Goal: Information Seeking & Learning: Learn about a topic

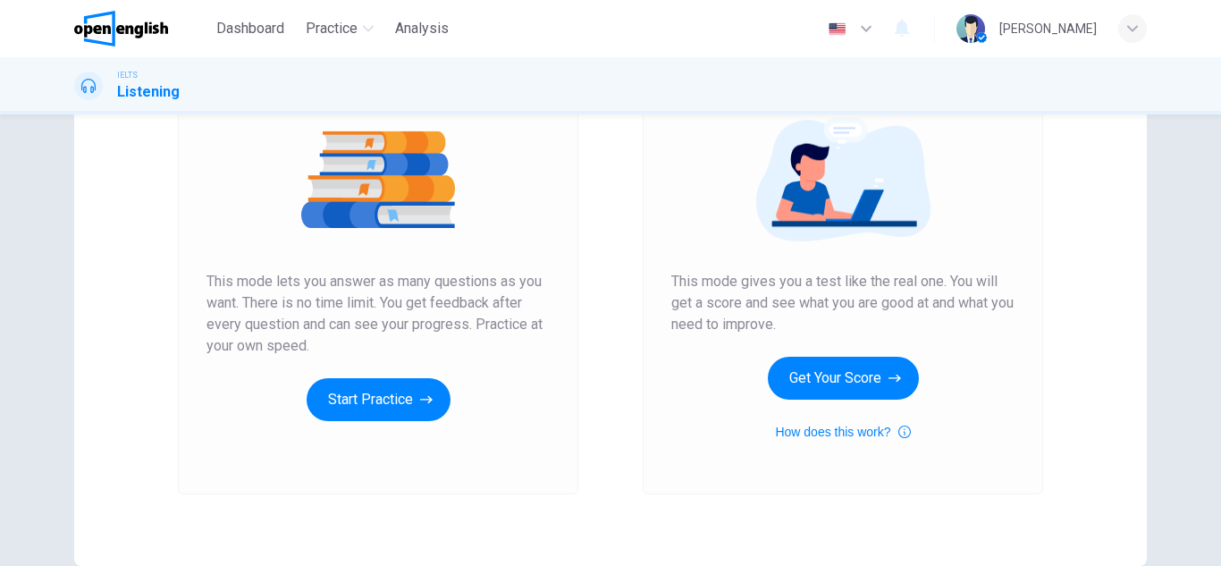
scroll to position [208, 0]
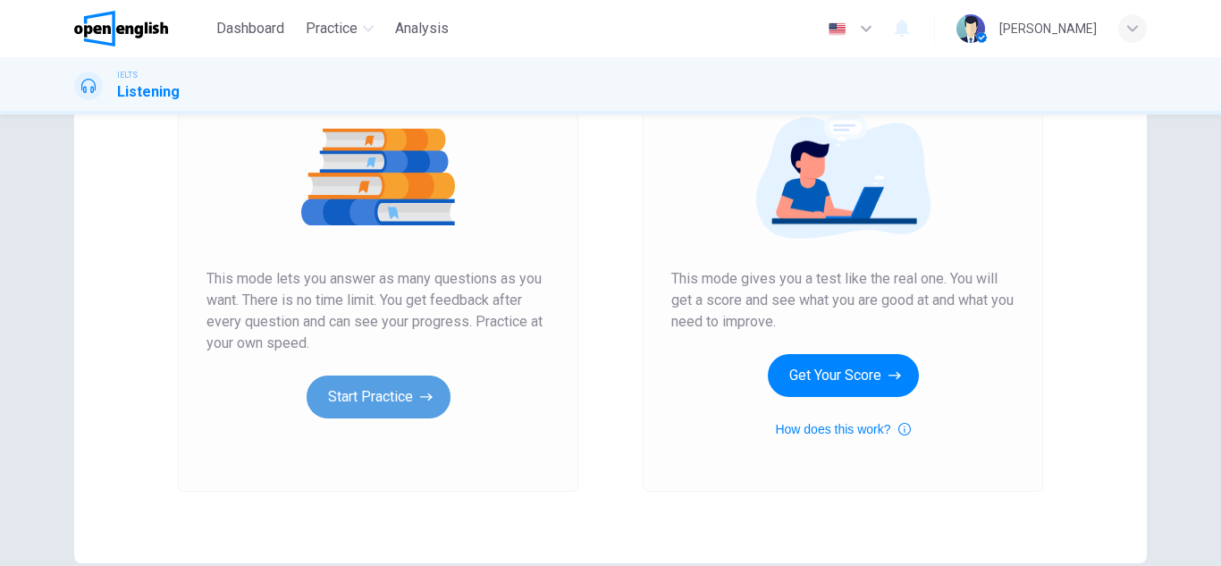
click at [365, 399] on button "Start Practice" at bounding box center [379, 396] width 144 height 43
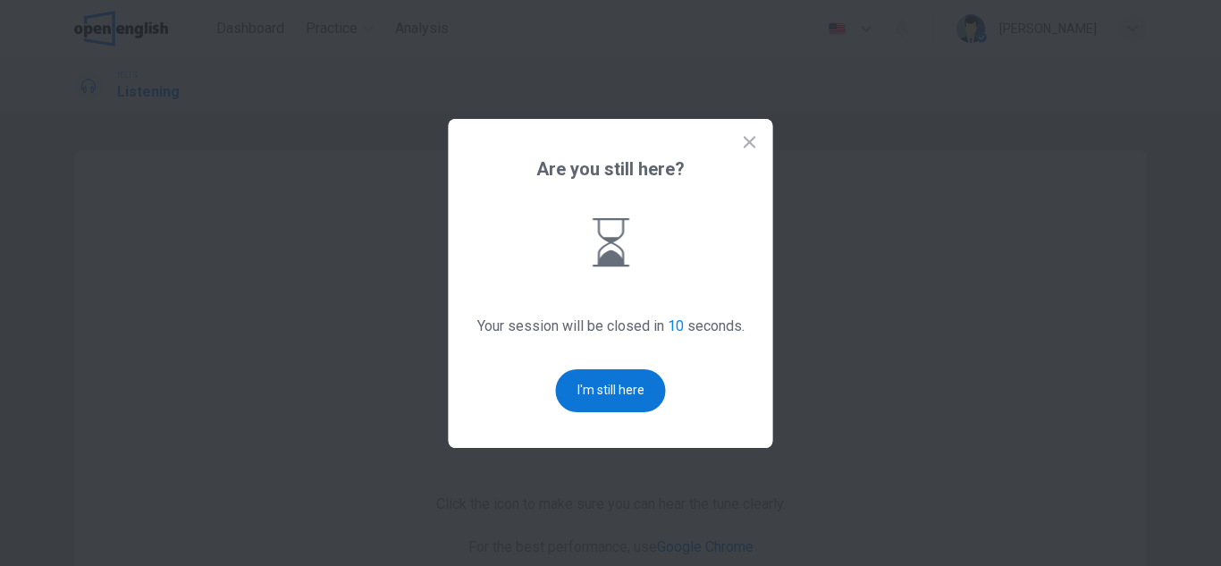
click at [606, 382] on button "I'm still here" at bounding box center [611, 390] width 110 height 43
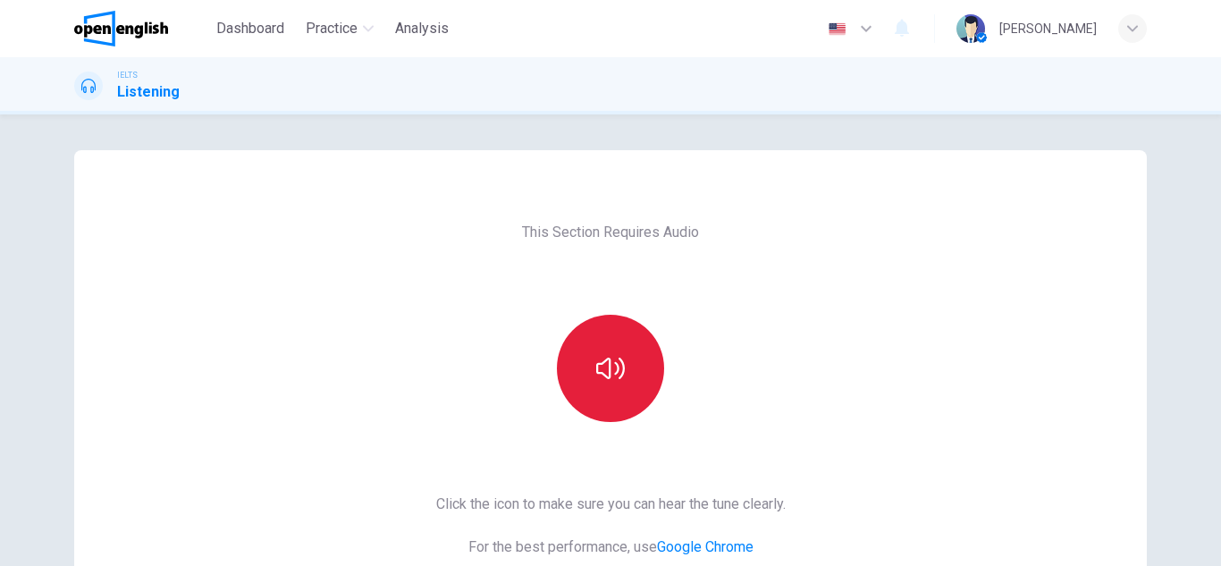
click at [630, 359] on button "button" at bounding box center [610, 368] width 107 height 107
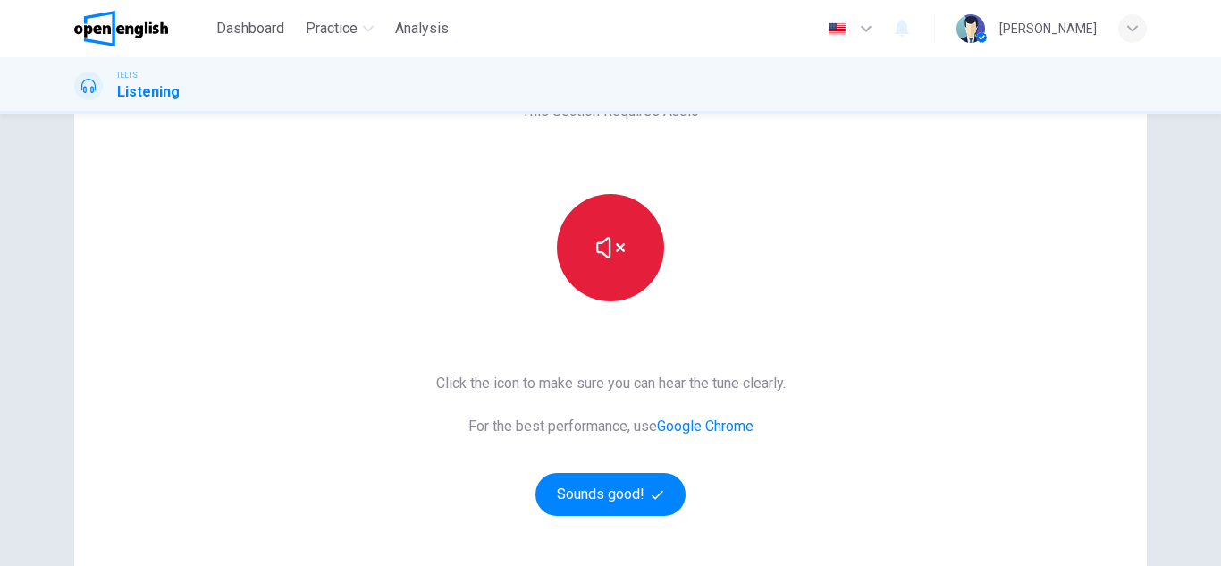
scroll to position [126, 0]
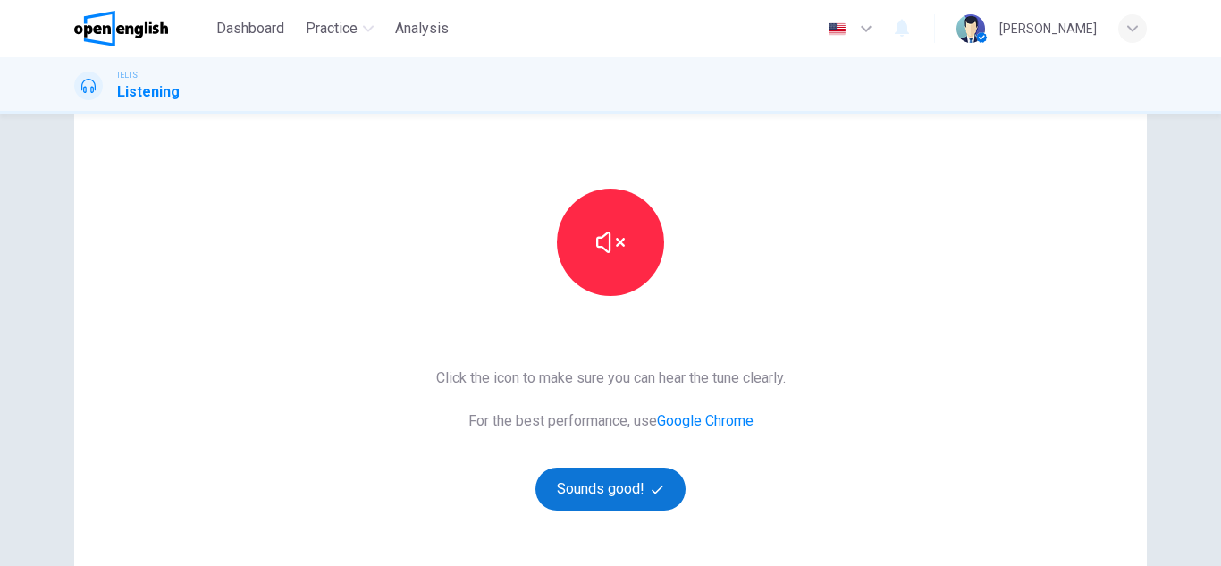
click at [593, 493] on button "Sounds good!" at bounding box center [610, 489] width 150 height 43
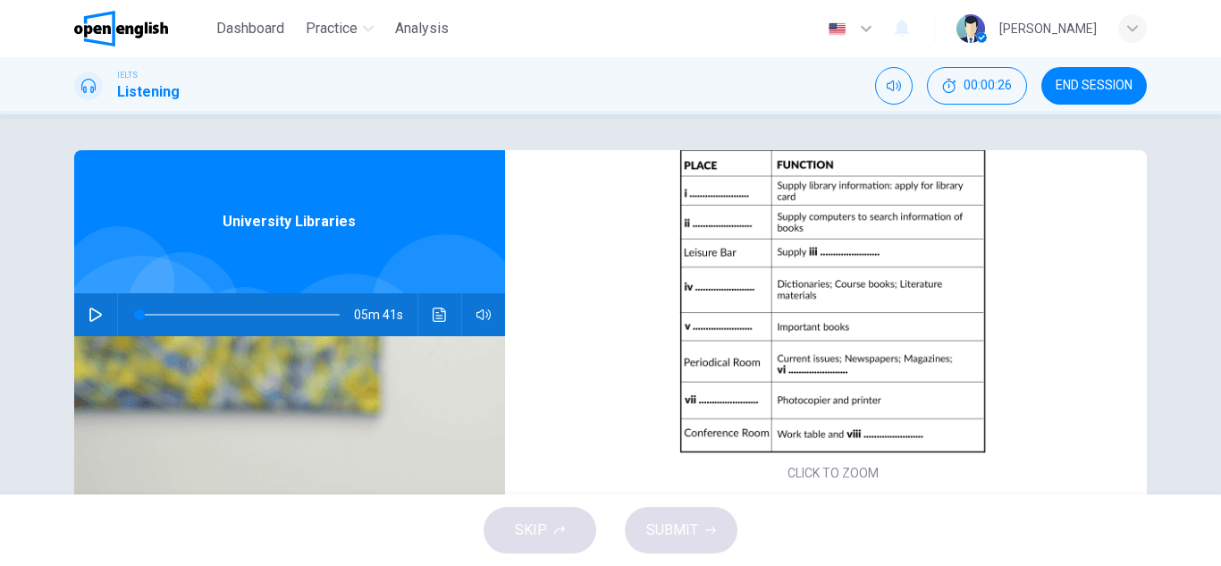
scroll to position [192, 0]
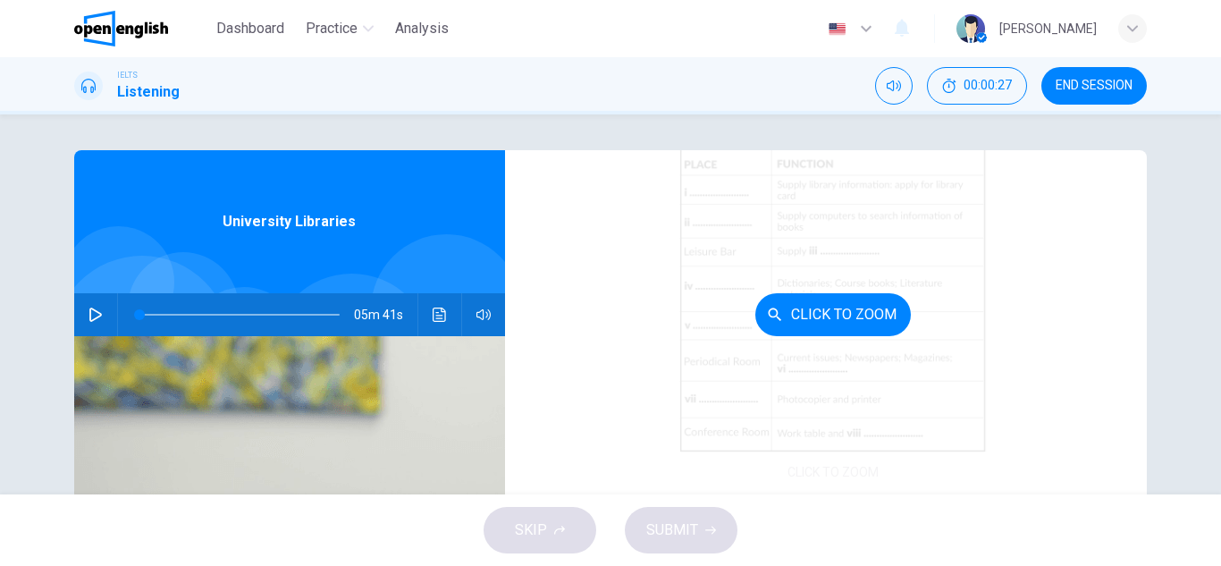
click at [822, 325] on button "Click to Zoom" at bounding box center [833, 314] width 156 height 43
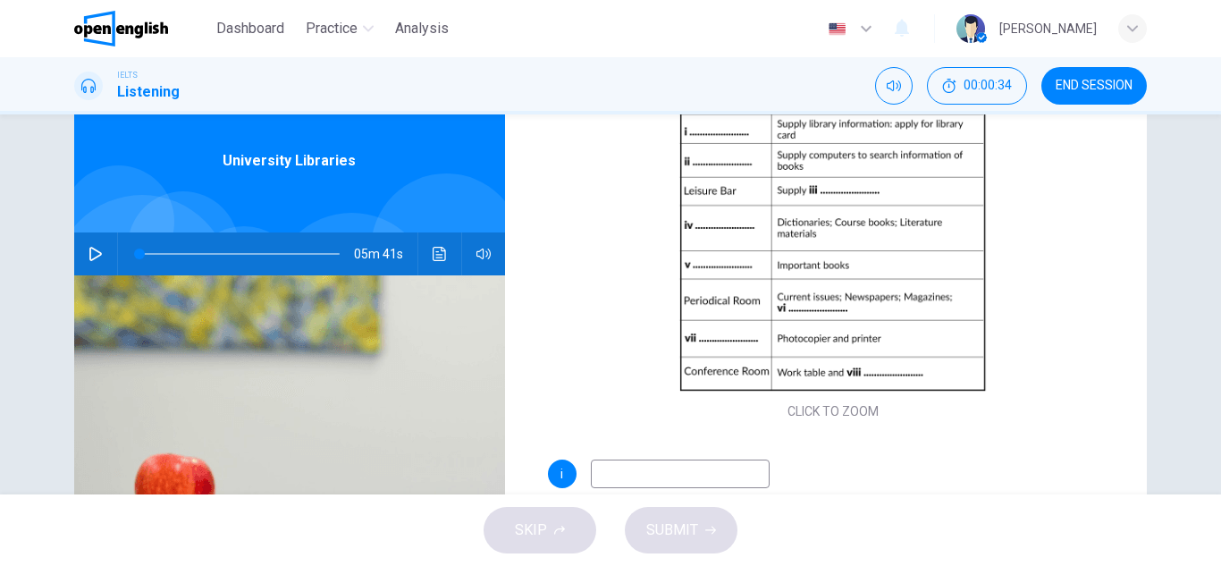
scroll to position [39, 0]
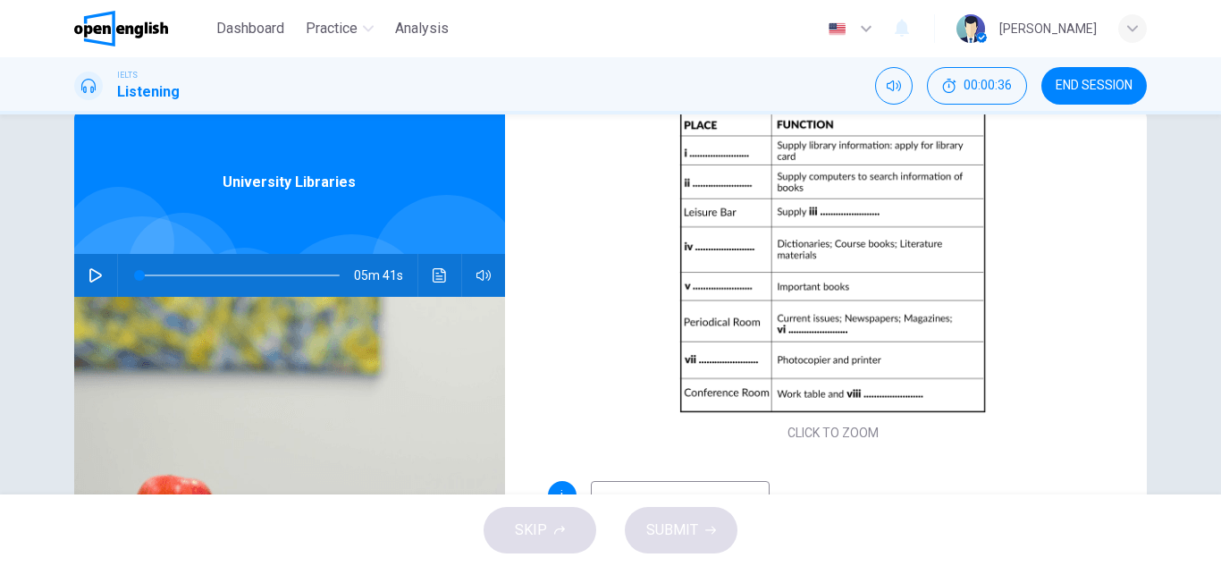
click at [77, 261] on div "05m 41s" at bounding box center [289, 275] width 431 height 43
click at [90, 276] on icon "button" at bounding box center [96, 275] width 14 height 14
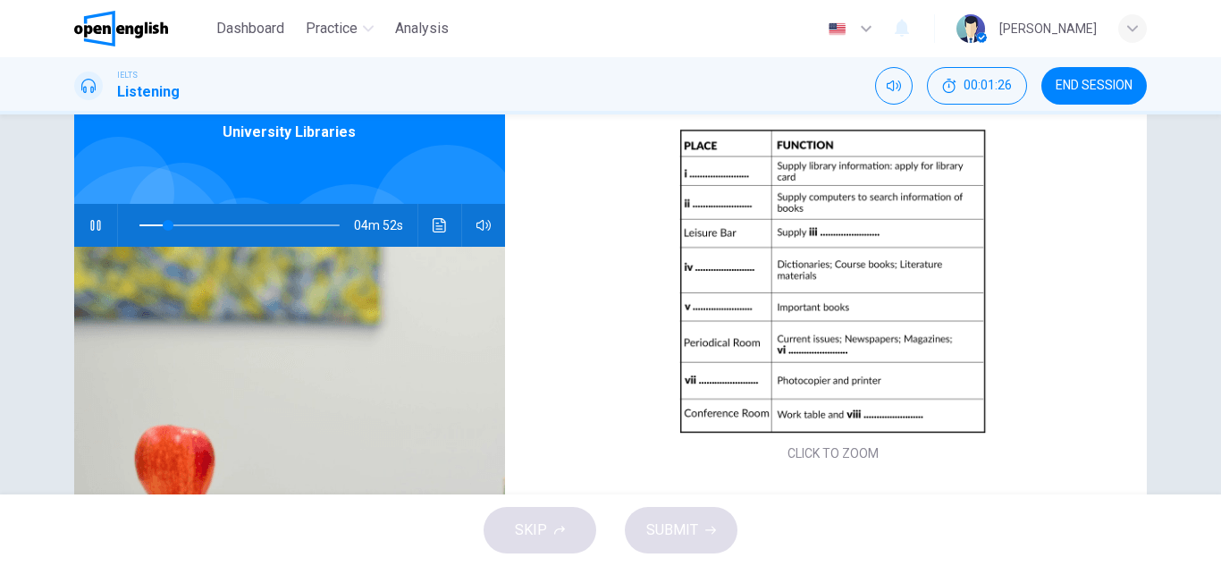
scroll to position [90, 0]
click at [534, 526] on div "SKIP SUBMIT" at bounding box center [610, 530] width 1221 height 72
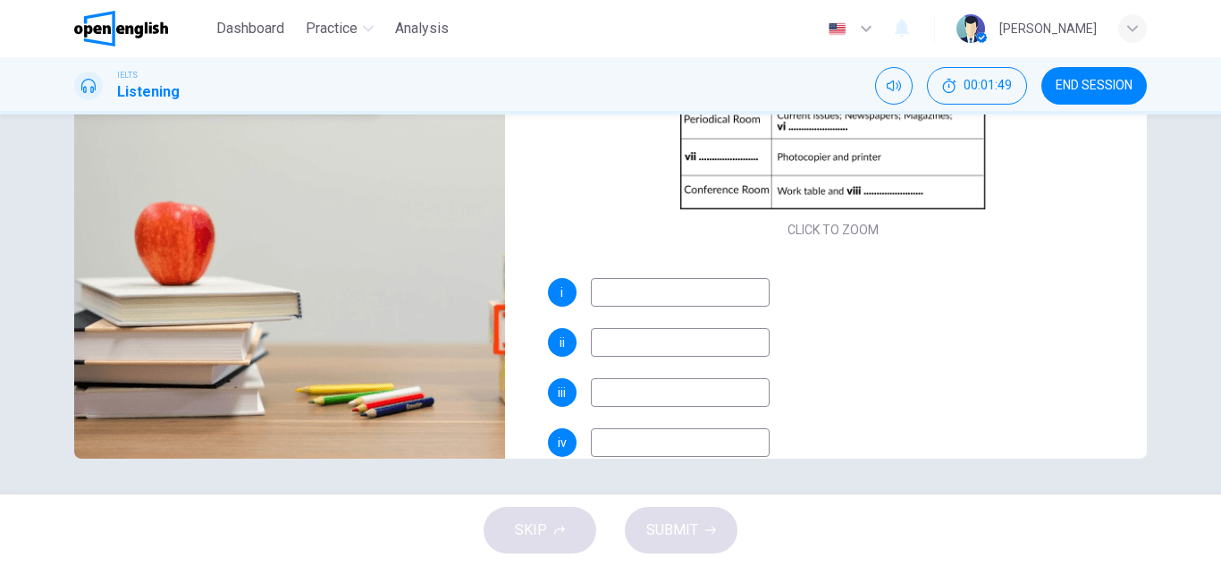
click at [651, 287] on input at bounding box center [680, 292] width 179 height 29
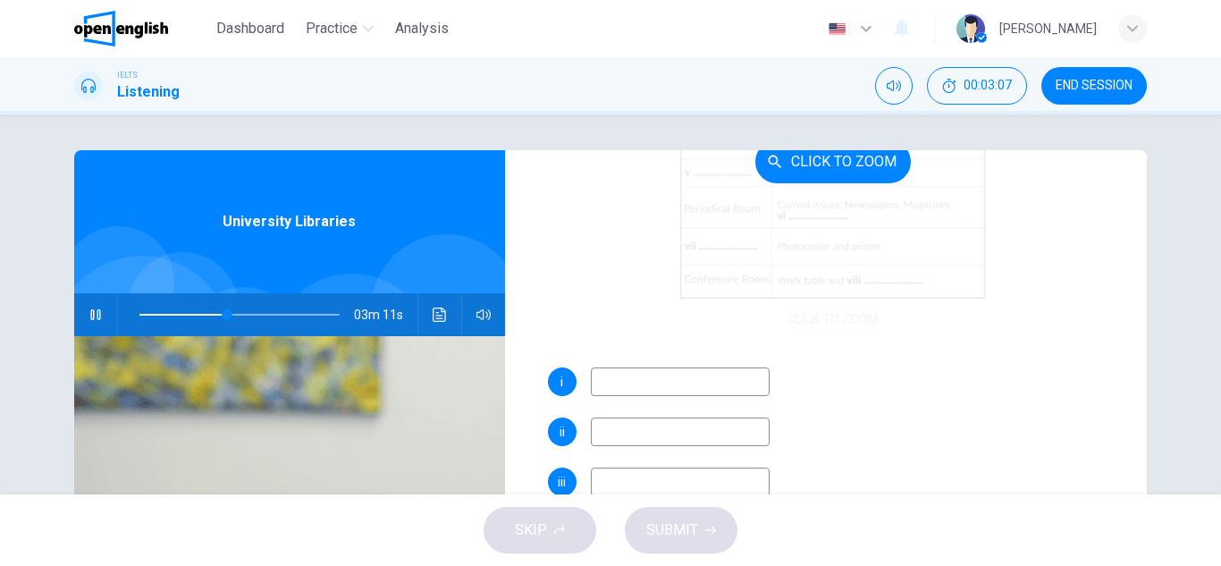
scroll to position [356, 0]
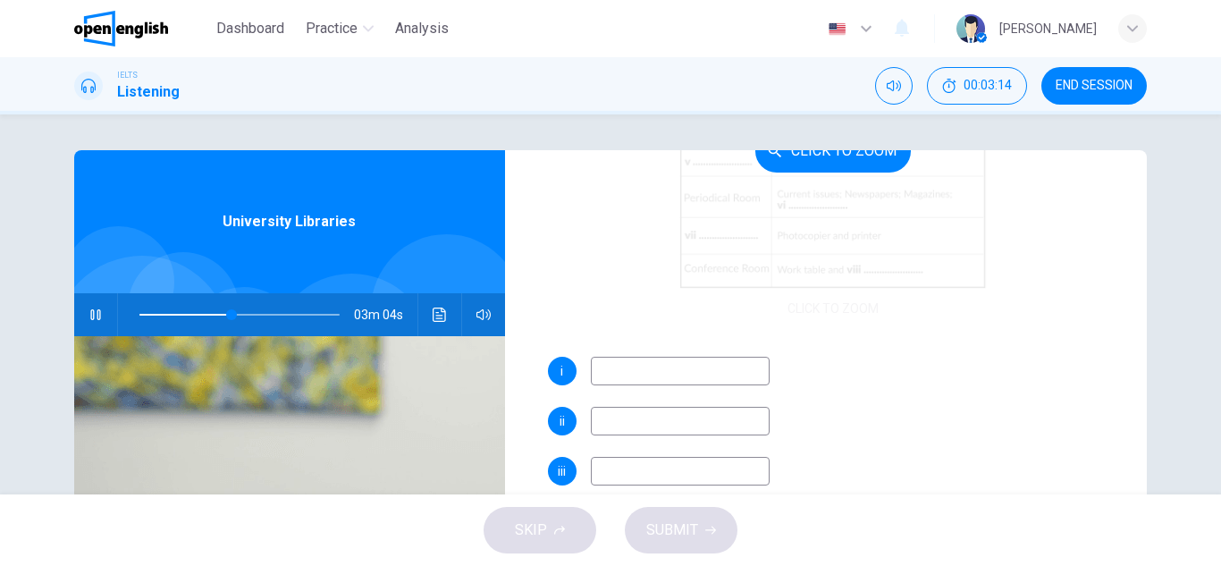
click at [887, 221] on div "Click to Zoom" at bounding box center [833, 150] width 571 height 341
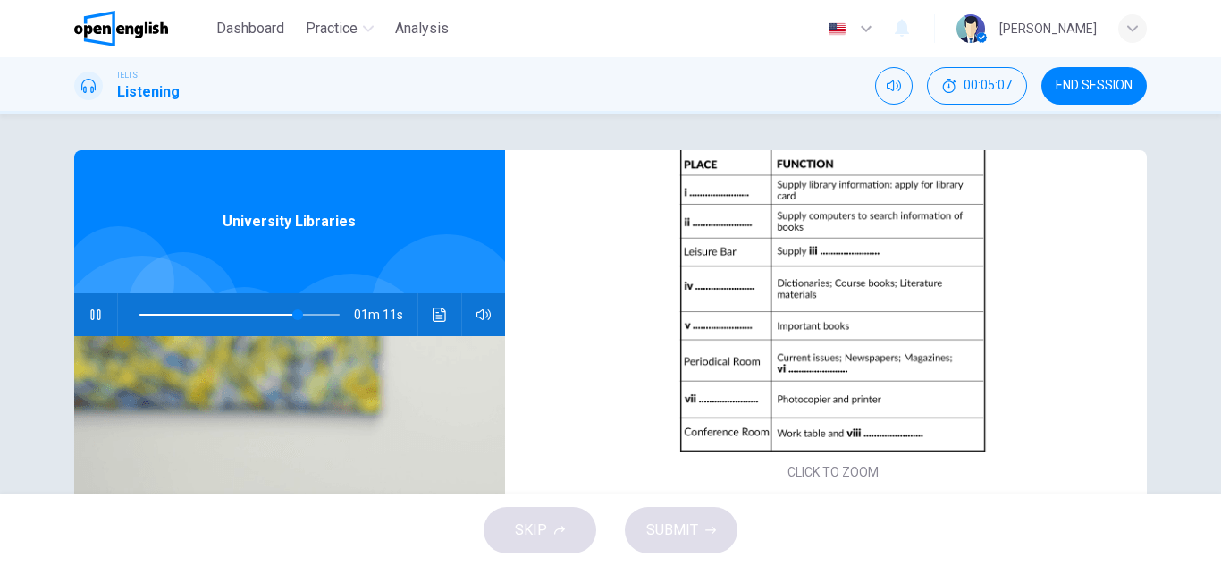
scroll to position [193, 0]
click at [81, 315] on button "button" at bounding box center [95, 314] width 29 height 43
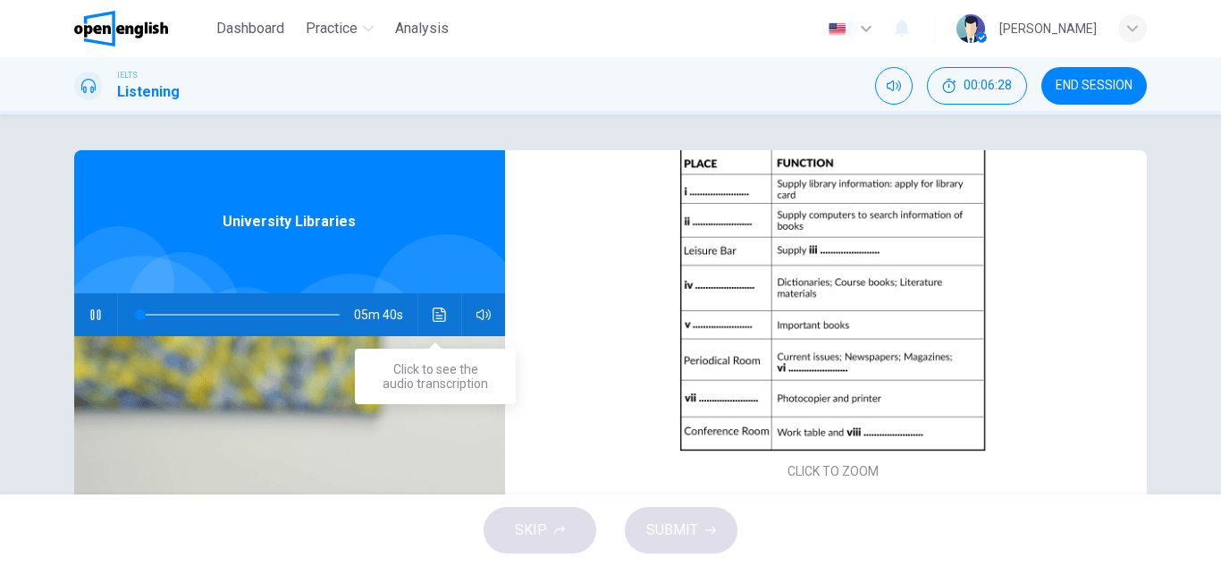
click at [442, 321] on icon "Click to see the audio transcription" at bounding box center [440, 315] width 14 height 14
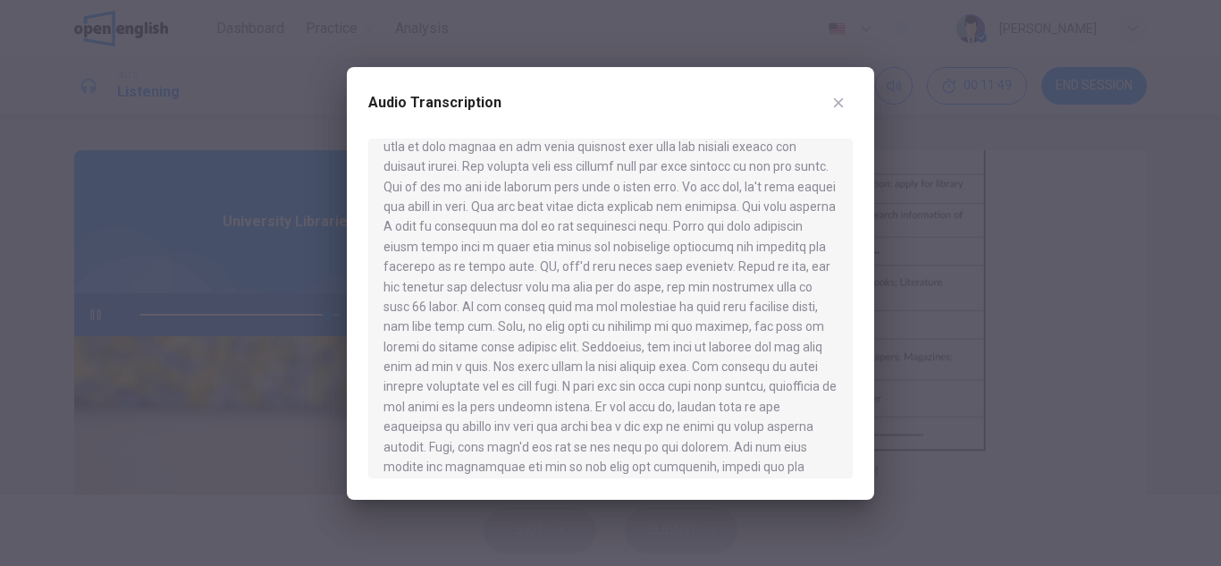
scroll to position [698, 0]
type input "**"
type input "*"
click at [836, 111] on button "button" at bounding box center [838, 103] width 29 height 29
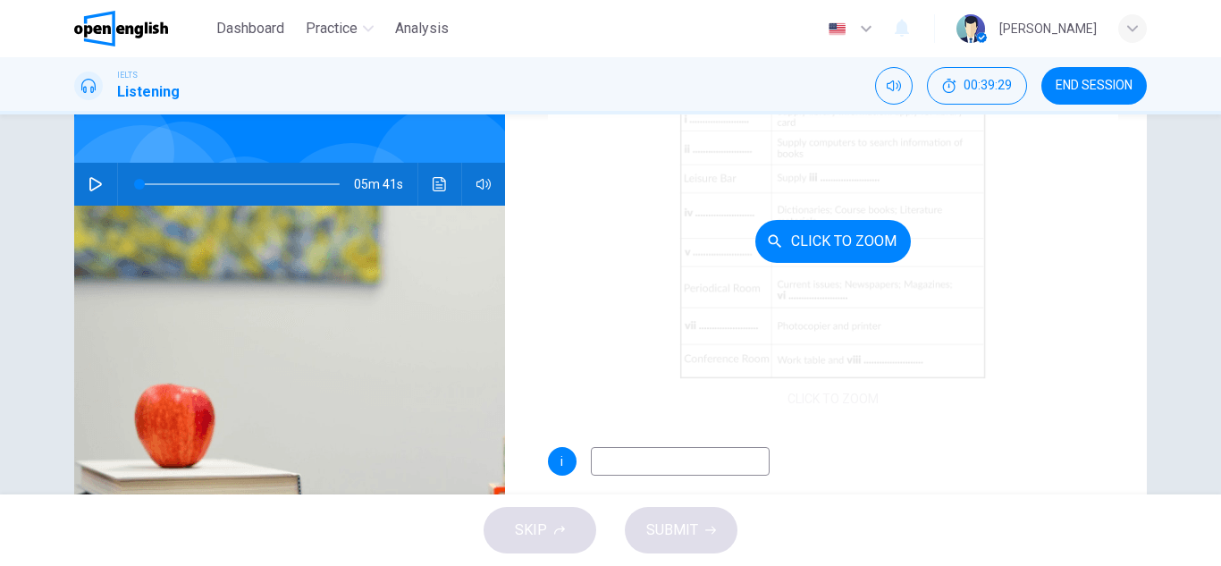
scroll to position [0, 0]
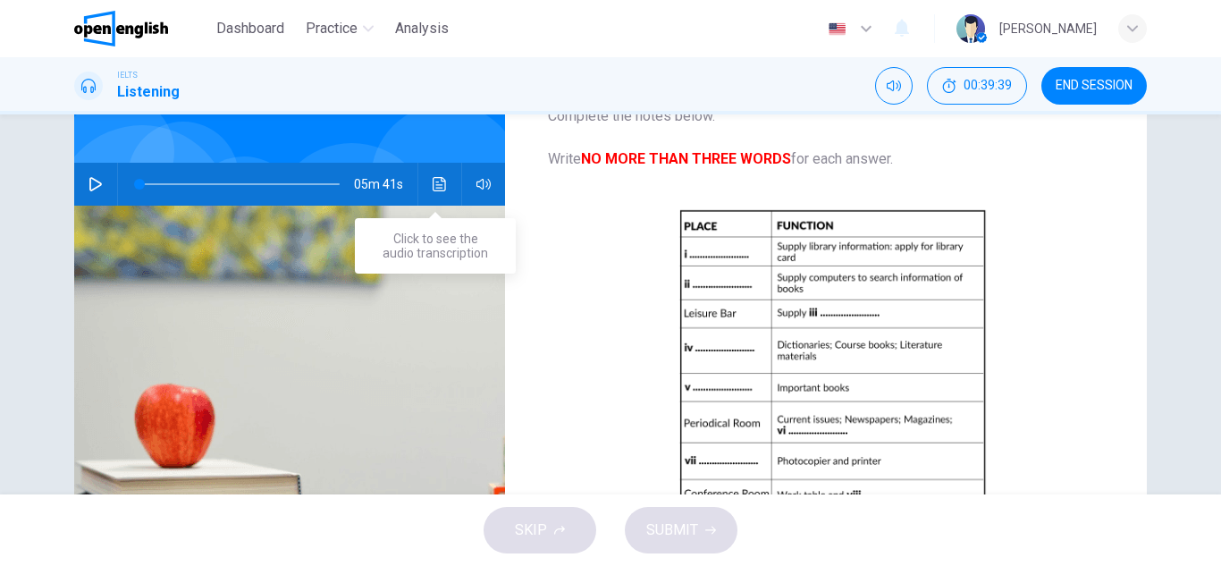
click at [440, 183] on icon "Click to see the audio transcription" at bounding box center [439, 184] width 13 height 14
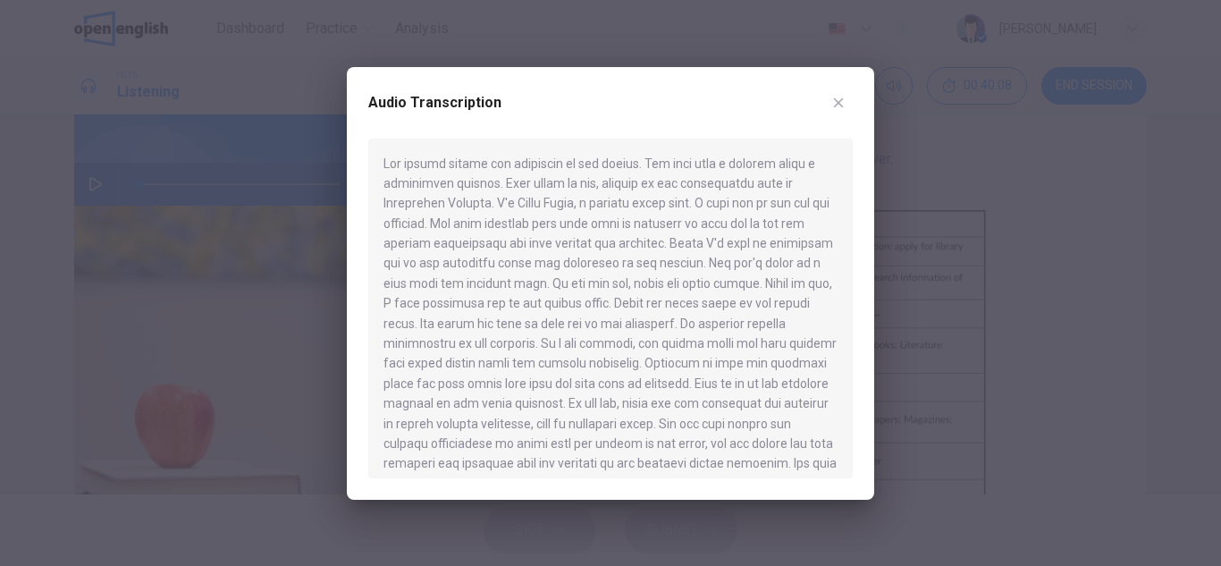
click at [946, 143] on div at bounding box center [610, 283] width 1221 height 566
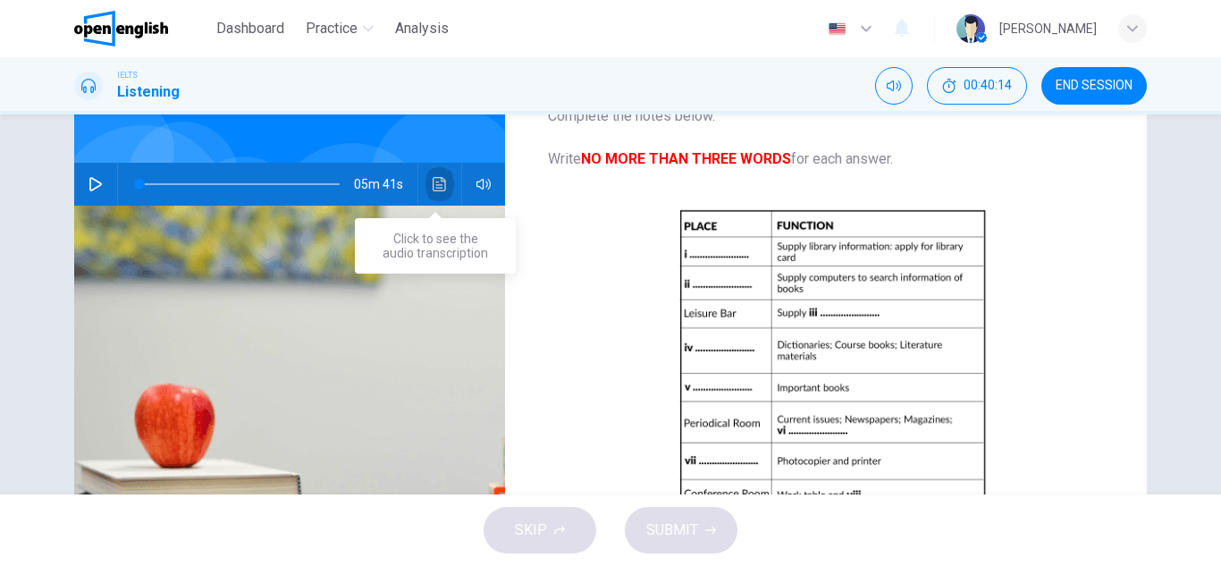
click at [437, 182] on icon "Click to see the audio transcription" at bounding box center [440, 184] width 14 height 14
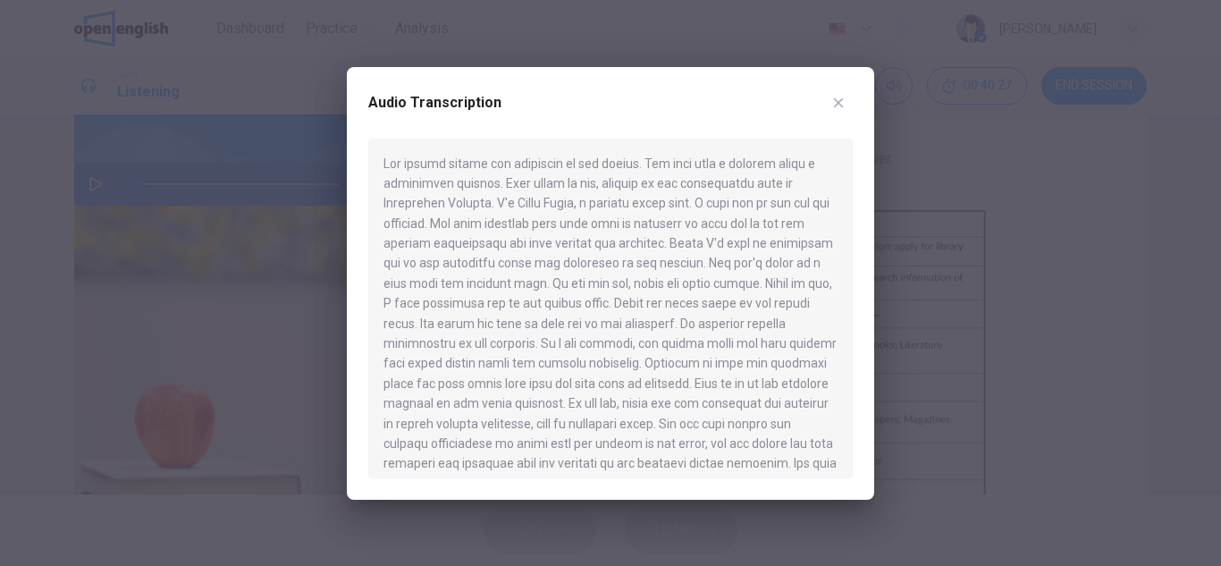
click at [960, 303] on div at bounding box center [610, 283] width 1221 height 566
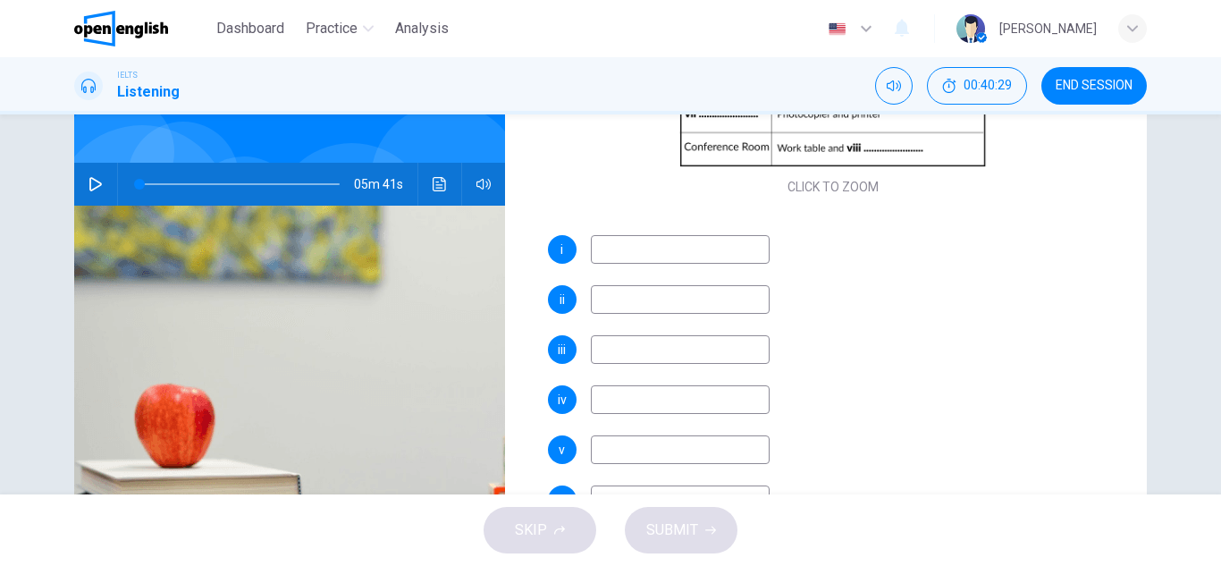
scroll to position [348, 0]
click at [640, 241] on input at bounding box center [680, 248] width 179 height 29
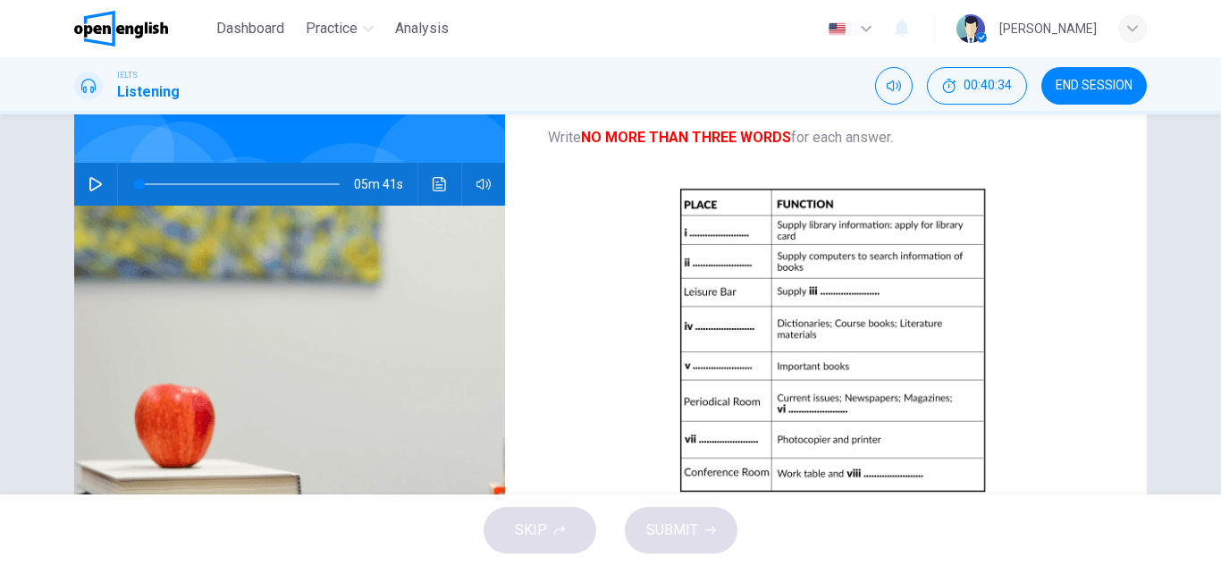
scroll to position [21, 0]
type input "*********"
click at [433, 190] on icon "Click to see the audio transcription" at bounding box center [440, 184] width 14 height 14
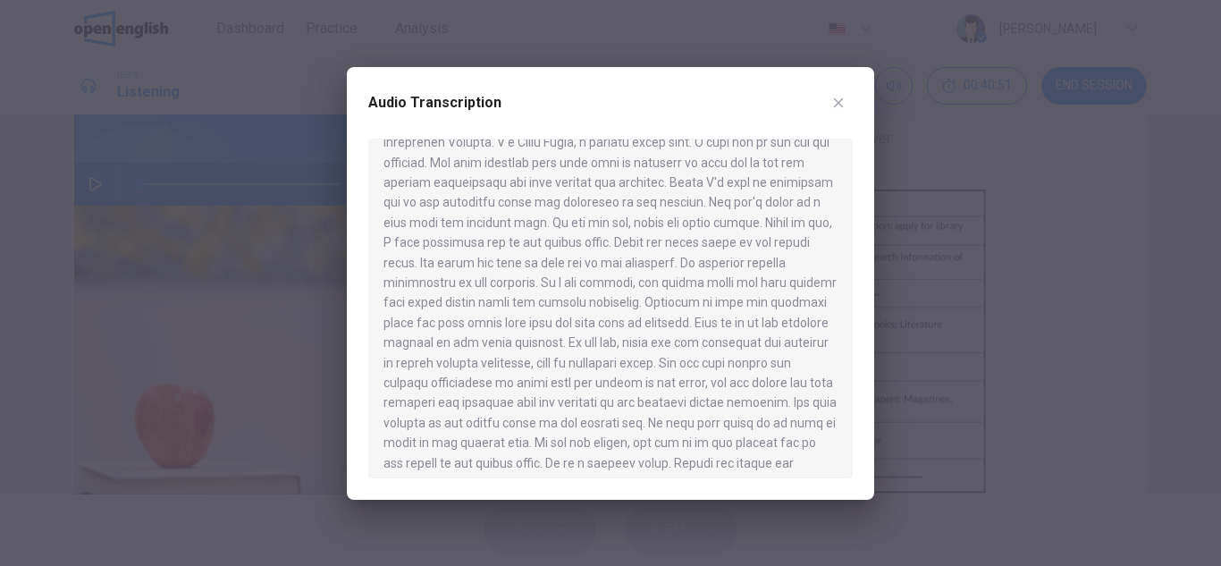
scroll to position [62, 0]
drag, startPoint x: 587, startPoint y: 80, endPoint x: 409, endPoint y: 114, distance: 181.8
click at [409, 114] on div "Audio Transcription" at bounding box center [610, 283] width 527 height 433
click at [1050, 270] on div at bounding box center [610, 283] width 1221 height 566
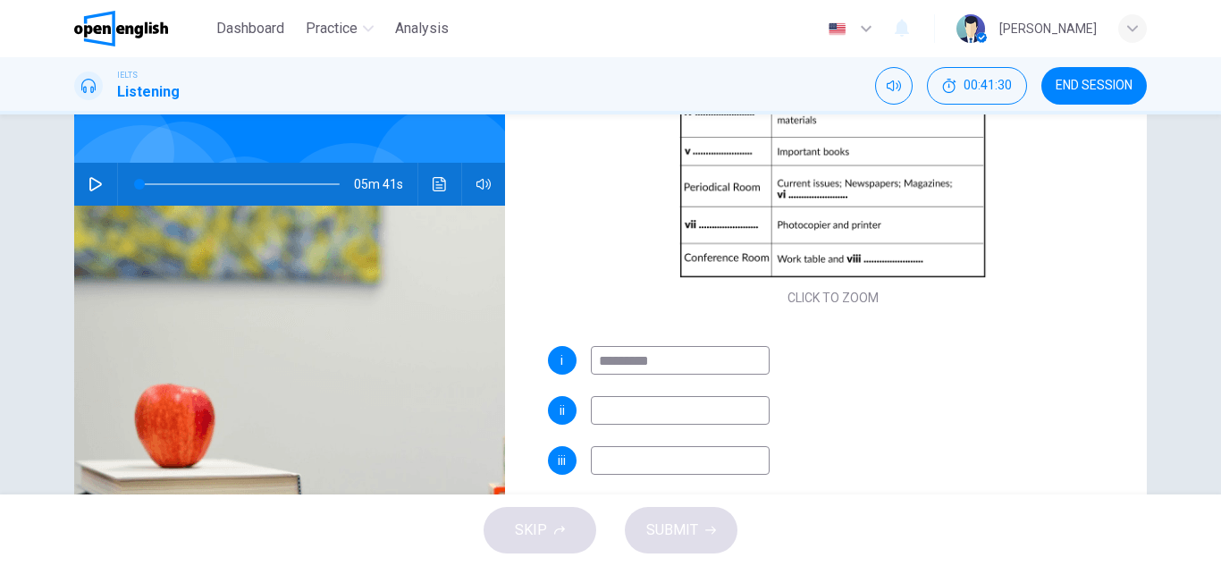
scroll to position [237, 0]
click at [635, 404] on input at bounding box center [680, 409] width 179 height 29
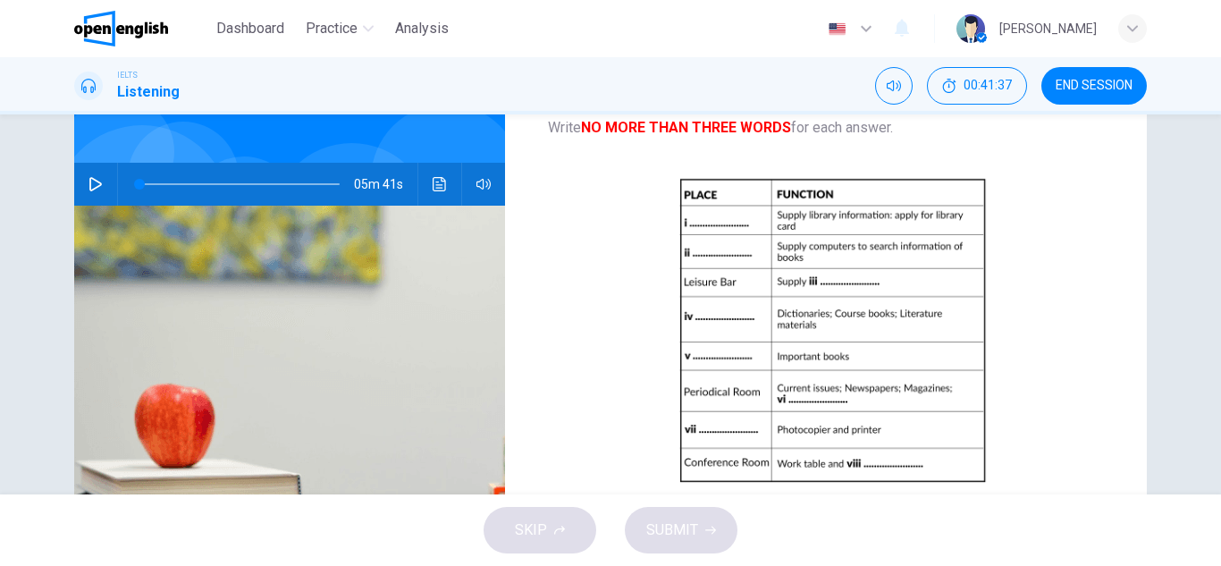
scroll to position [29, 0]
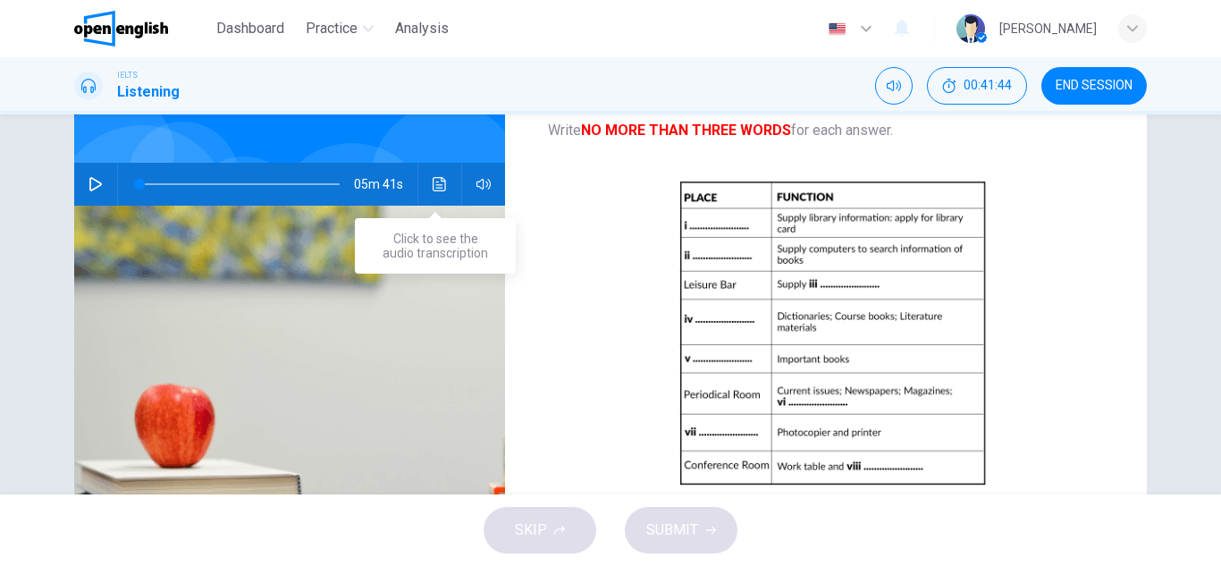
type input "**********"
click at [435, 176] on button "Click to see the audio transcription" at bounding box center [440, 184] width 29 height 43
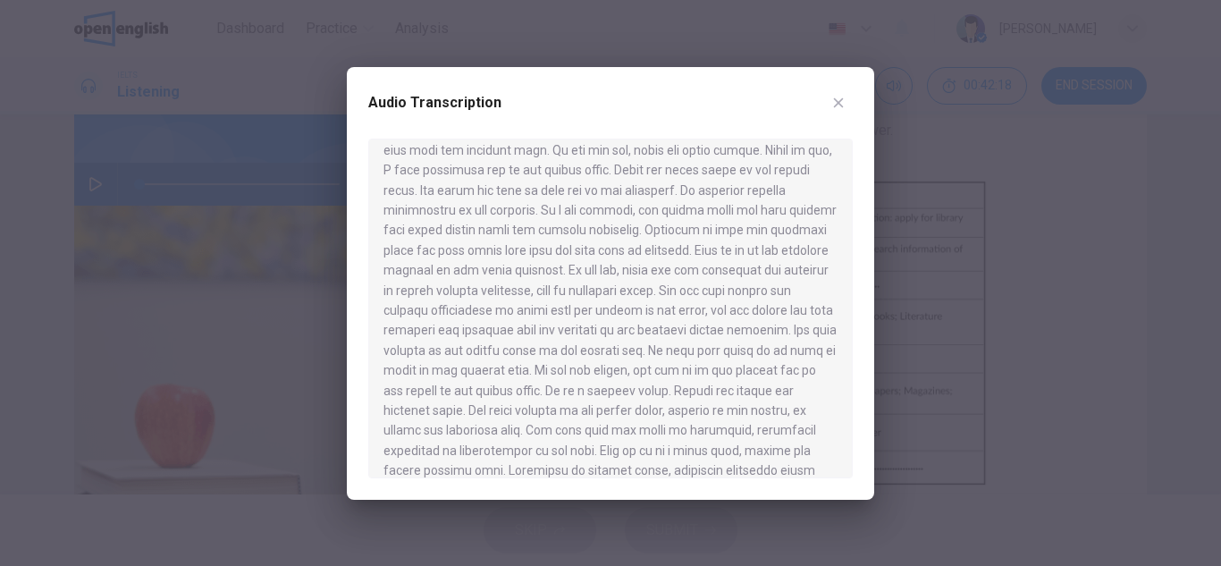
scroll to position [139, 0]
click at [1009, 339] on div at bounding box center [610, 283] width 1221 height 566
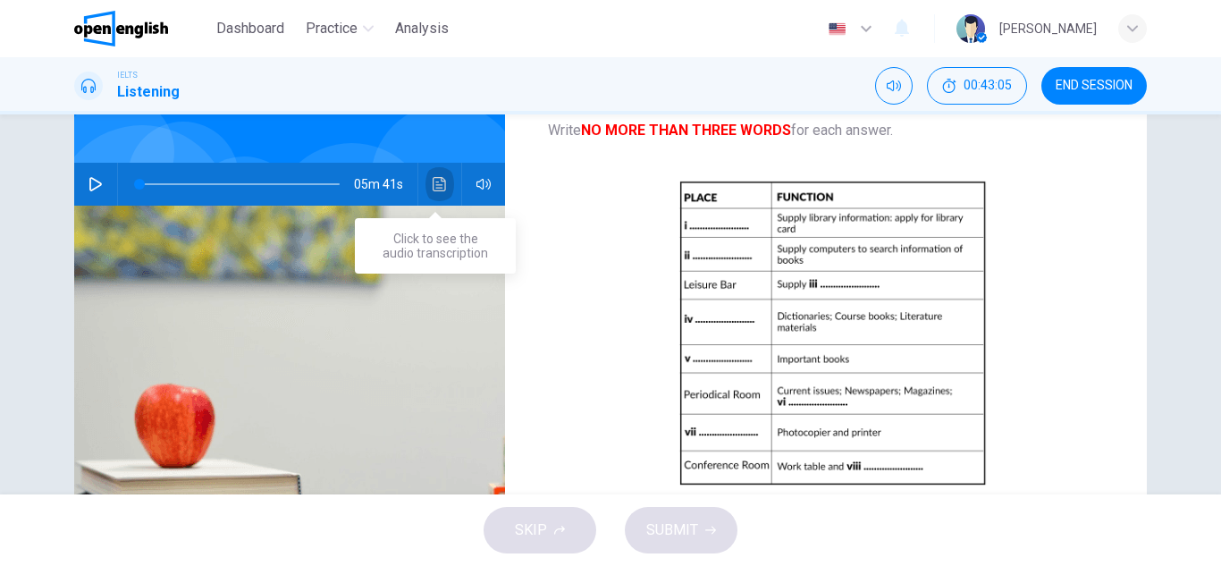
click at [434, 190] on icon "Click to see the audio transcription" at bounding box center [439, 184] width 13 height 14
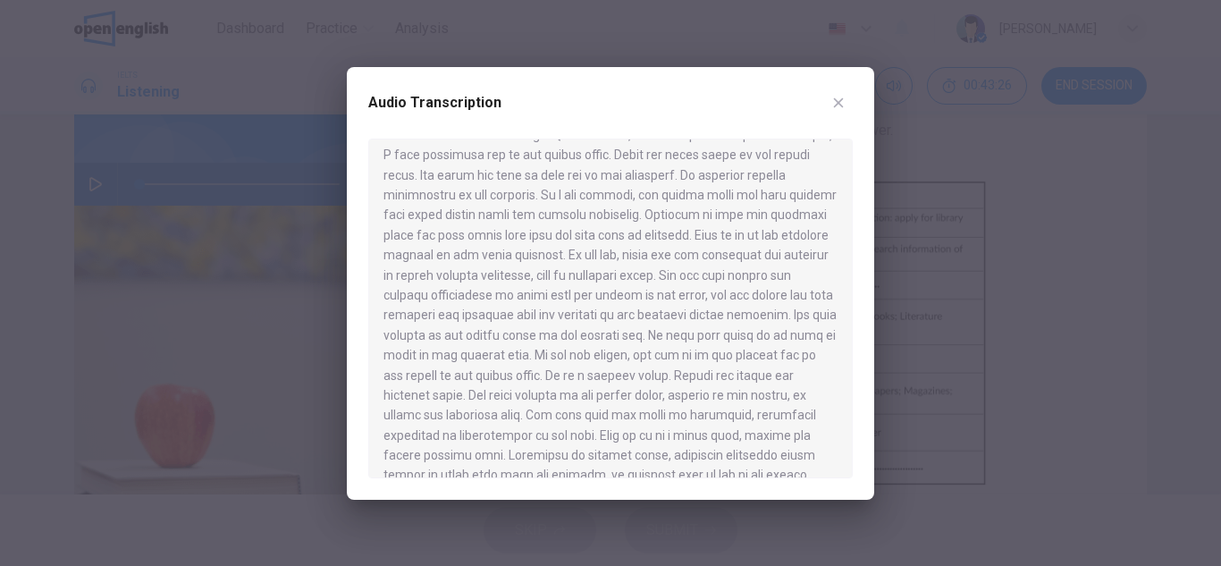
scroll to position [150, 0]
click at [1053, 356] on div at bounding box center [610, 283] width 1221 height 566
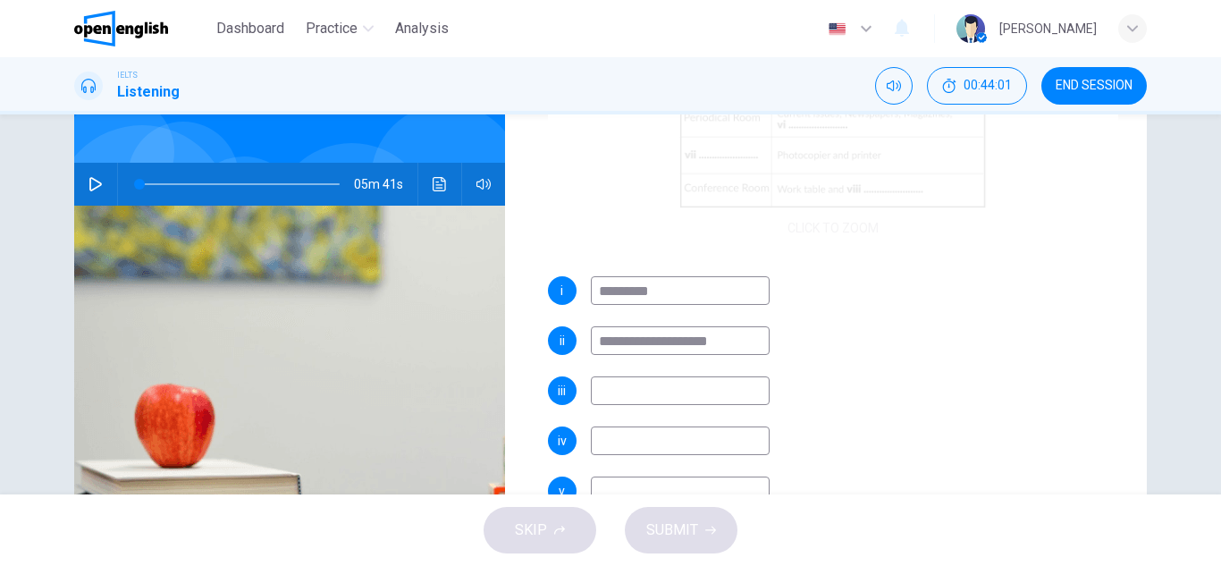
scroll to position [356, 0]
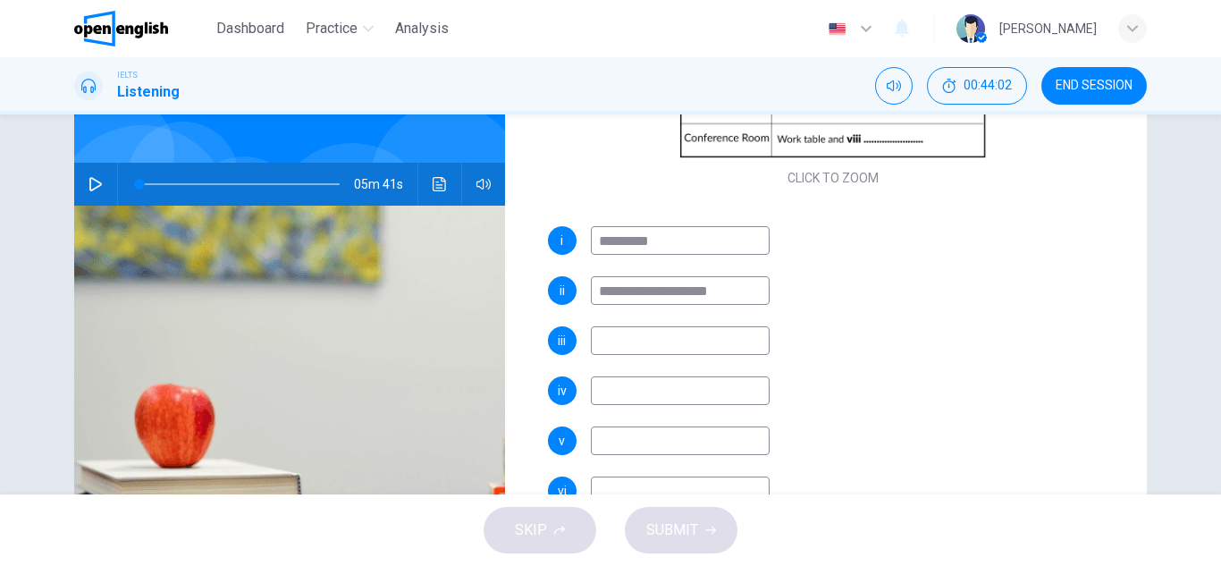
click at [655, 322] on div "**********" at bounding box center [833, 433] width 571 height 415
click at [653, 338] on input at bounding box center [680, 340] width 179 height 29
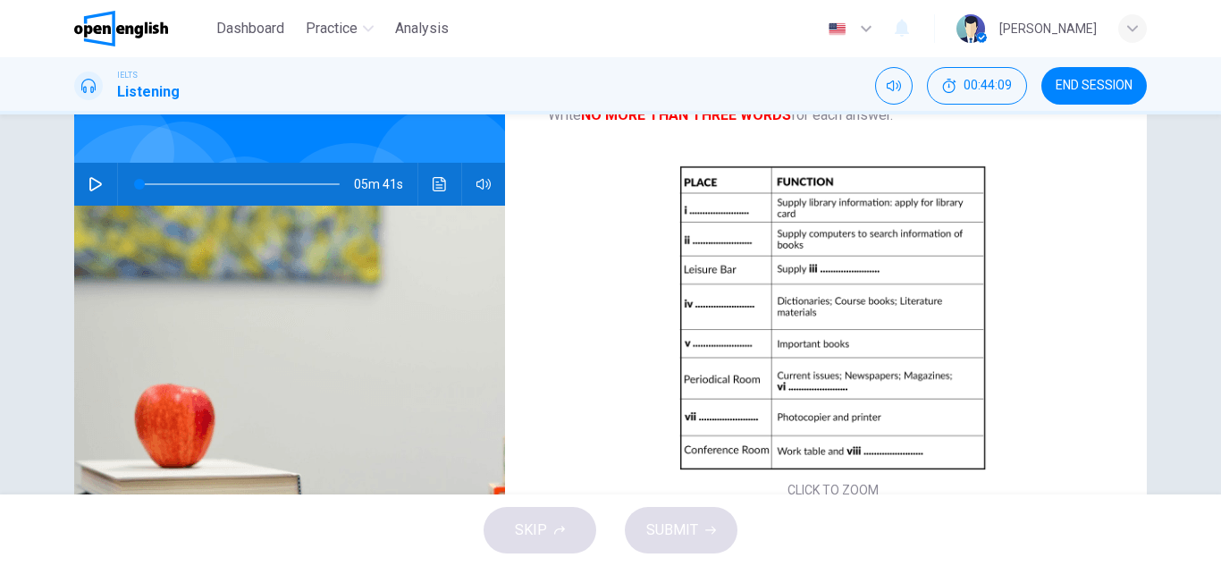
scroll to position [38, 0]
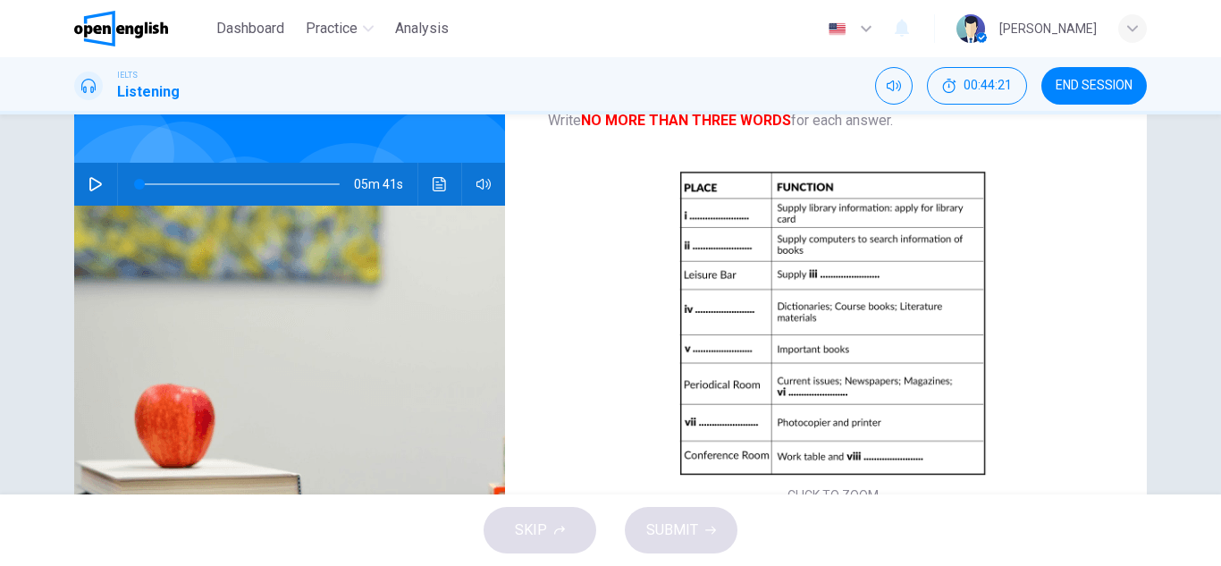
type input "**********"
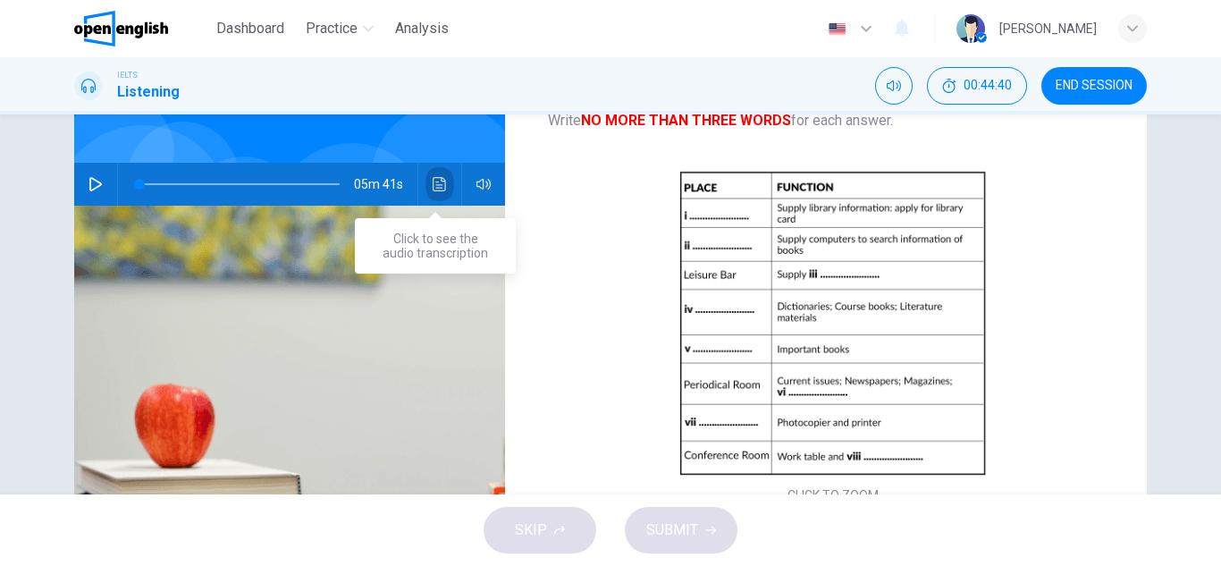
click at [435, 191] on button "Click to see the audio transcription" at bounding box center [440, 184] width 29 height 43
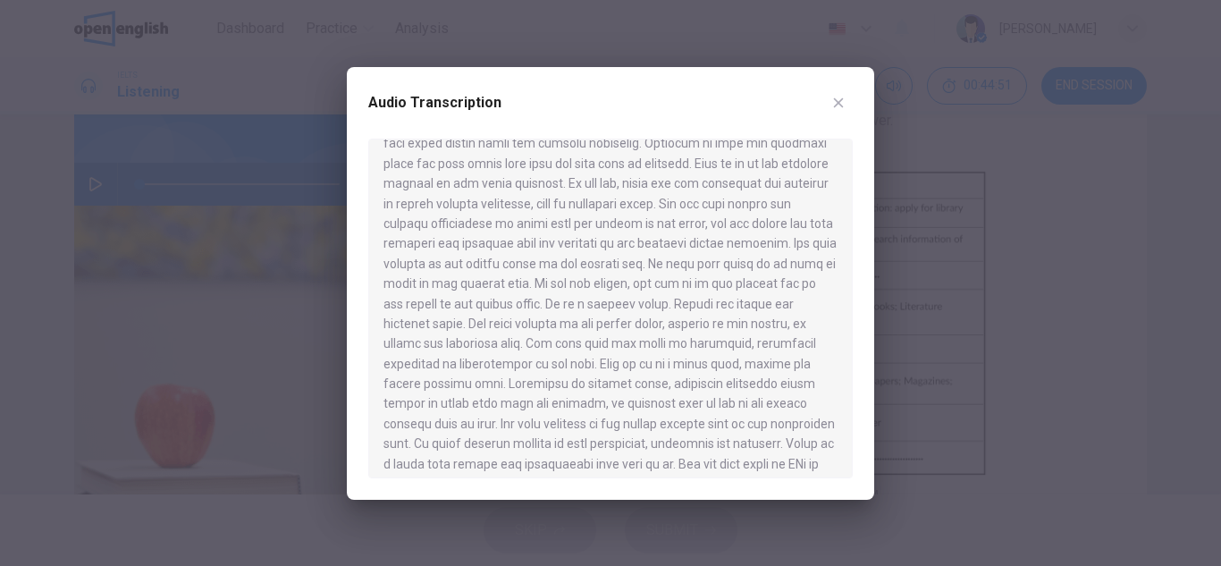
scroll to position [227, 0]
click at [1066, 341] on div at bounding box center [610, 283] width 1221 height 566
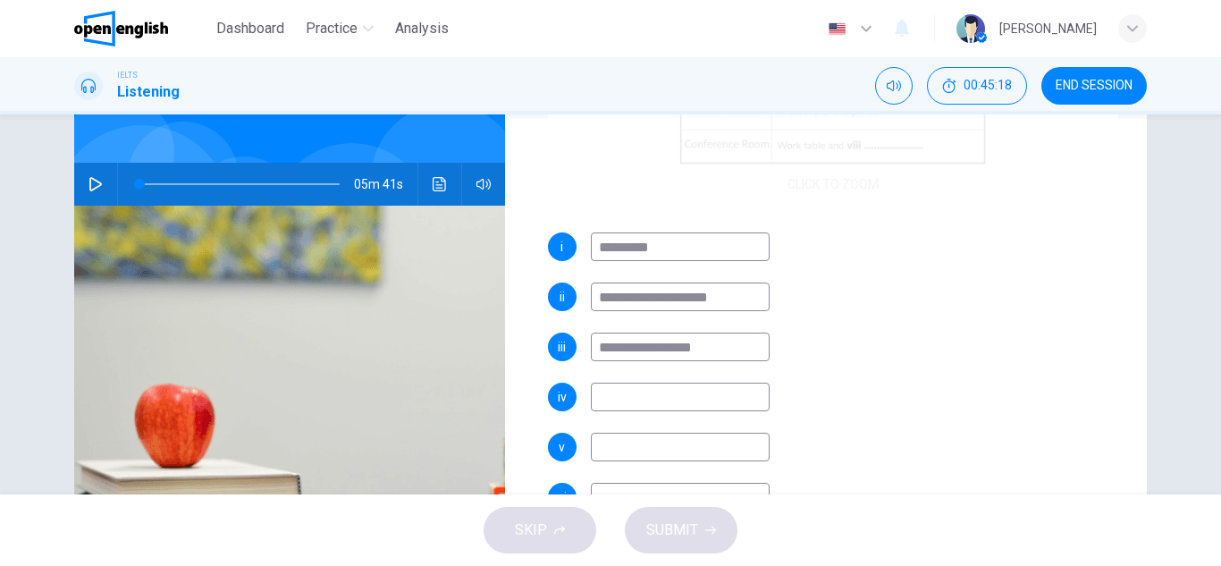
scroll to position [356, 0]
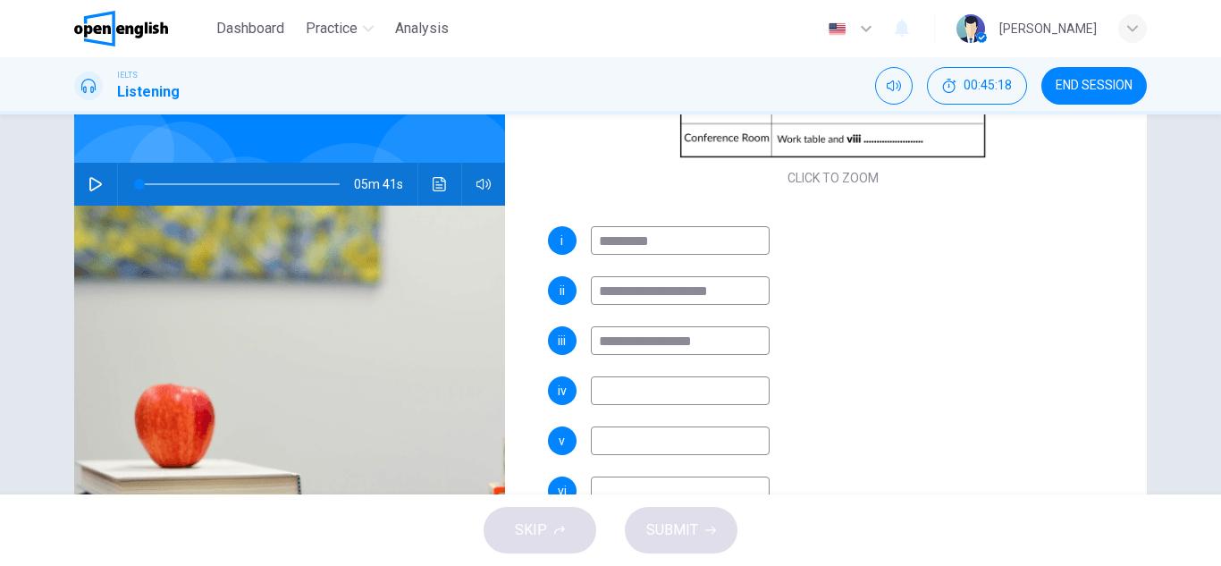
click at [651, 387] on input at bounding box center [680, 390] width 179 height 29
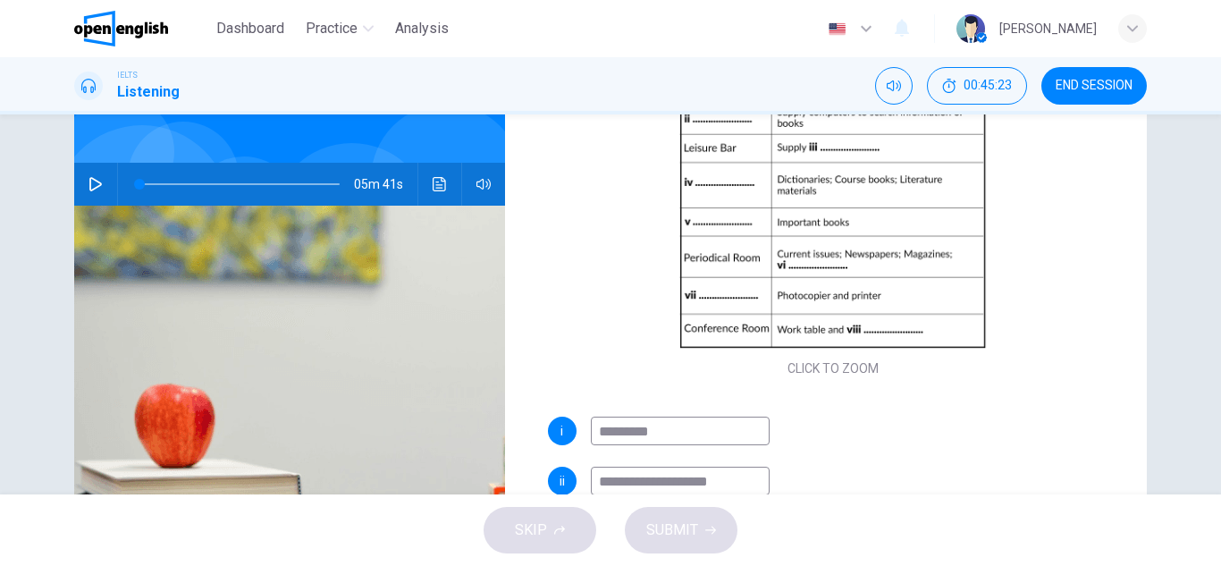
scroll to position [164, 0]
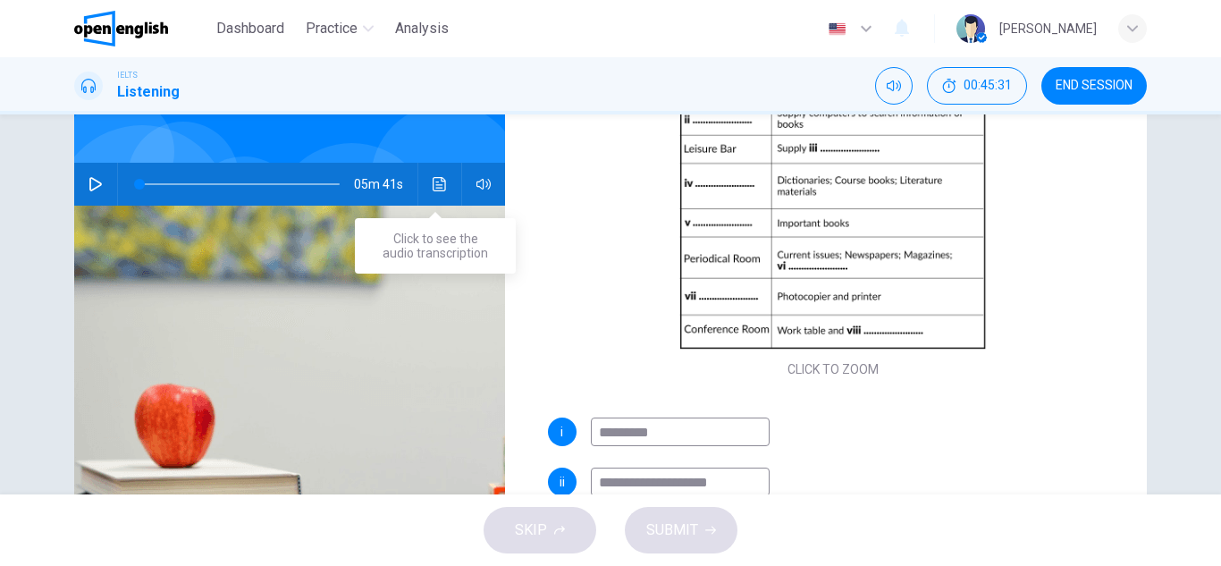
type input "**********"
click at [434, 198] on button "Click to see the audio transcription" at bounding box center [440, 184] width 29 height 43
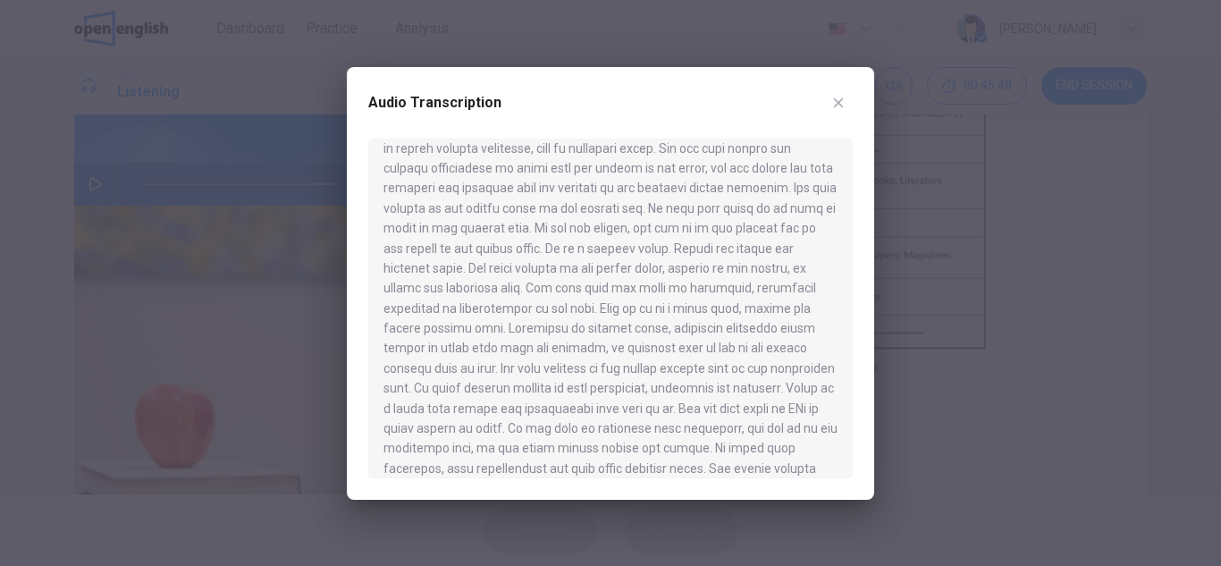
scroll to position [277, 0]
drag, startPoint x: 1052, startPoint y: 514, endPoint x: 1015, endPoint y: 441, distance: 82.4
click at [1015, 441] on div at bounding box center [610, 283] width 1221 height 566
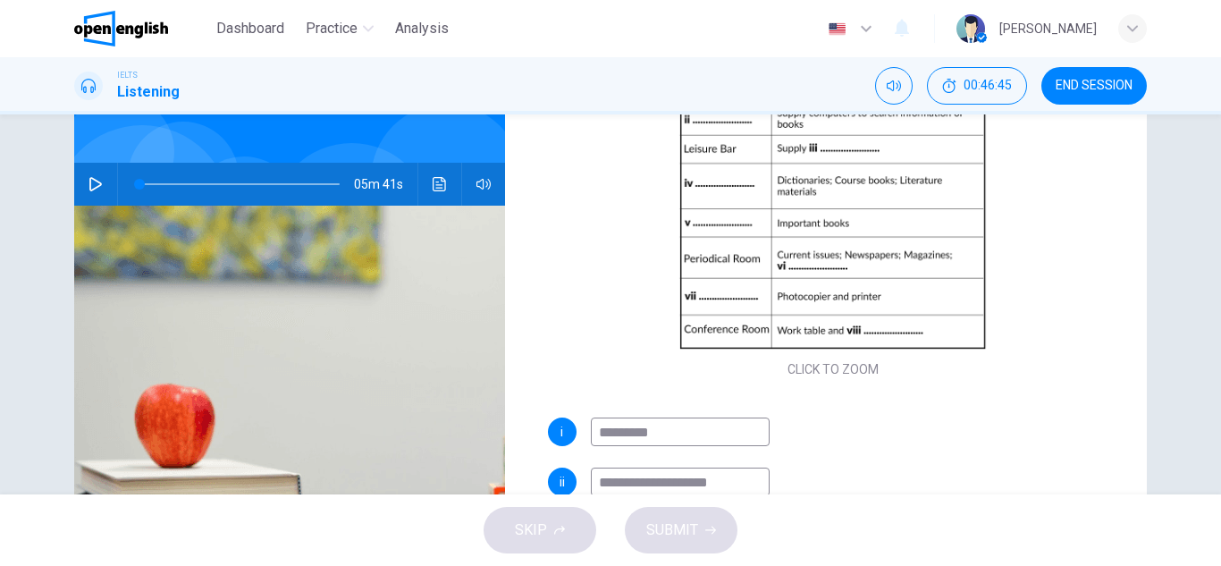
scroll to position [356, 0]
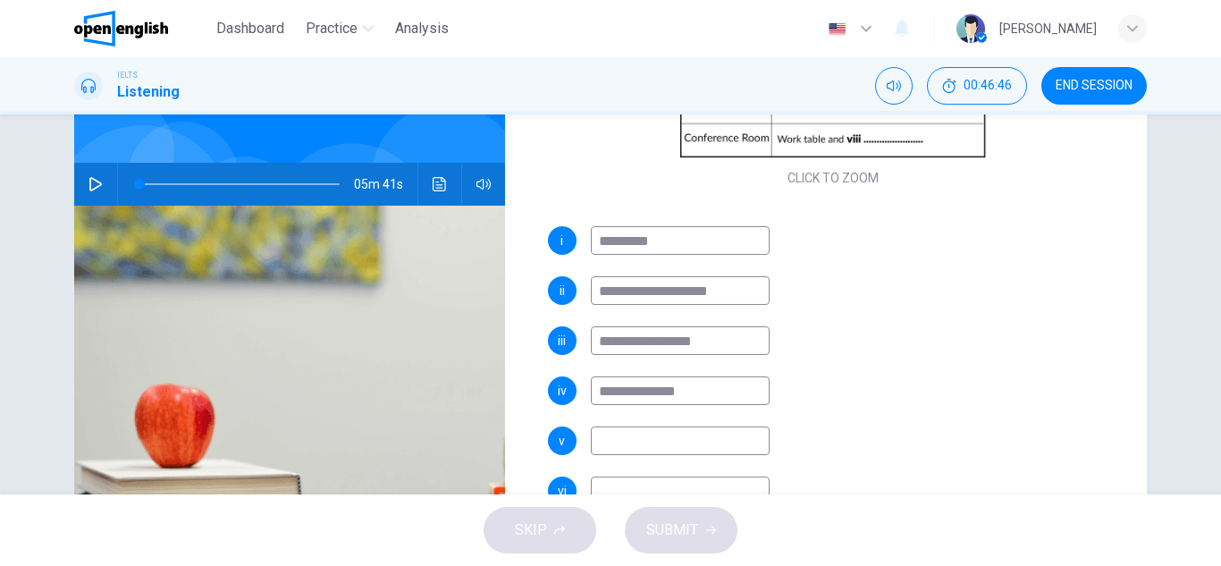
click at [675, 439] on input at bounding box center [680, 440] width 179 height 29
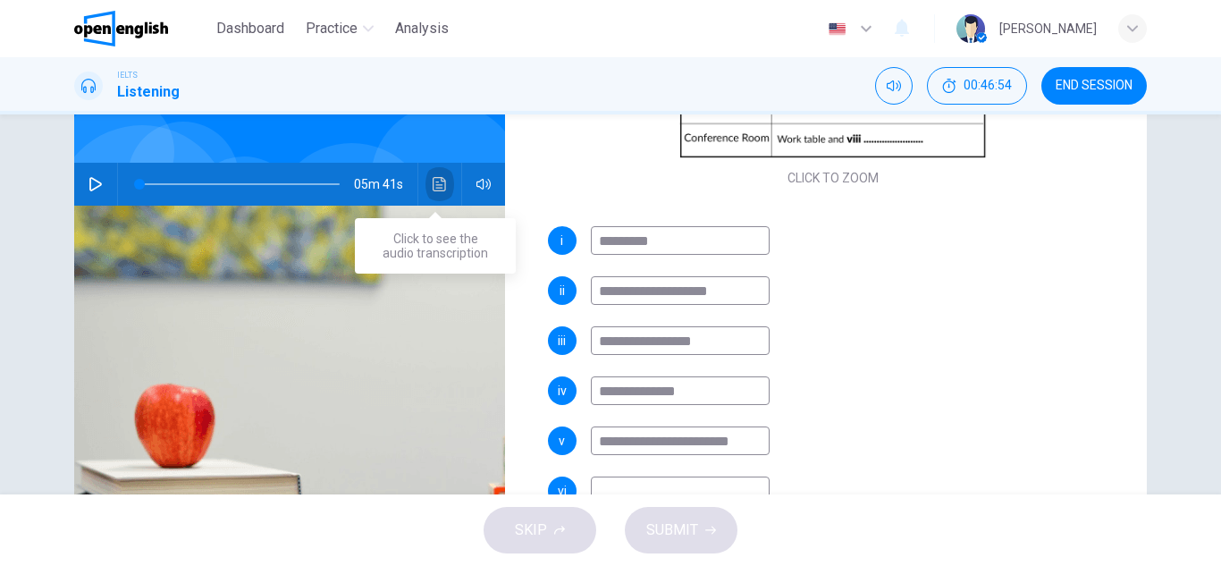
click at [434, 179] on icon "Click to see the audio transcription" at bounding box center [440, 184] width 14 height 14
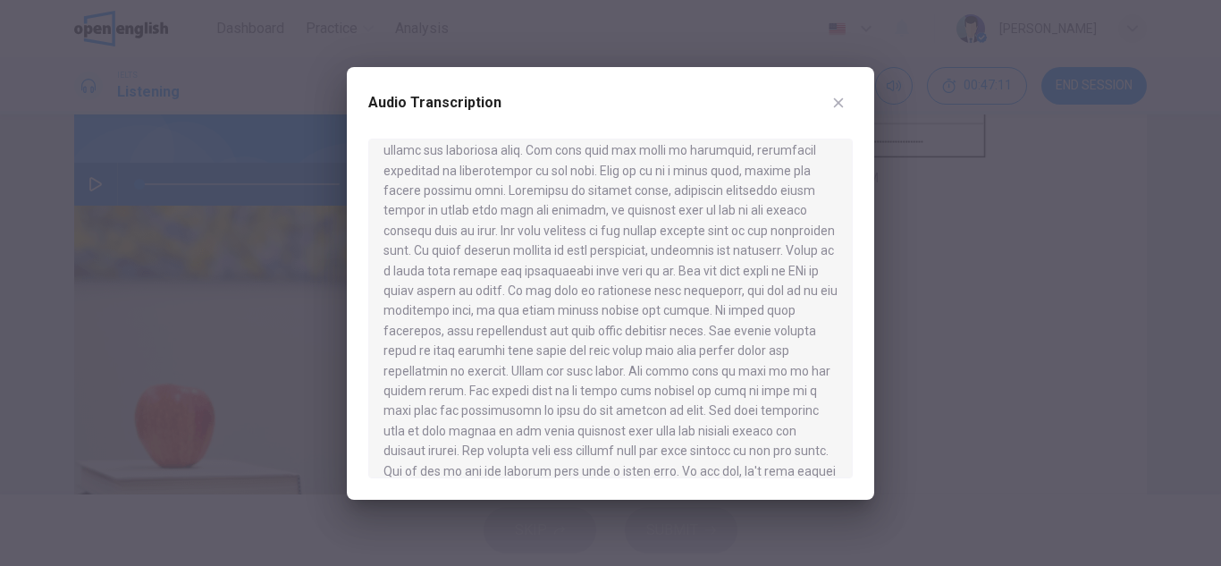
scroll to position [412, 0]
click at [1127, 283] on div at bounding box center [610, 283] width 1221 height 566
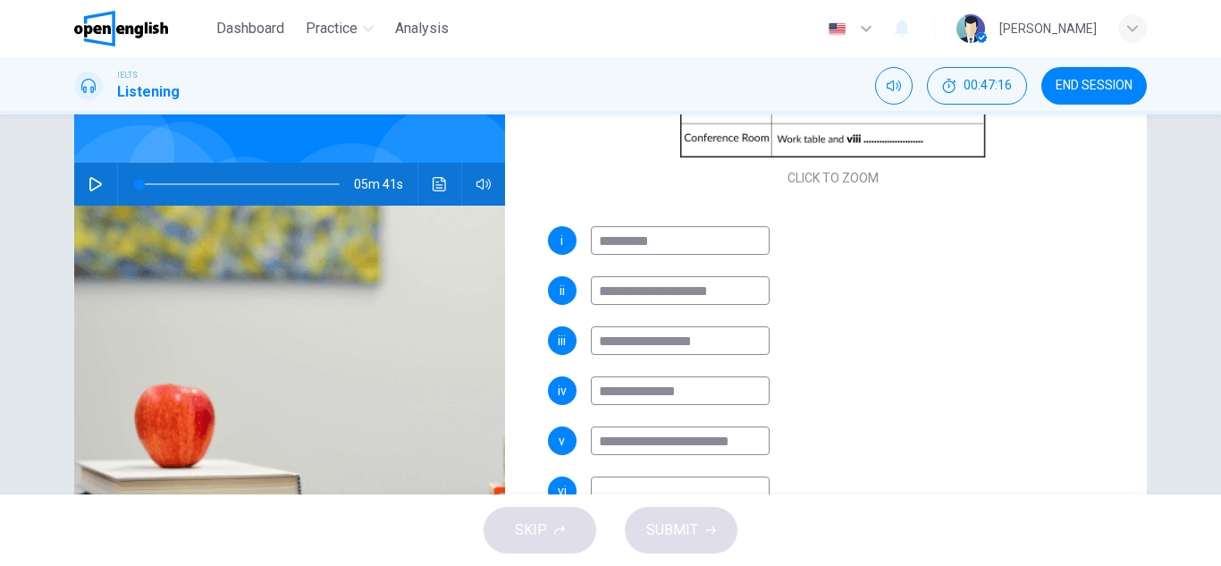
click at [713, 436] on input "**********" at bounding box center [680, 440] width 179 height 29
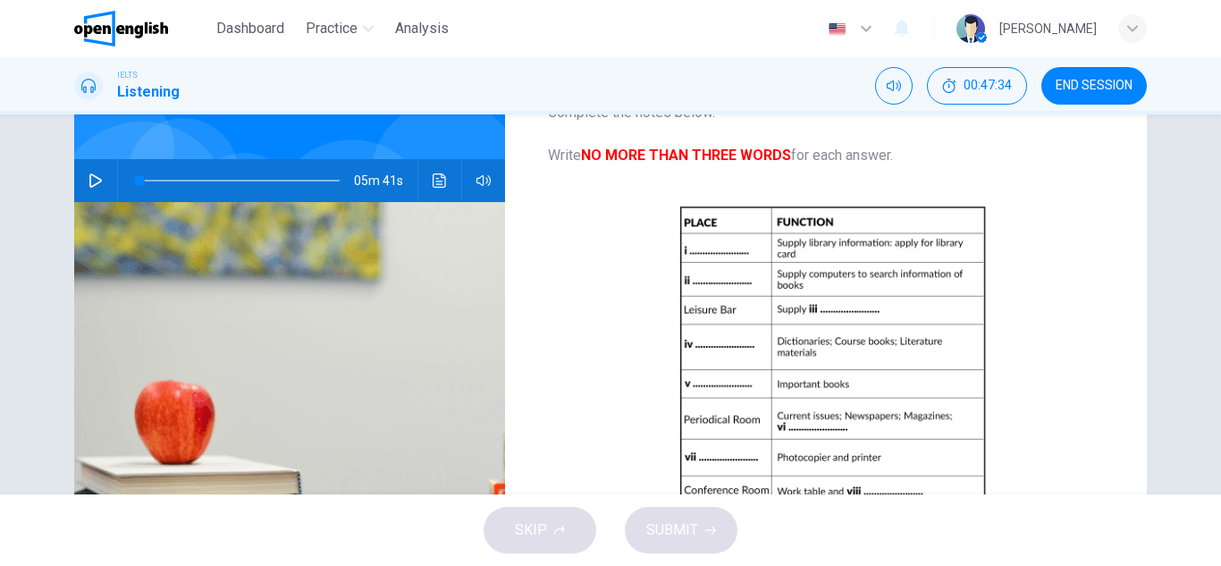
scroll to position [133, 0]
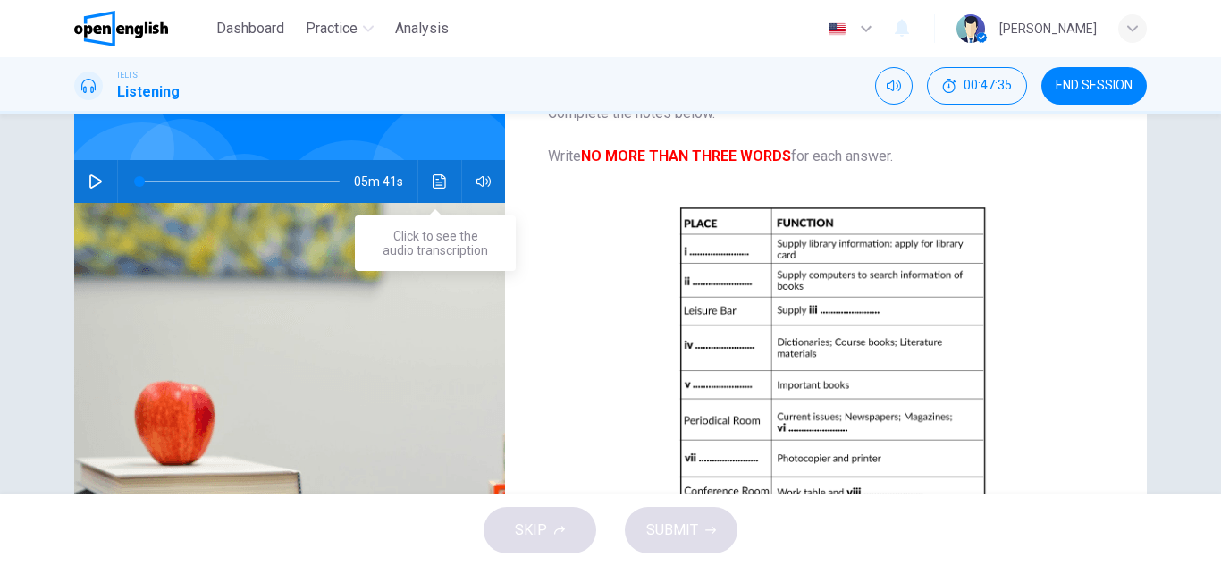
type input "**********"
click at [434, 185] on icon "Click to see the audio transcription" at bounding box center [439, 181] width 13 height 14
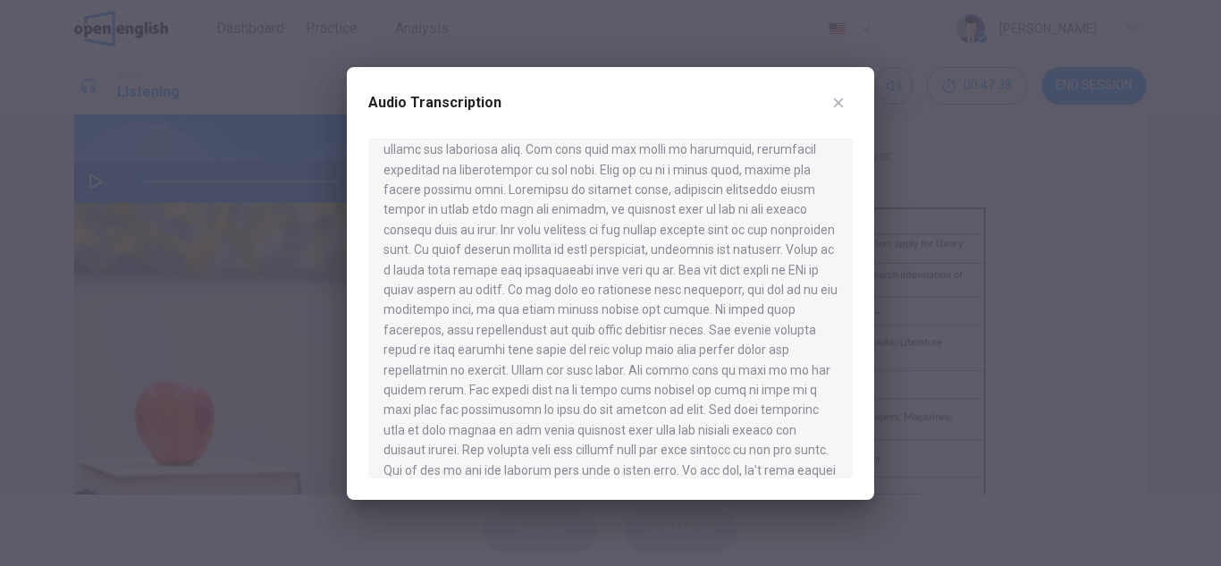
scroll to position [387, 0]
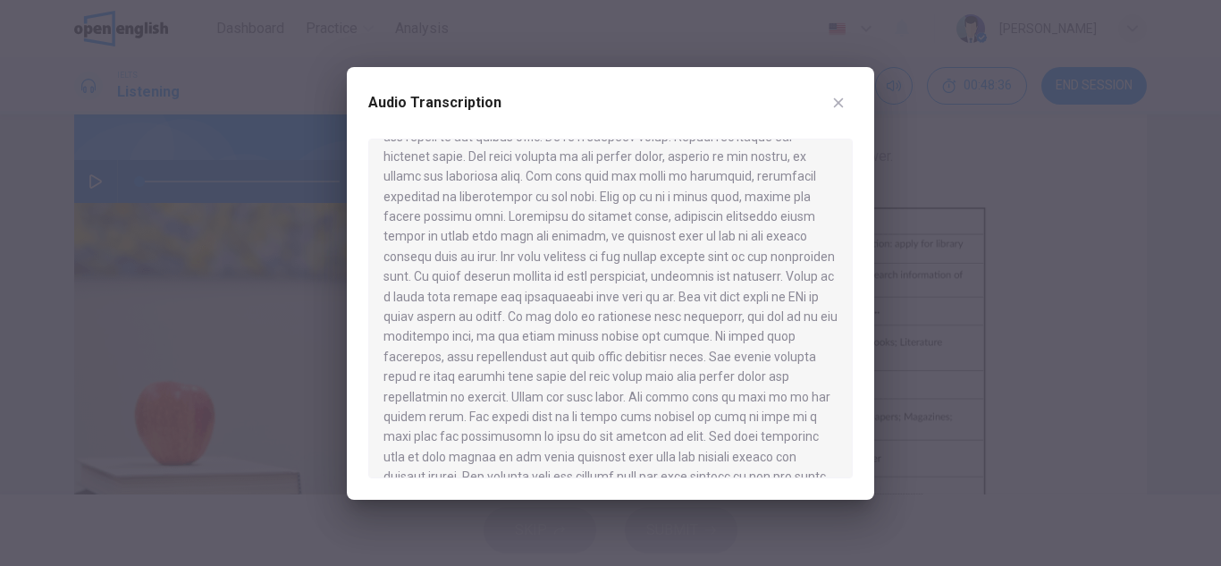
click at [989, 284] on div at bounding box center [610, 283] width 1221 height 566
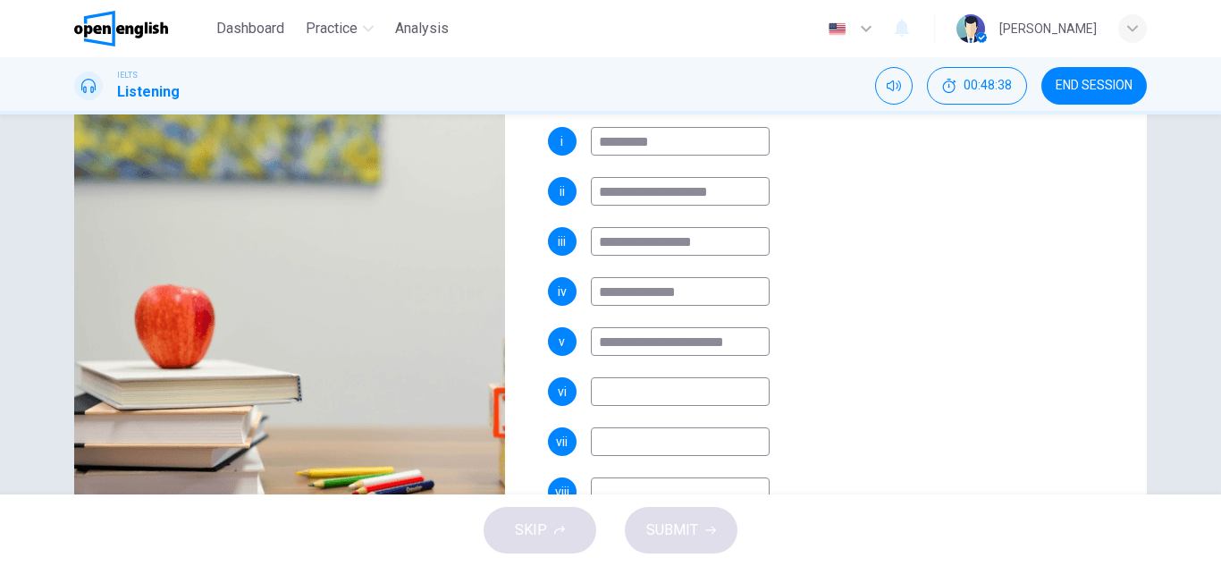
scroll to position [232, 0]
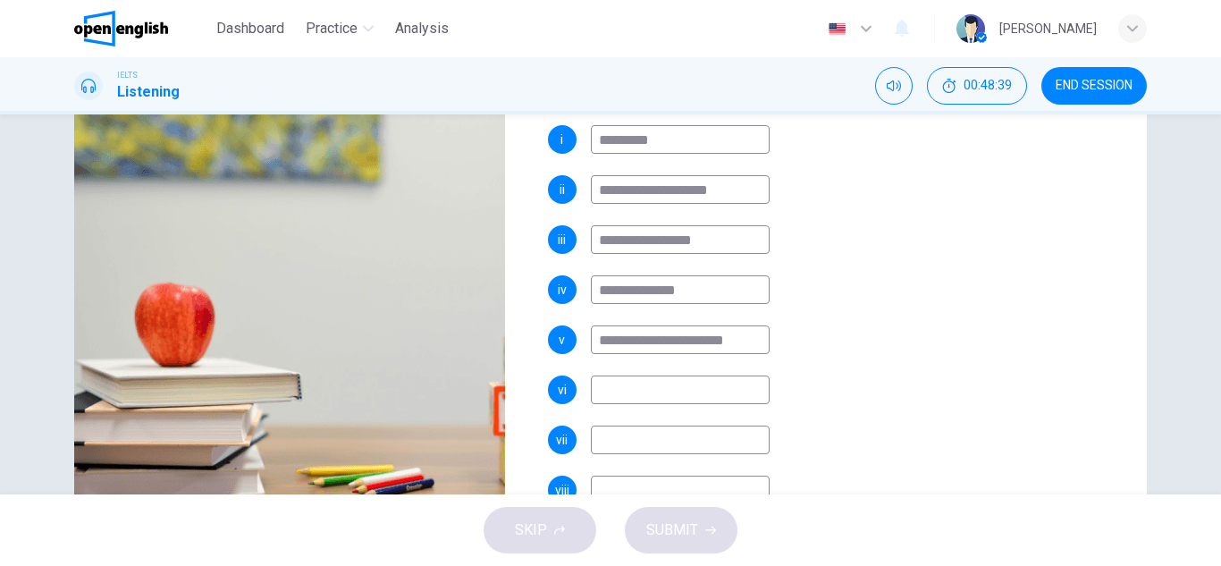
click at [653, 384] on input at bounding box center [680, 389] width 179 height 29
type input "*"
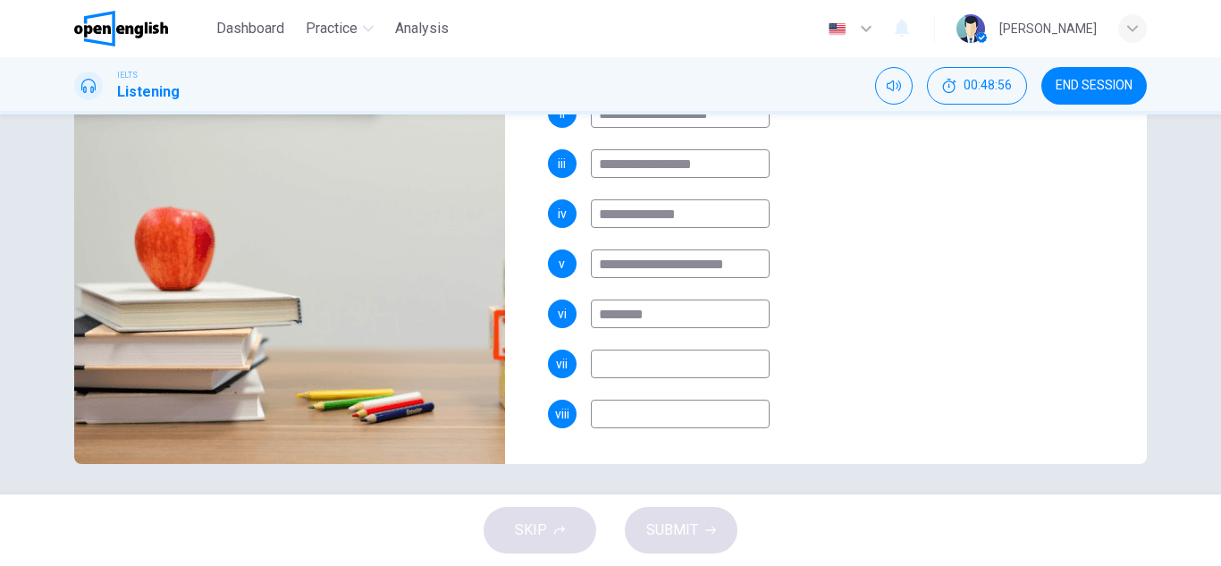
scroll to position [313, 0]
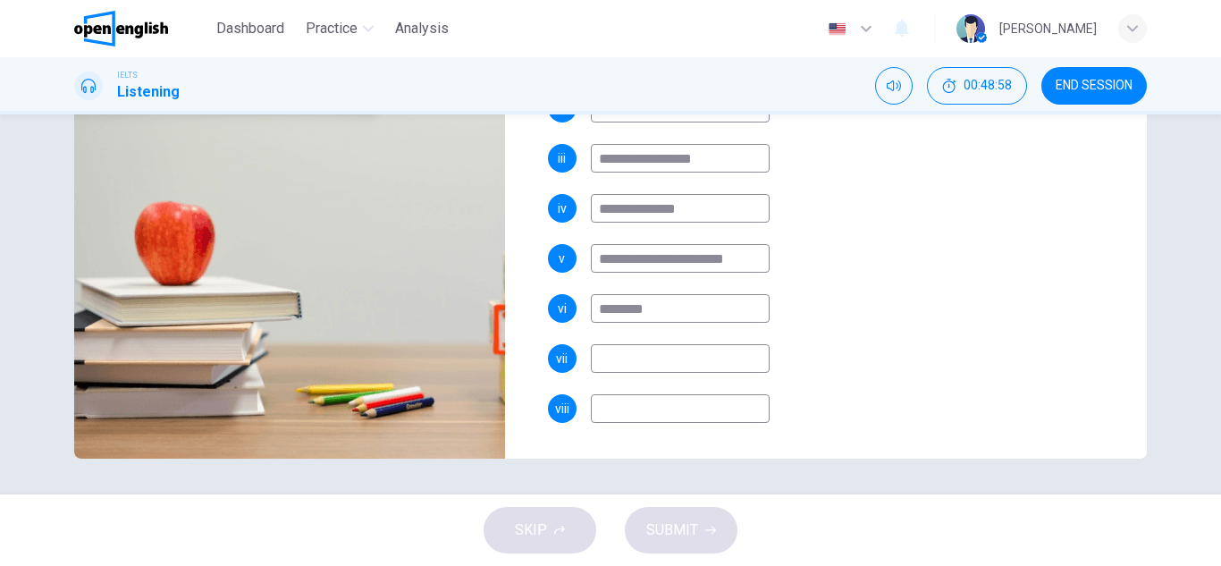
type input "********"
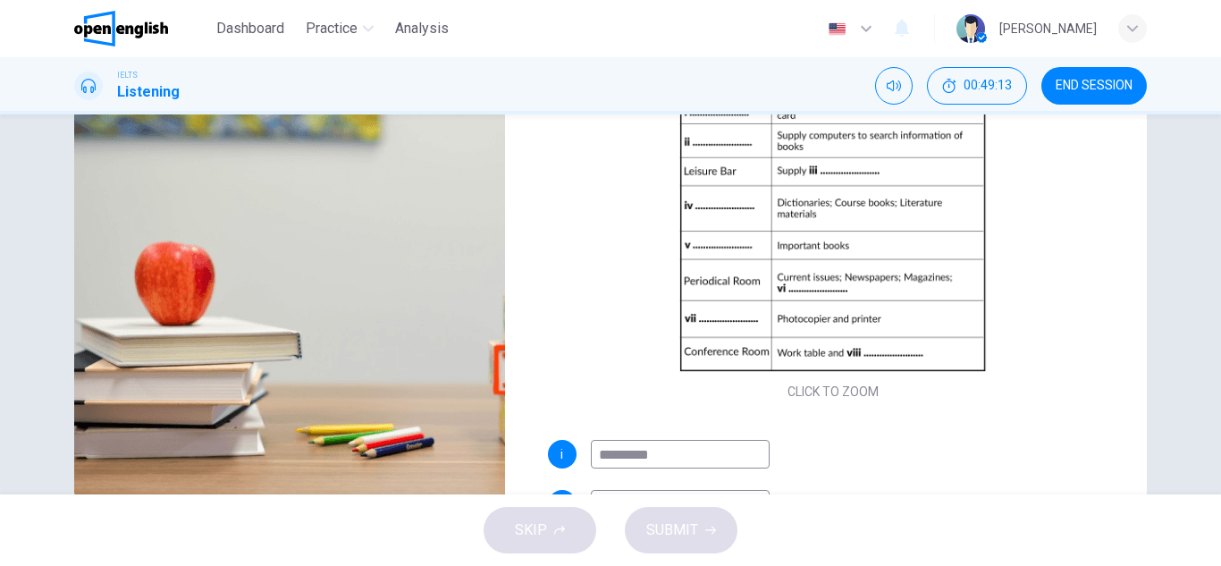
scroll to position [0, 0]
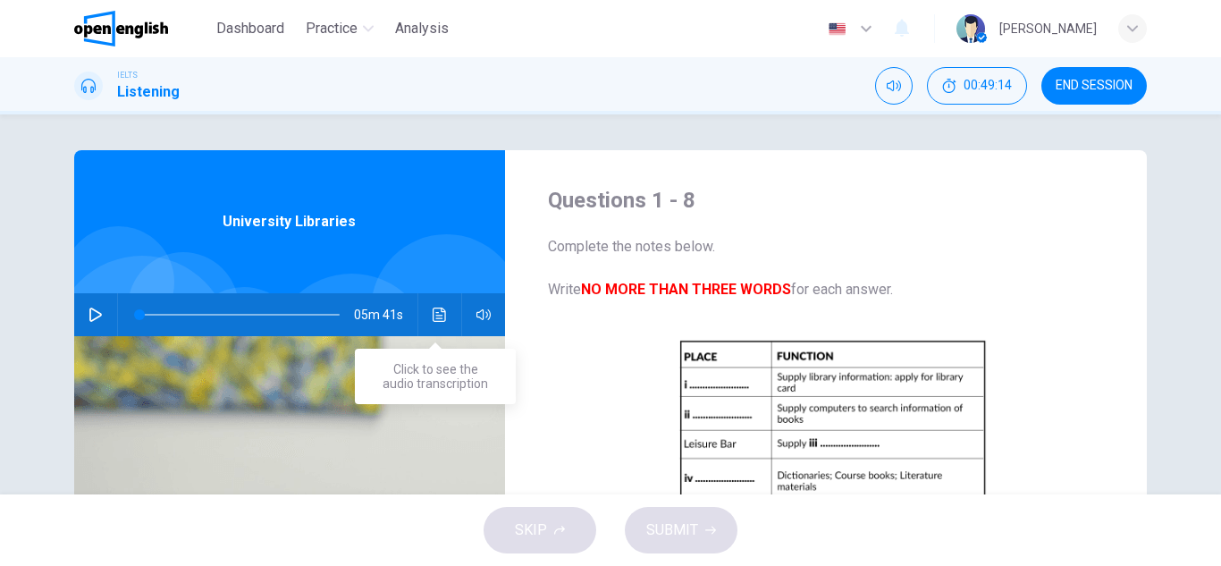
click at [438, 314] on icon "Click to see the audio transcription" at bounding box center [440, 315] width 14 height 14
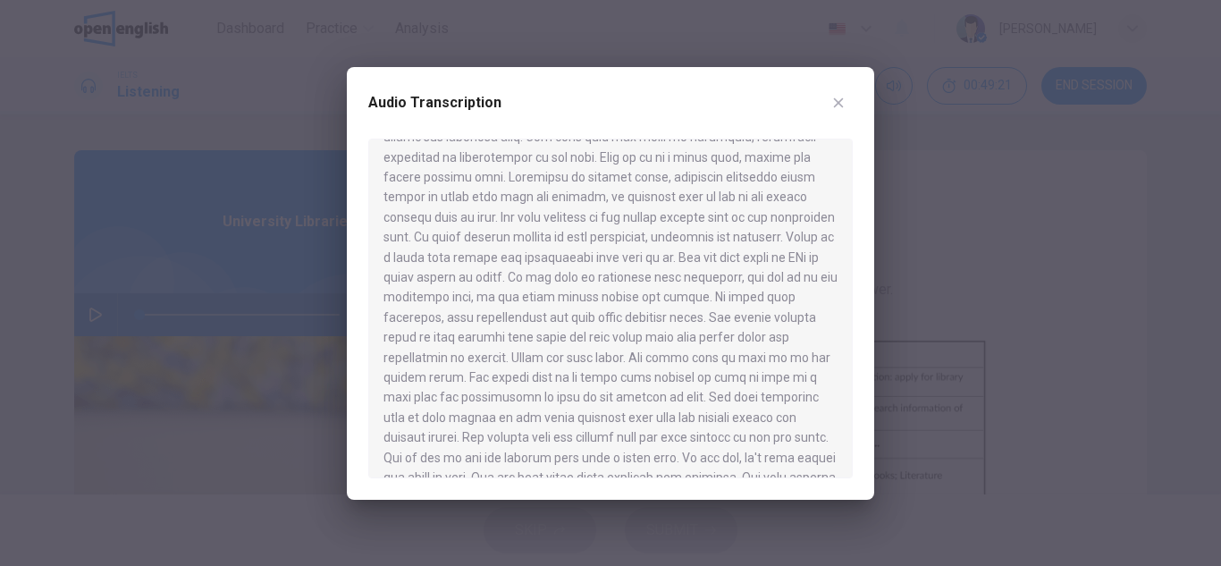
scroll to position [427, 0]
click at [996, 131] on div at bounding box center [610, 283] width 1221 height 566
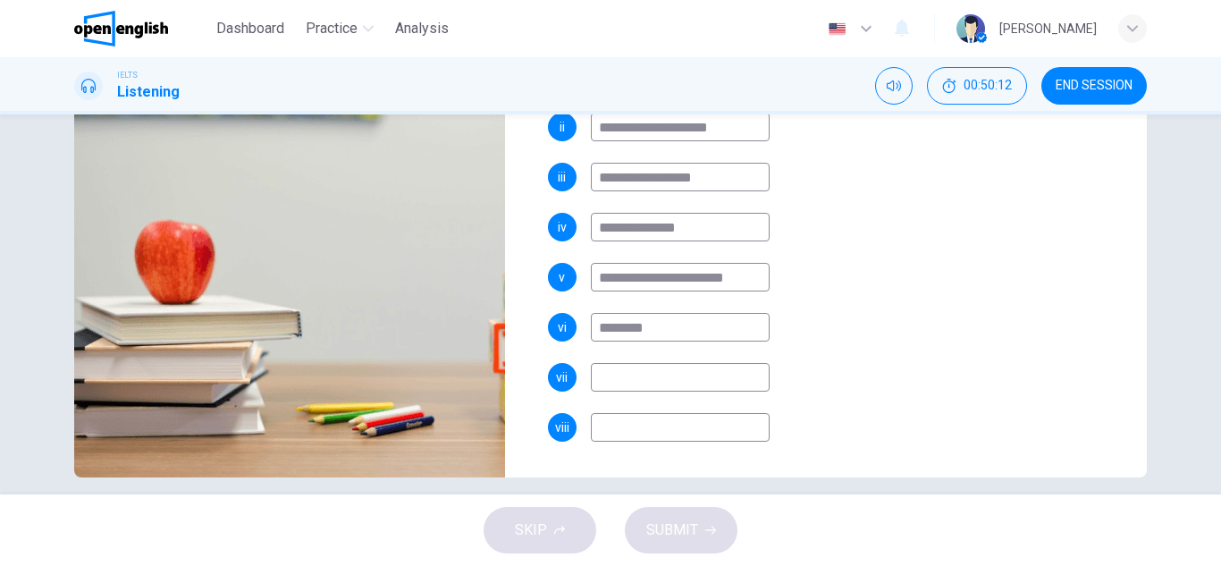
scroll to position [296, 0]
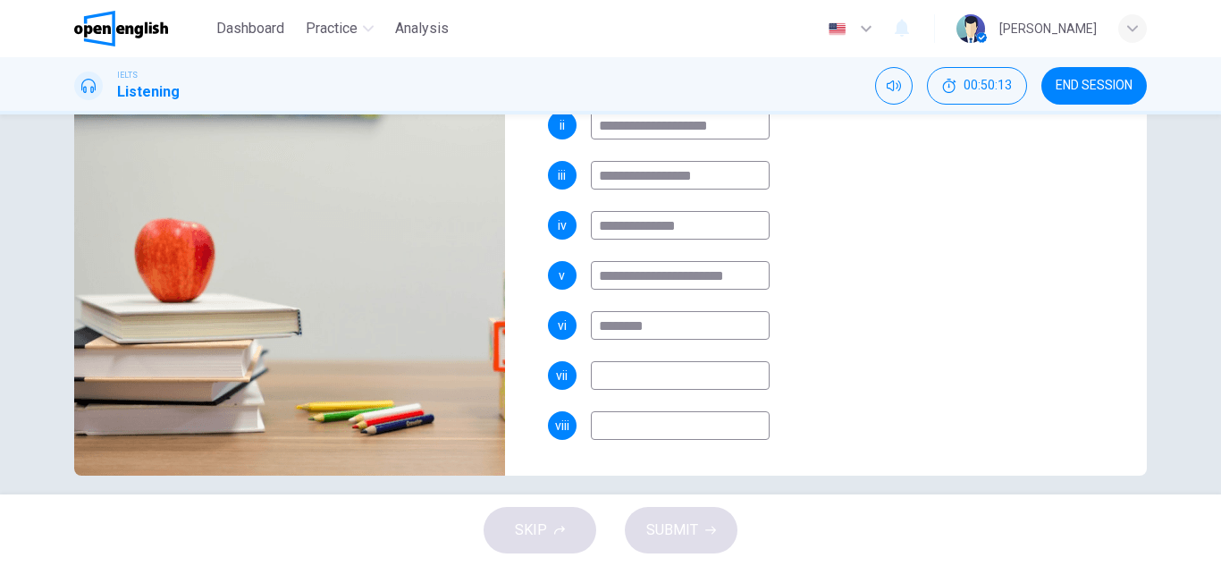
click at [640, 363] on input at bounding box center [680, 375] width 179 height 29
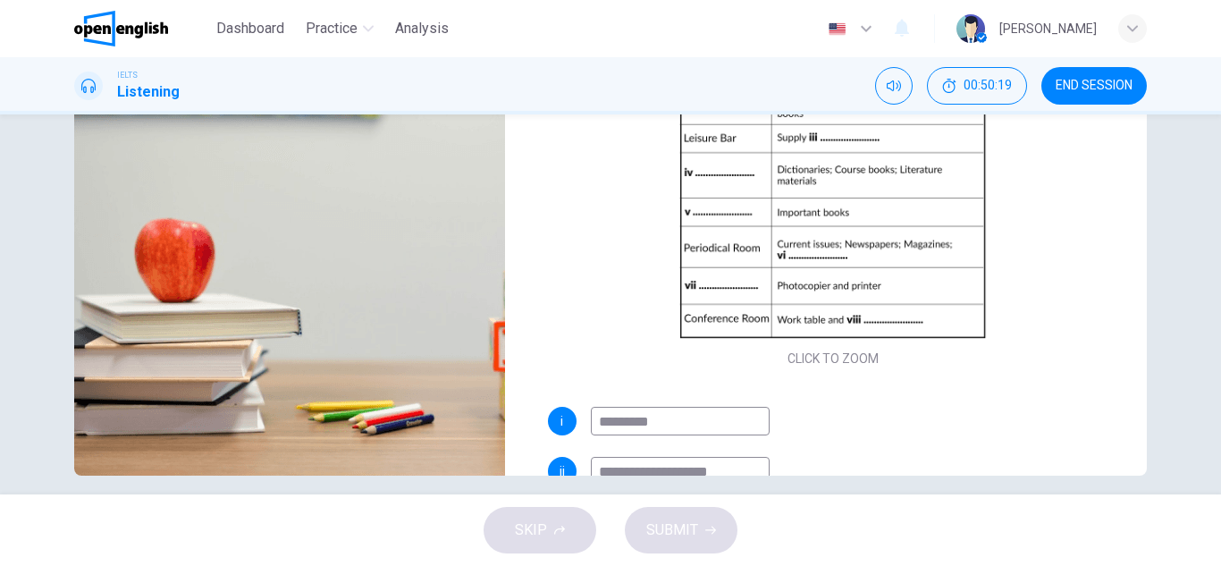
scroll to position [0, 0]
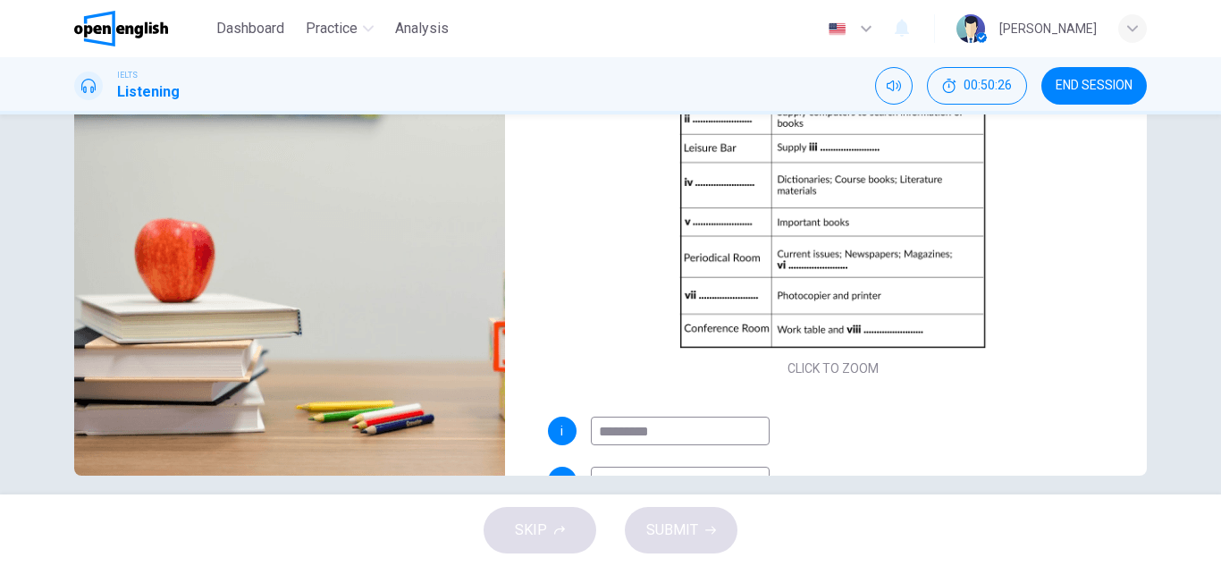
type input "**********"
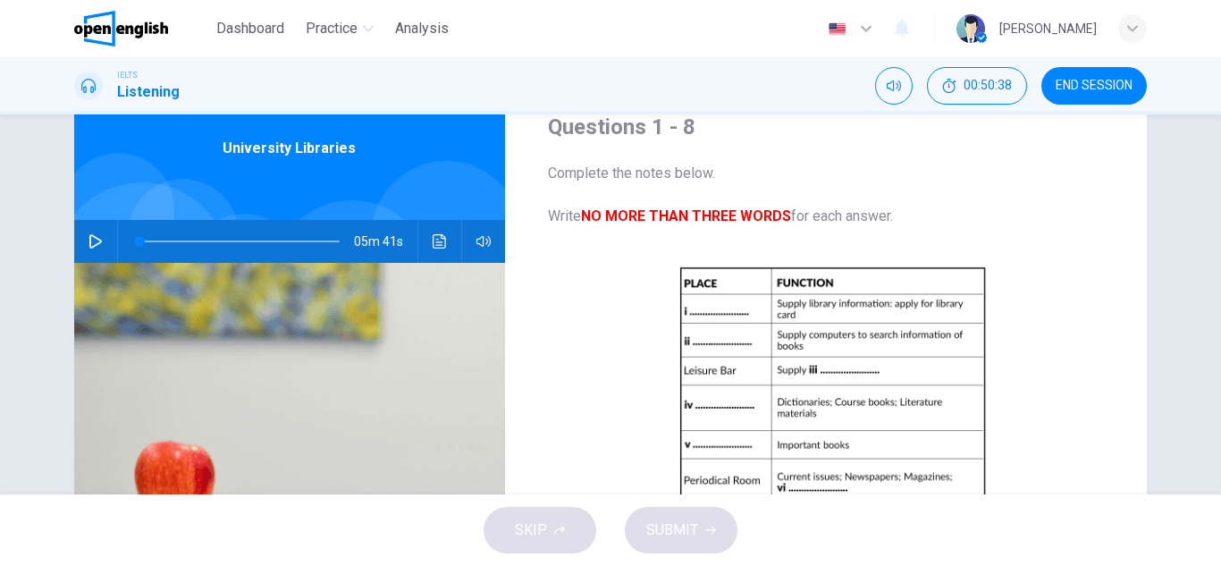
scroll to position [72, 0]
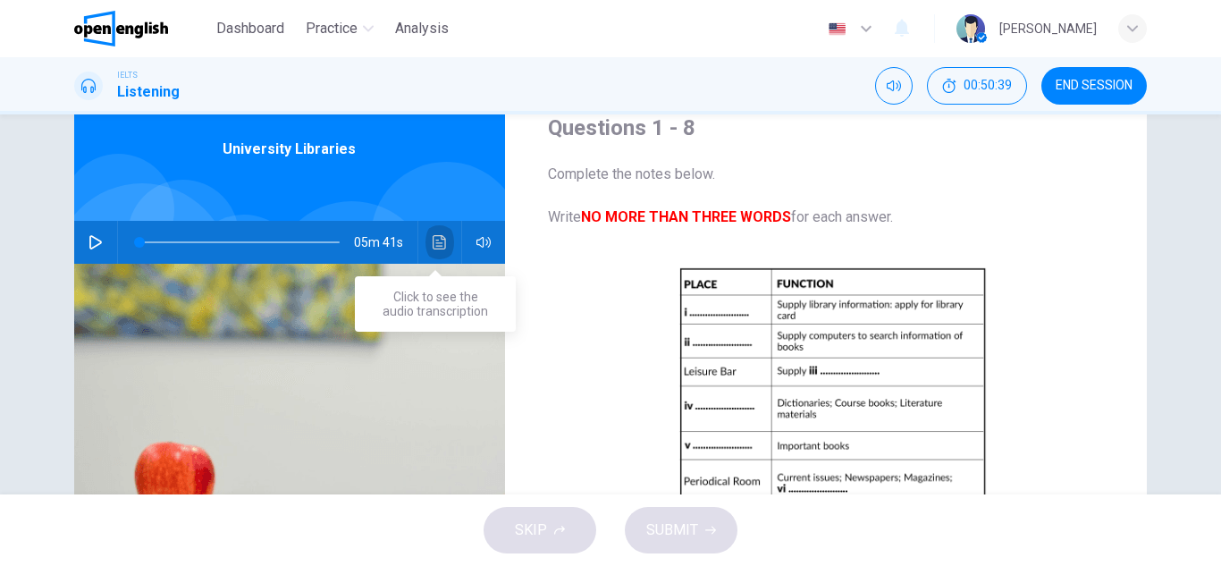
click at [438, 249] on button "Click to see the audio transcription" at bounding box center [440, 242] width 29 height 43
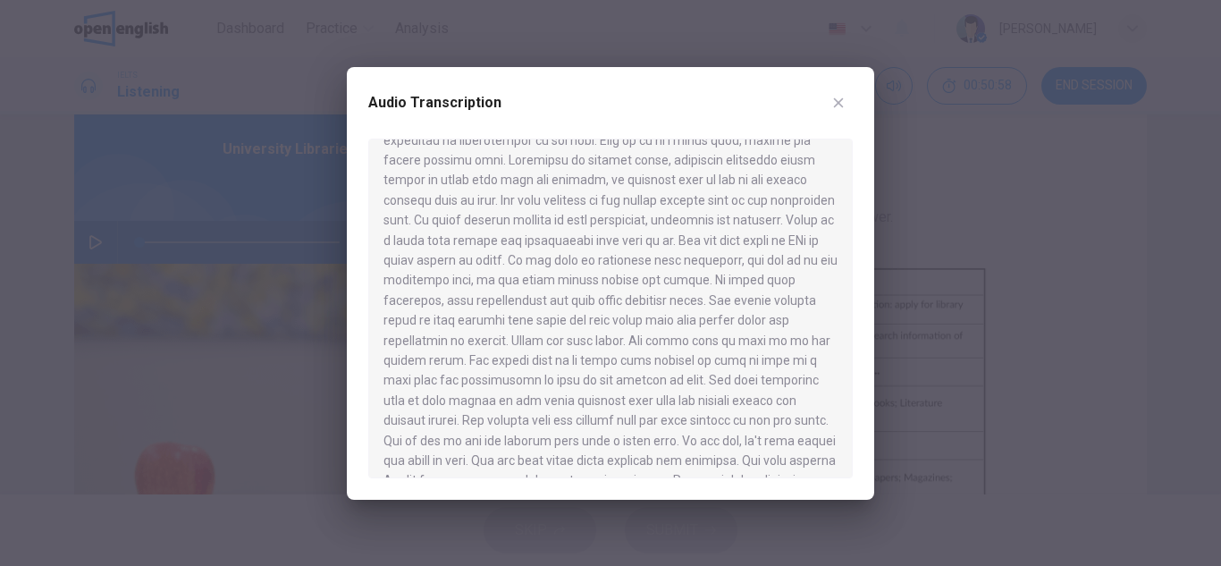
scroll to position [448, 0]
click at [1125, 391] on div at bounding box center [610, 283] width 1221 height 566
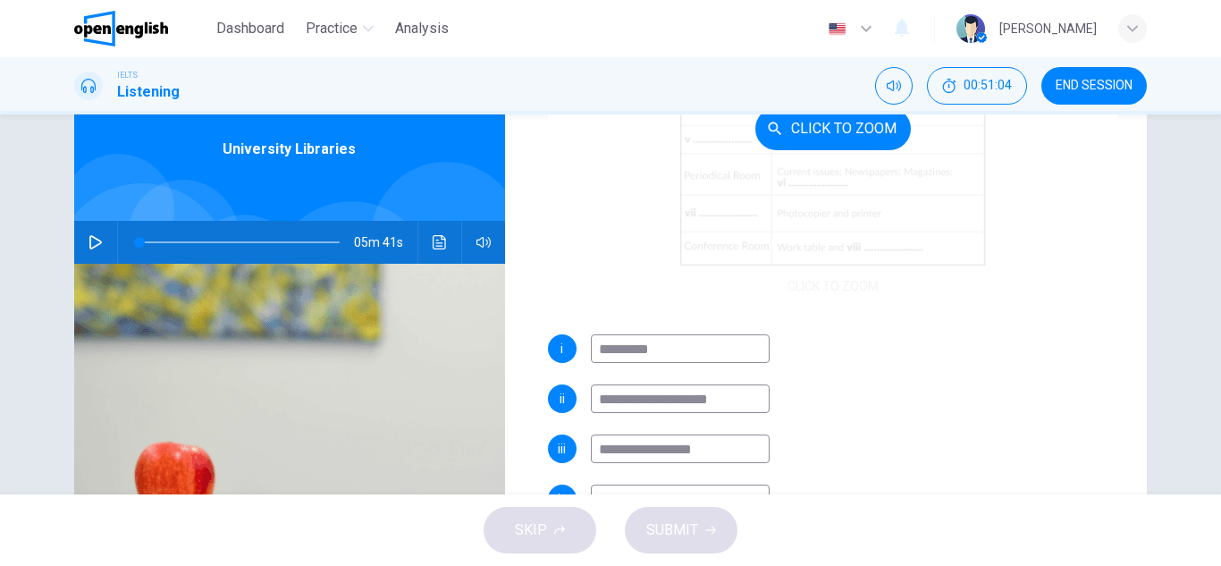
scroll to position [307, 0]
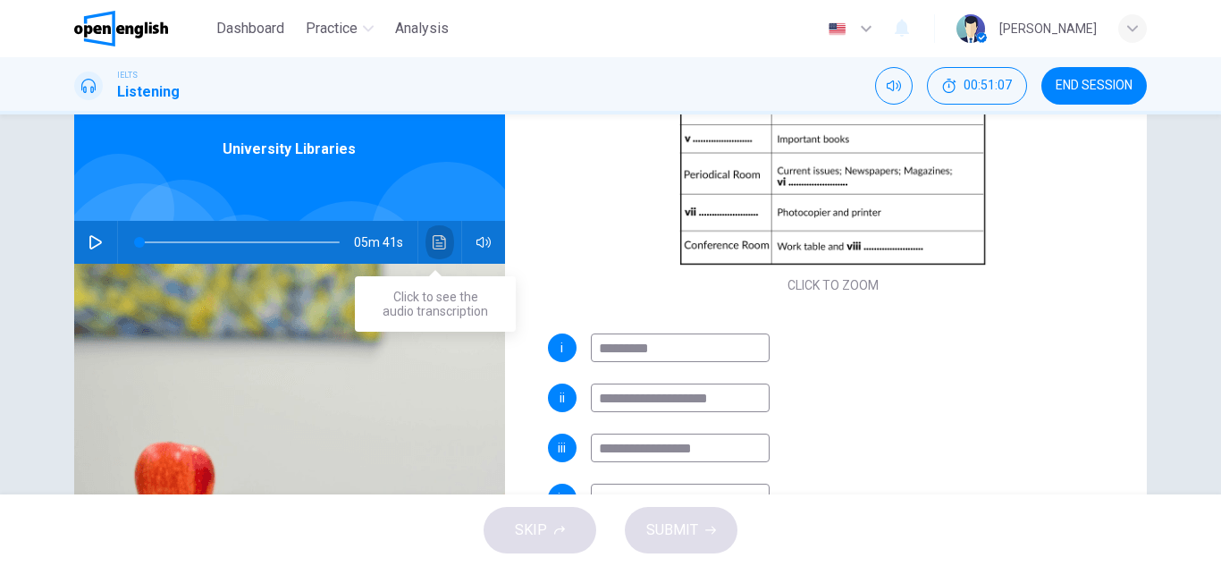
click at [447, 234] on button "Click to see the audio transcription" at bounding box center [440, 242] width 29 height 43
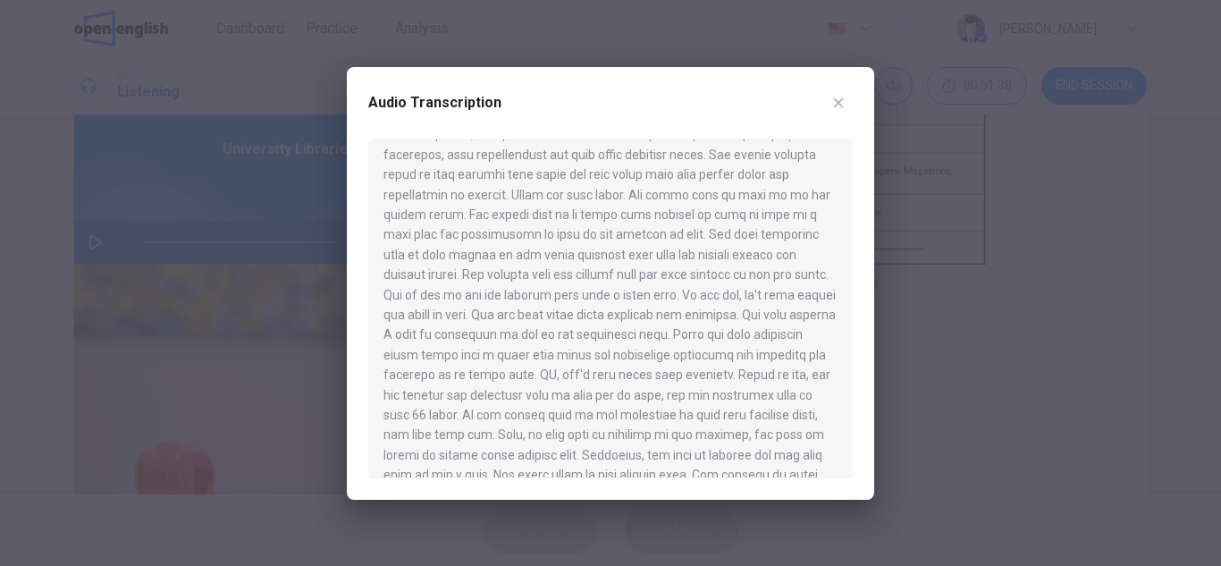
scroll to position [593, 0]
click at [960, 334] on div at bounding box center [610, 283] width 1221 height 566
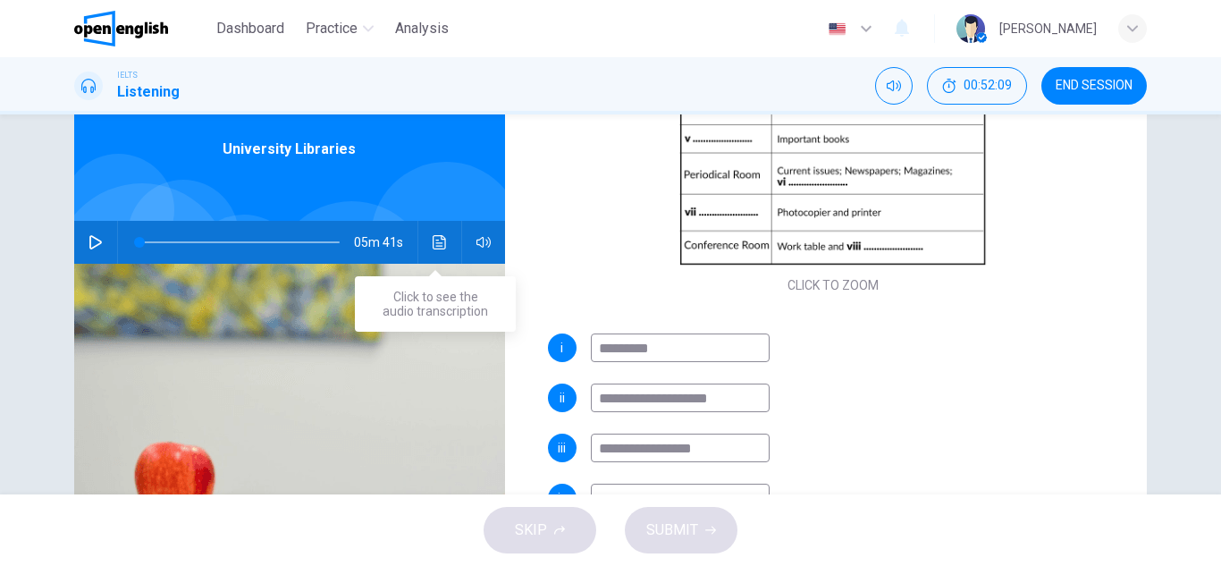
click at [433, 246] on icon "Click to see the audio transcription" at bounding box center [439, 242] width 13 height 14
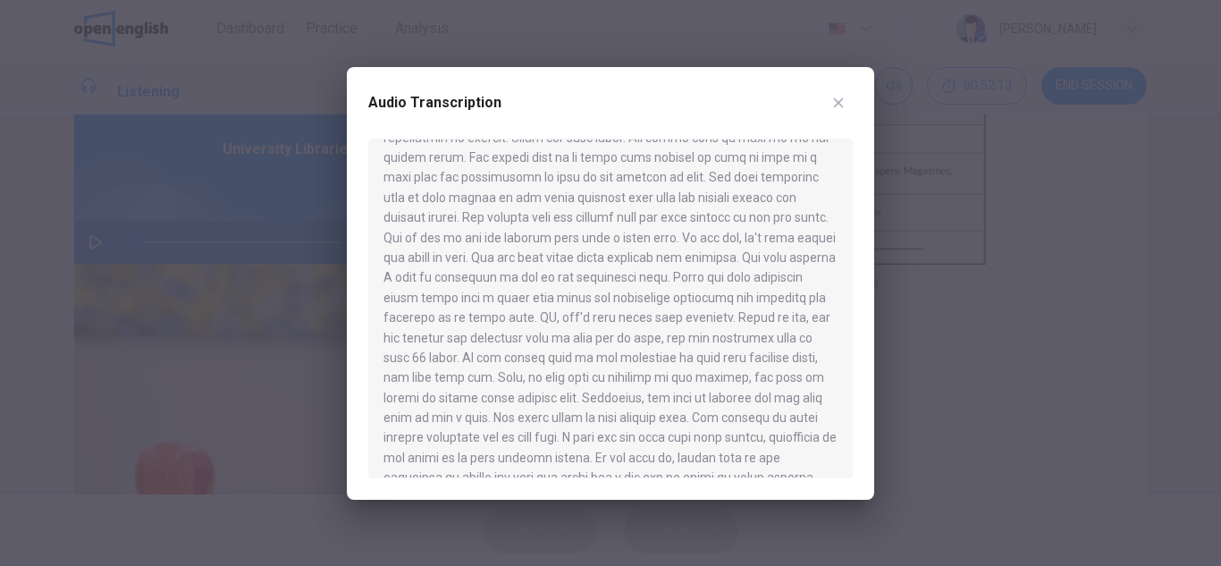
scroll to position [648, 0]
click at [1060, 289] on div at bounding box center [610, 283] width 1221 height 566
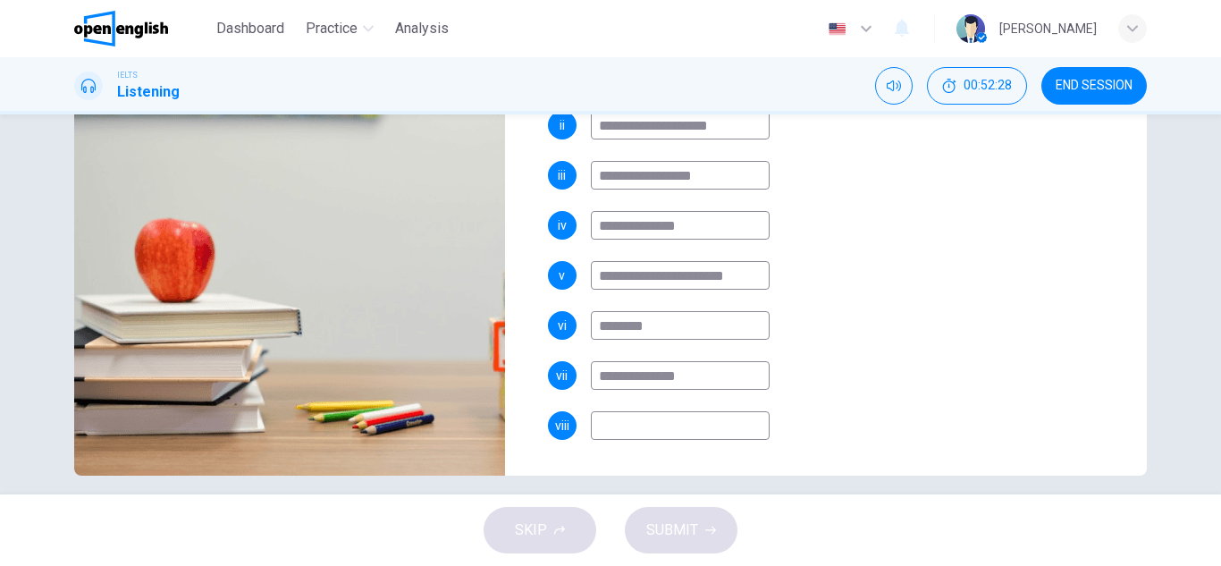
scroll to position [313, 0]
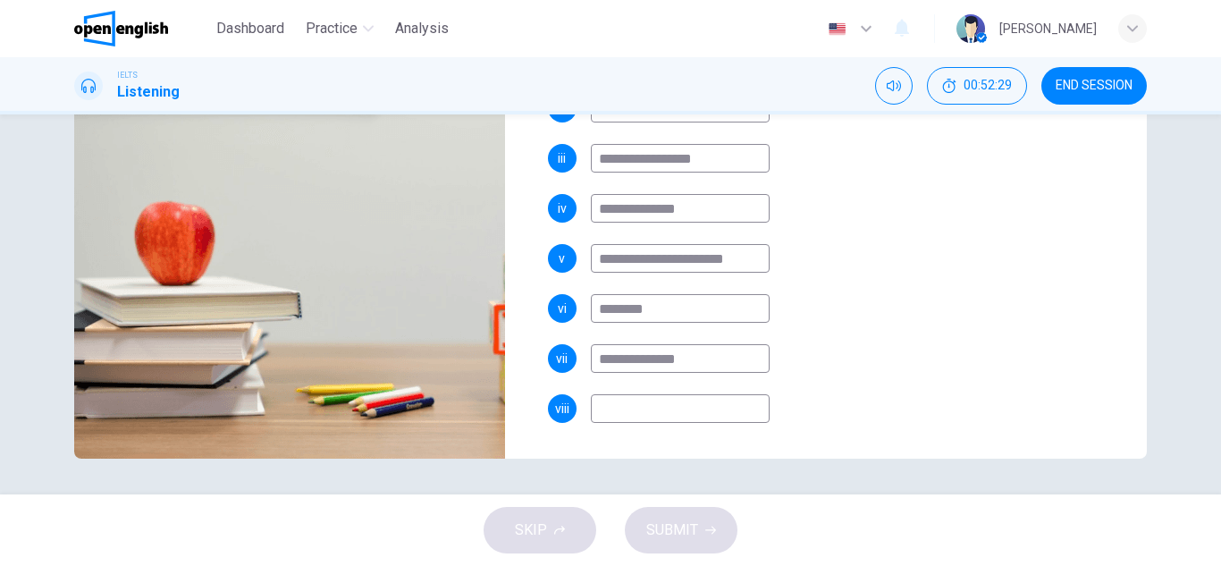
click at [671, 401] on input at bounding box center [680, 408] width 179 height 29
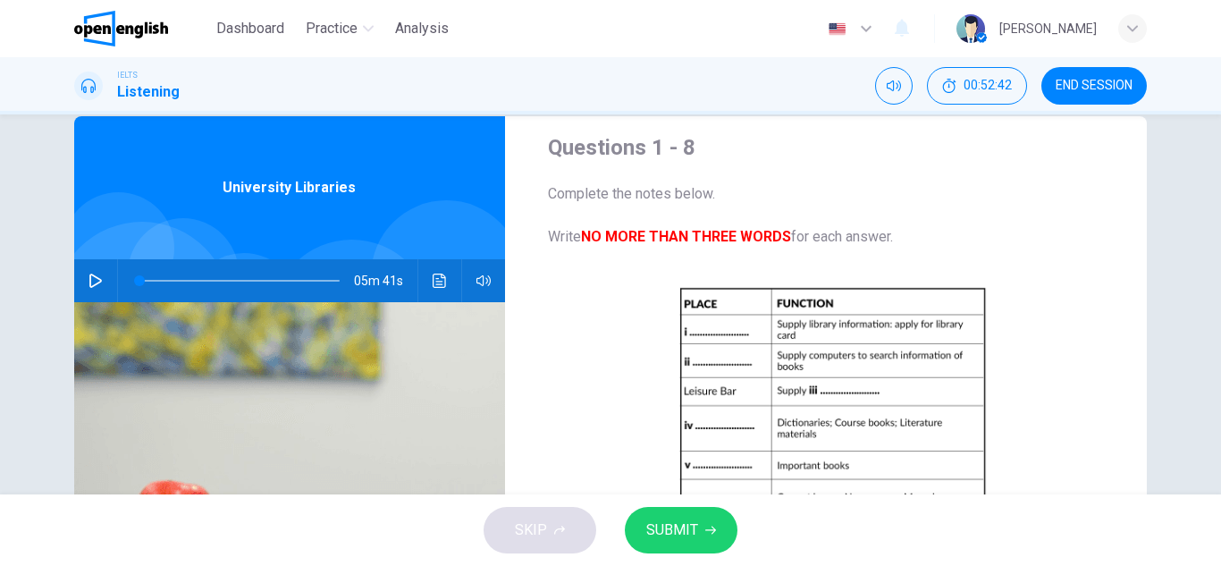
scroll to position [15, 0]
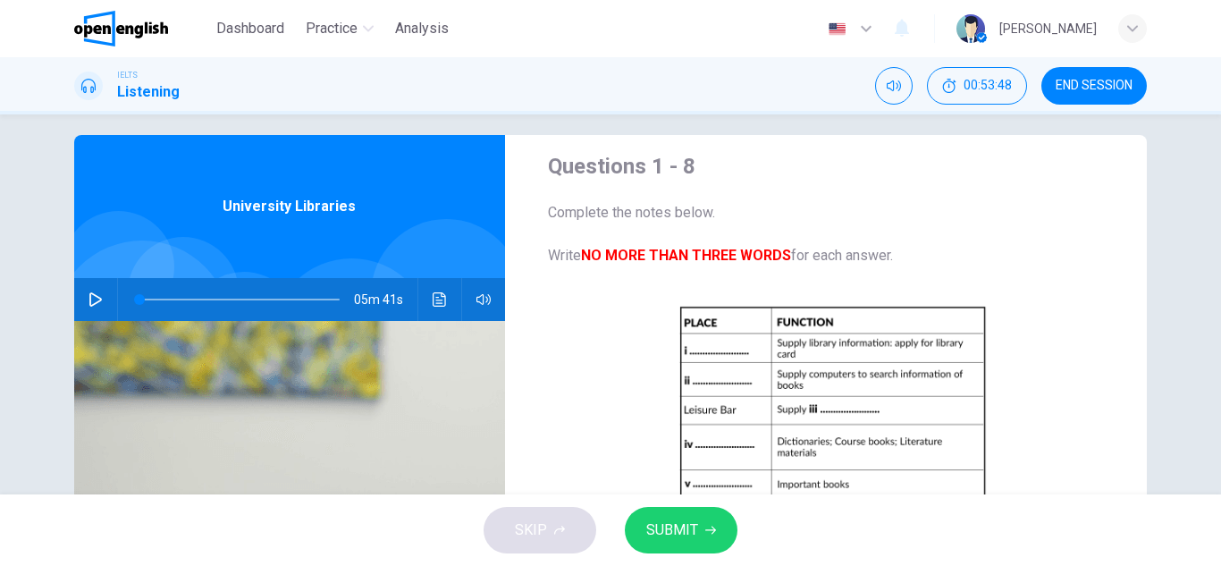
type input "**********"
click at [89, 290] on button "button" at bounding box center [95, 299] width 29 height 43
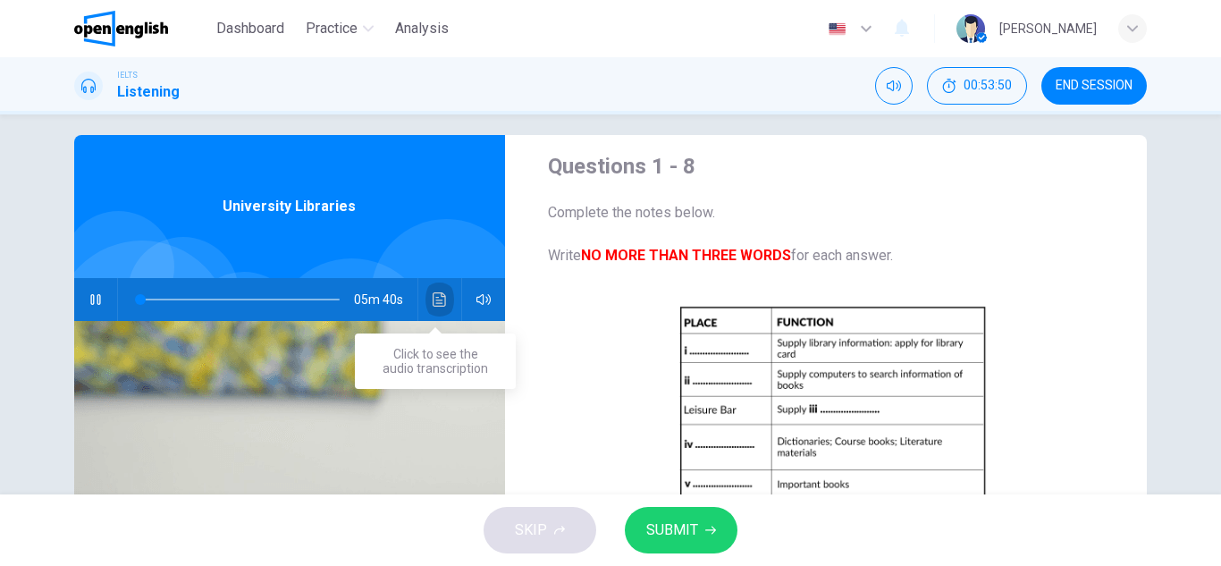
click at [426, 297] on button "Click to see the audio transcription" at bounding box center [440, 299] width 29 height 43
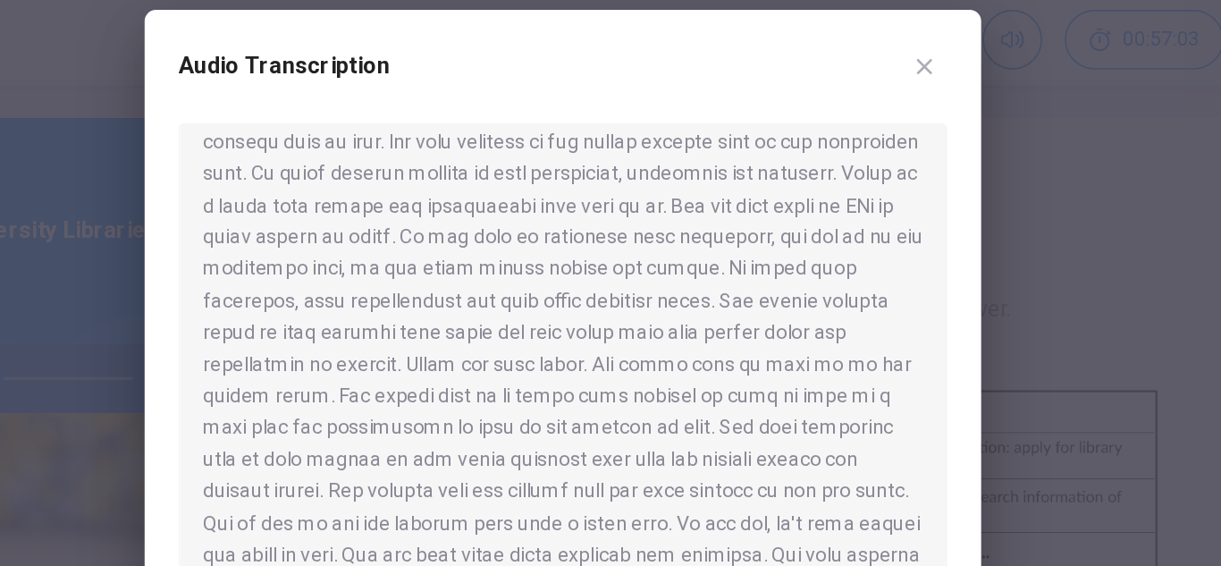
scroll to position [501, 0]
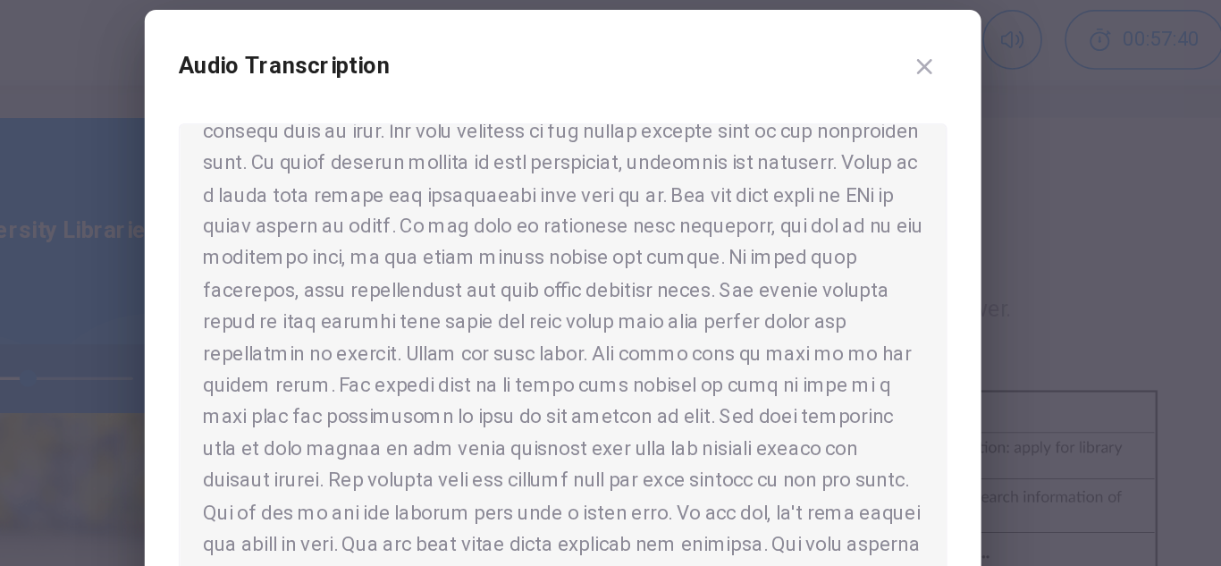
click at [300, 274] on div at bounding box center [610, 283] width 1221 height 566
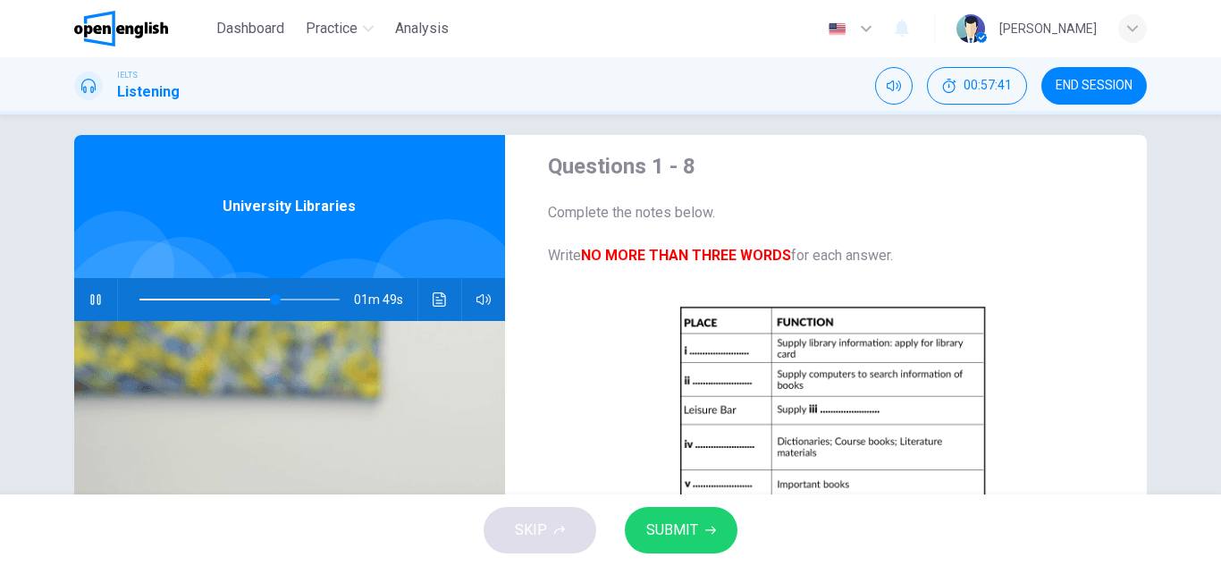
scroll to position [0, 0]
click at [212, 301] on span at bounding box center [239, 299] width 200 height 25
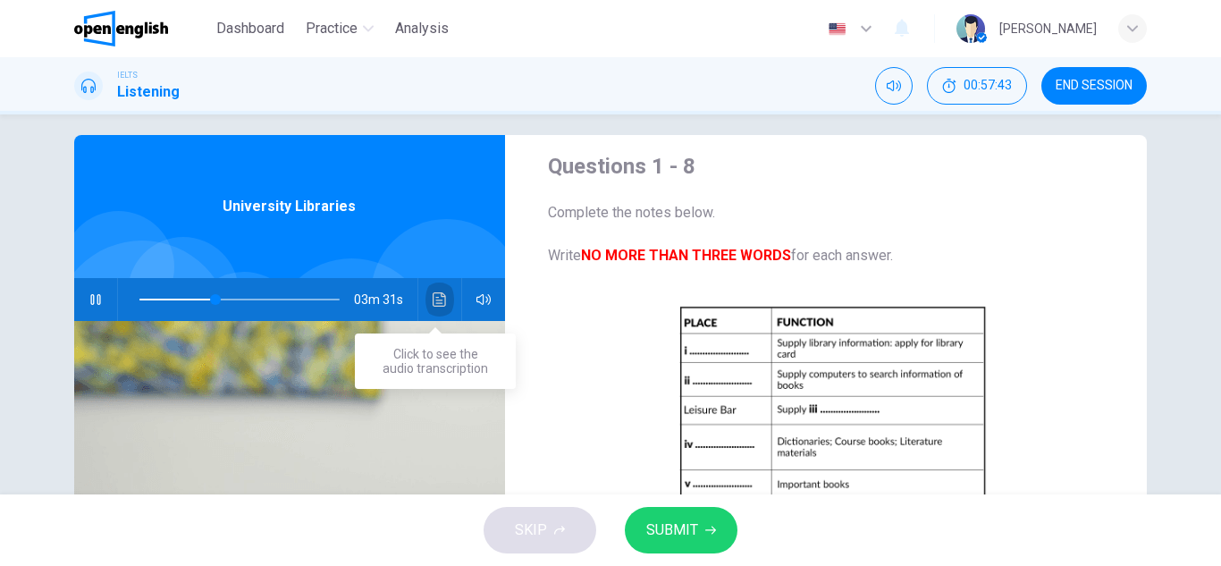
click at [434, 294] on icon "Click to see the audio transcription" at bounding box center [440, 299] width 14 height 14
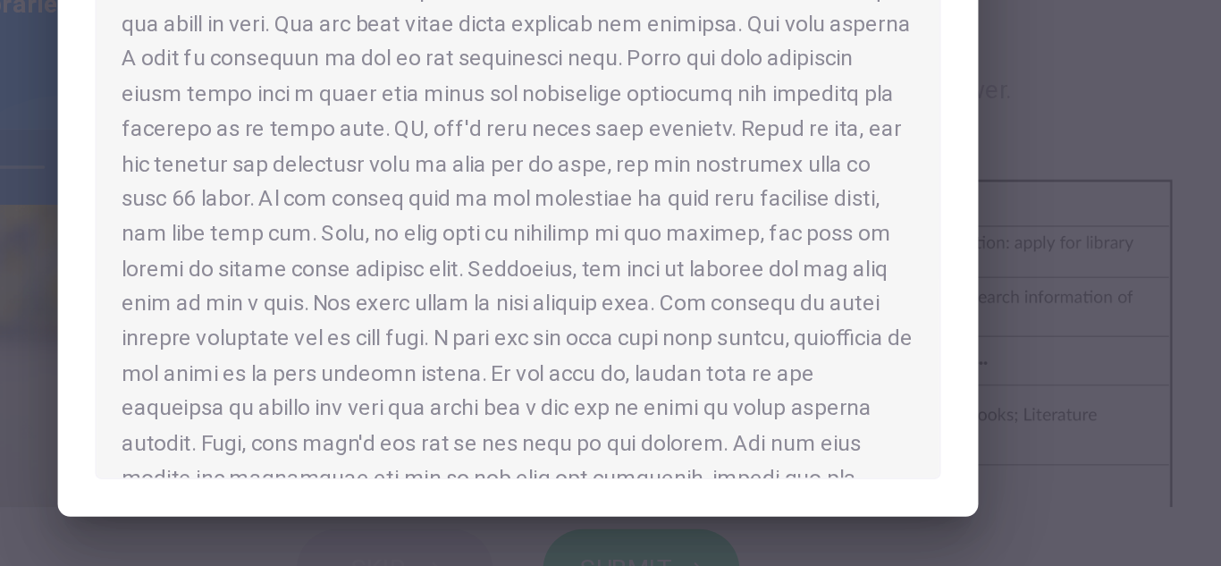
scroll to position [681, 0]
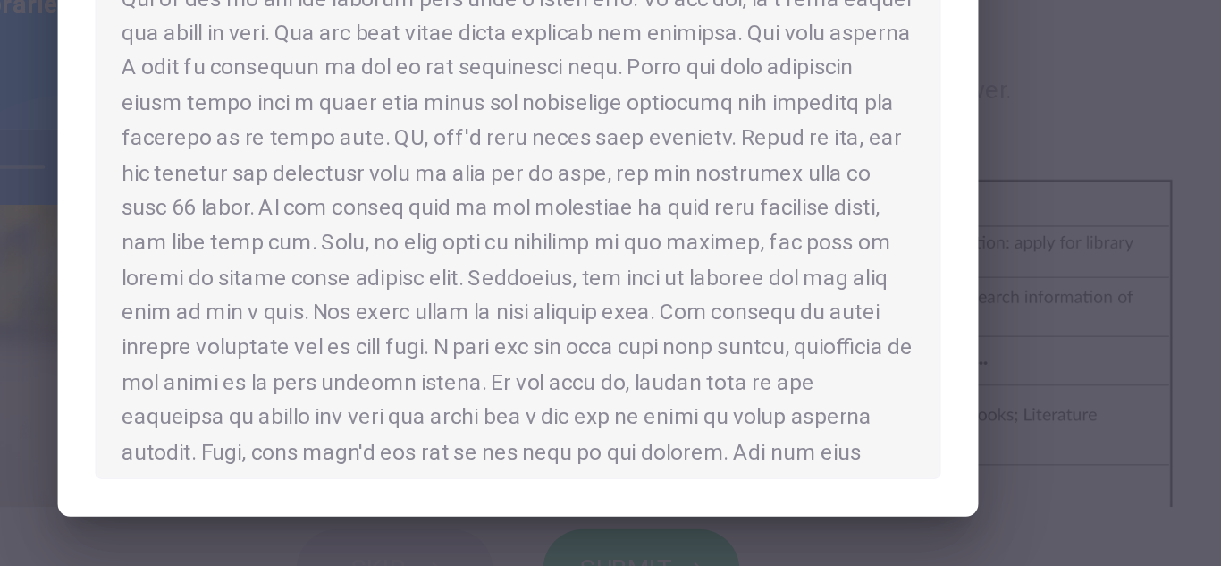
drag, startPoint x: 789, startPoint y: 298, endPoint x: 572, endPoint y: 346, distance: 222.5
click at [572, 346] on div at bounding box center [610, 309] width 485 height 340
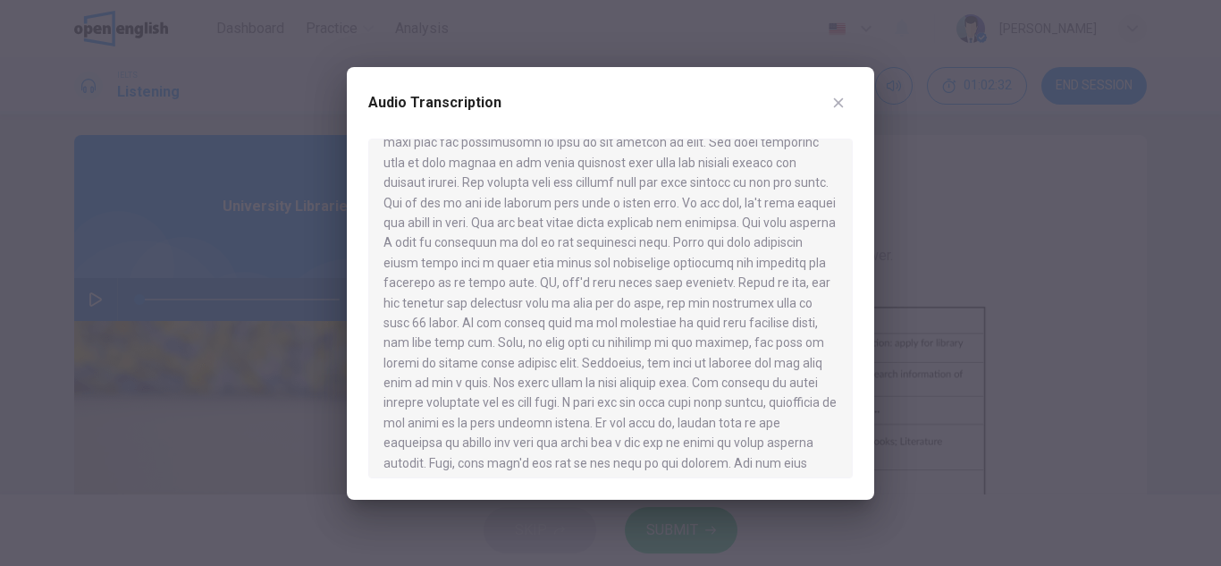
click at [308, 178] on div at bounding box center [610, 283] width 1221 height 566
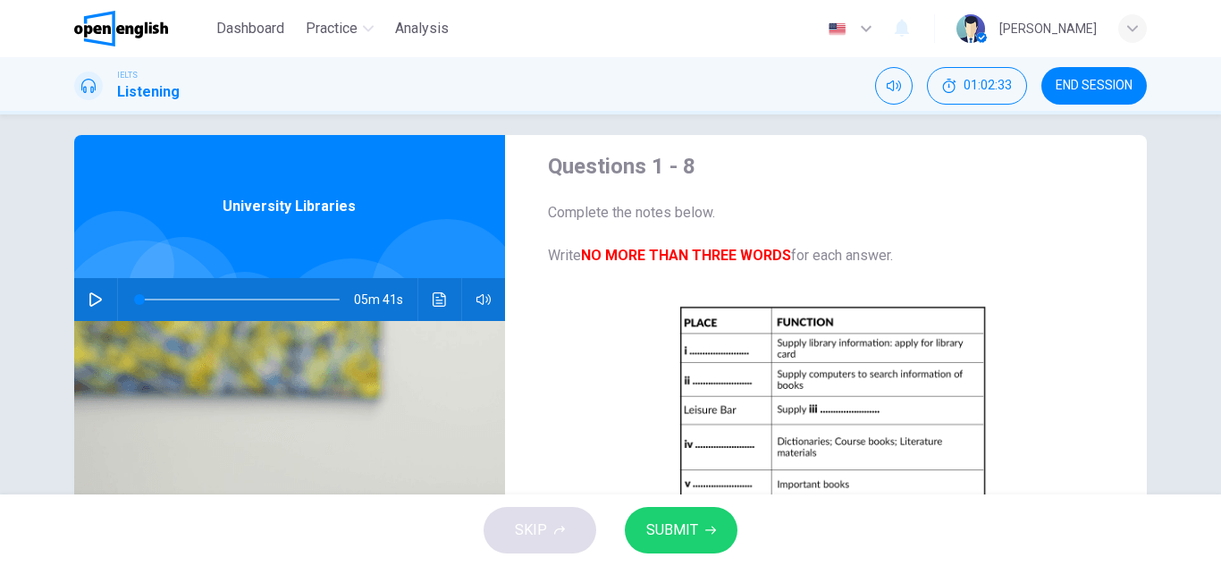
click at [83, 311] on button "button" at bounding box center [95, 299] width 29 height 43
click at [438, 299] on icon "Click to see the audio transcription" at bounding box center [440, 299] width 14 height 14
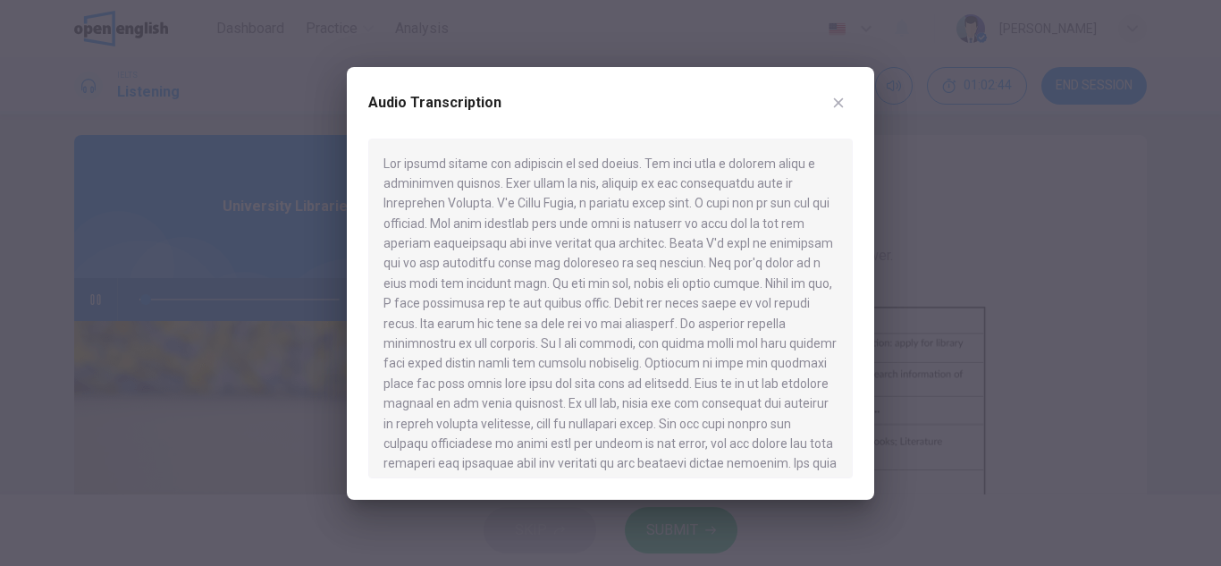
click at [1063, 194] on div at bounding box center [610, 283] width 1221 height 566
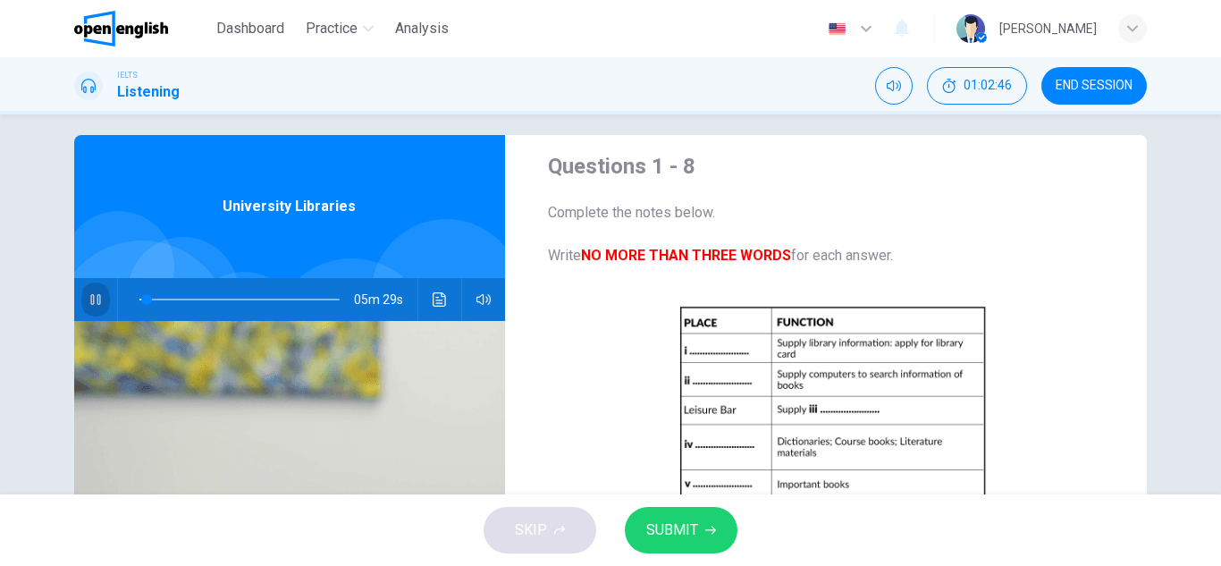
click at [90, 295] on icon "button" at bounding box center [95, 299] width 10 height 11
click at [89, 295] on icon "button" at bounding box center [96, 299] width 14 height 14
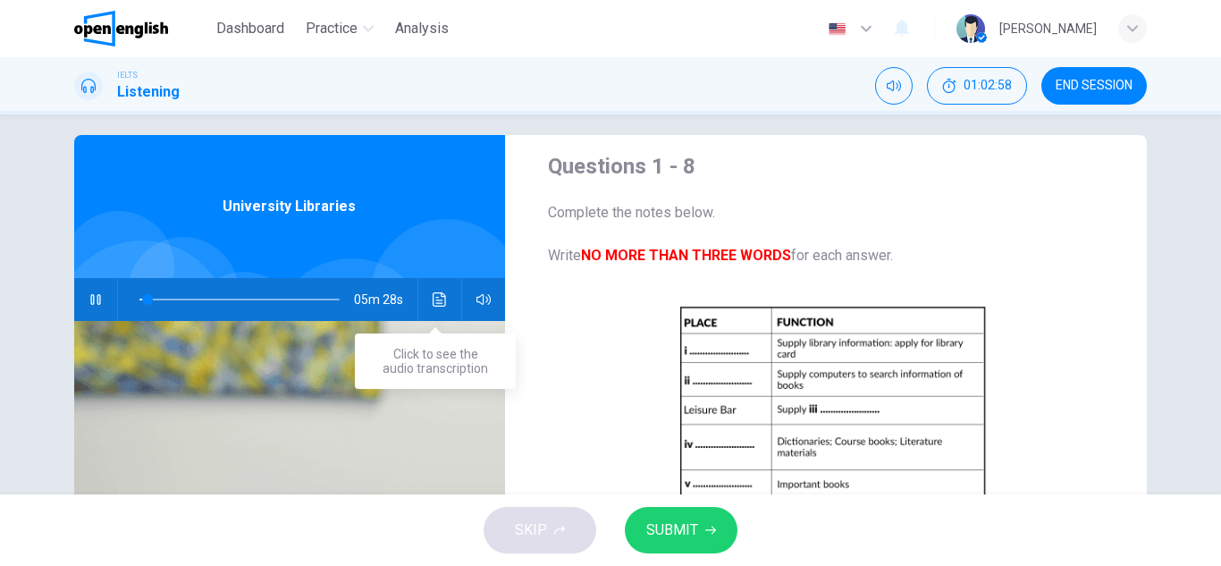
click at [432, 291] on button "Click to see the audio transcription" at bounding box center [440, 299] width 29 height 43
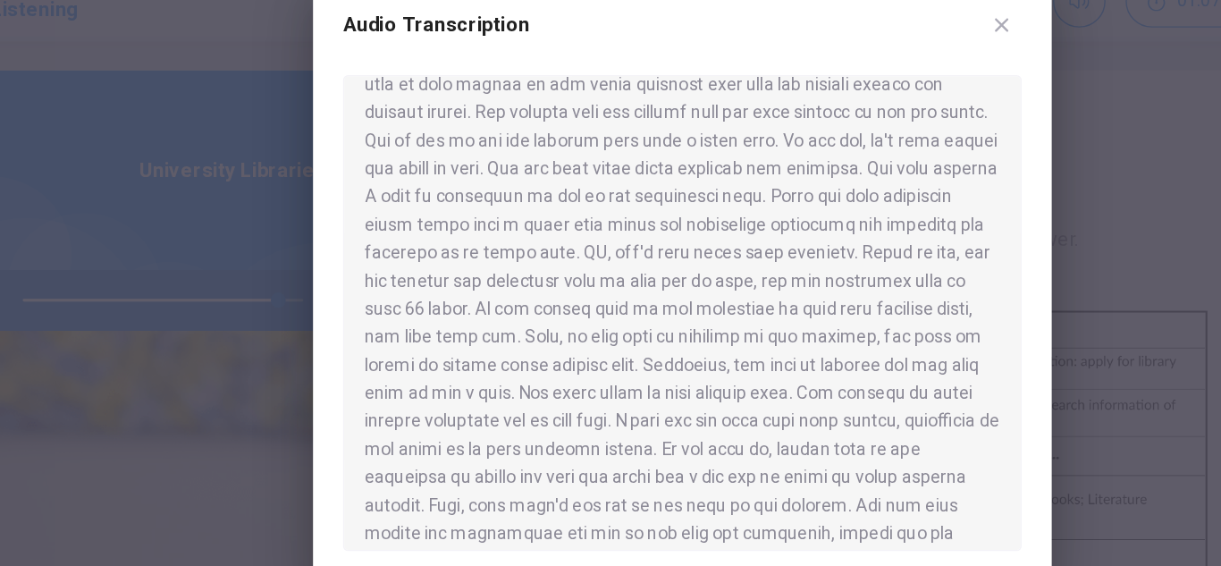
scroll to position [711, 0]
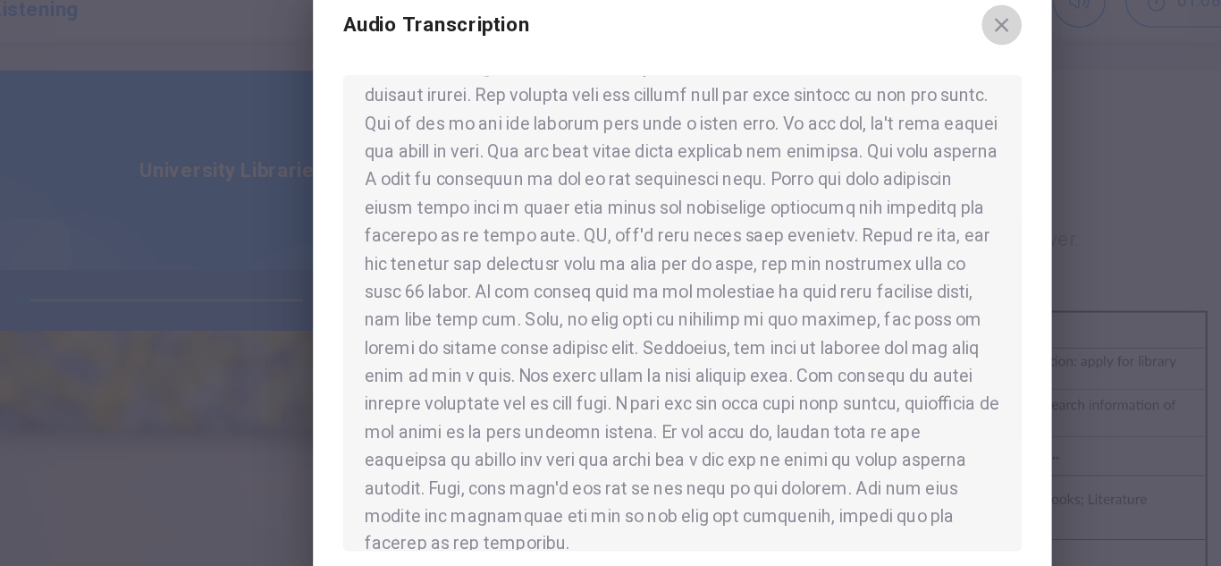
click at [830, 106] on button "button" at bounding box center [838, 103] width 29 height 29
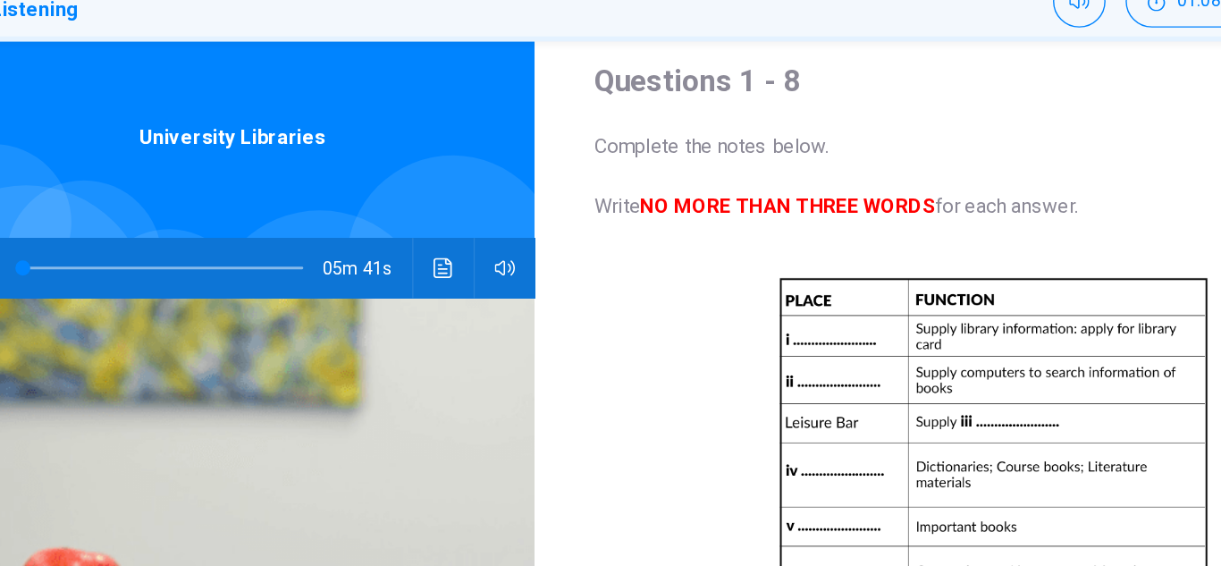
scroll to position [40, 0]
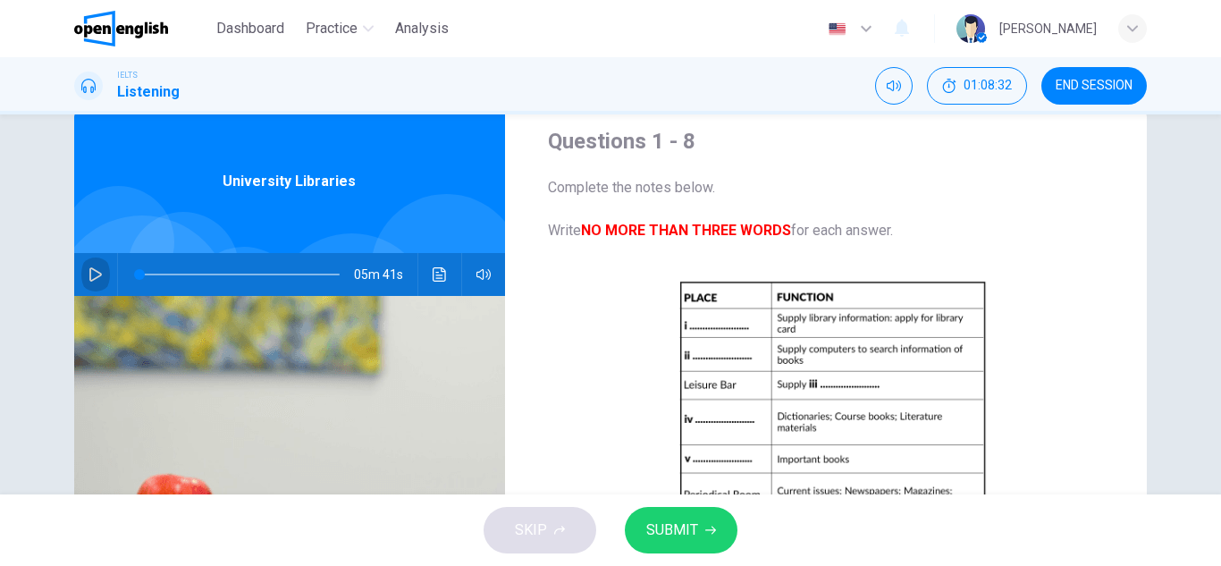
click at [93, 276] on icon "button" at bounding box center [96, 274] width 14 height 14
type input "**"
click at [443, 275] on button "Click to see the audio transcription" at bounding box center [440, 274] width 29 height 43
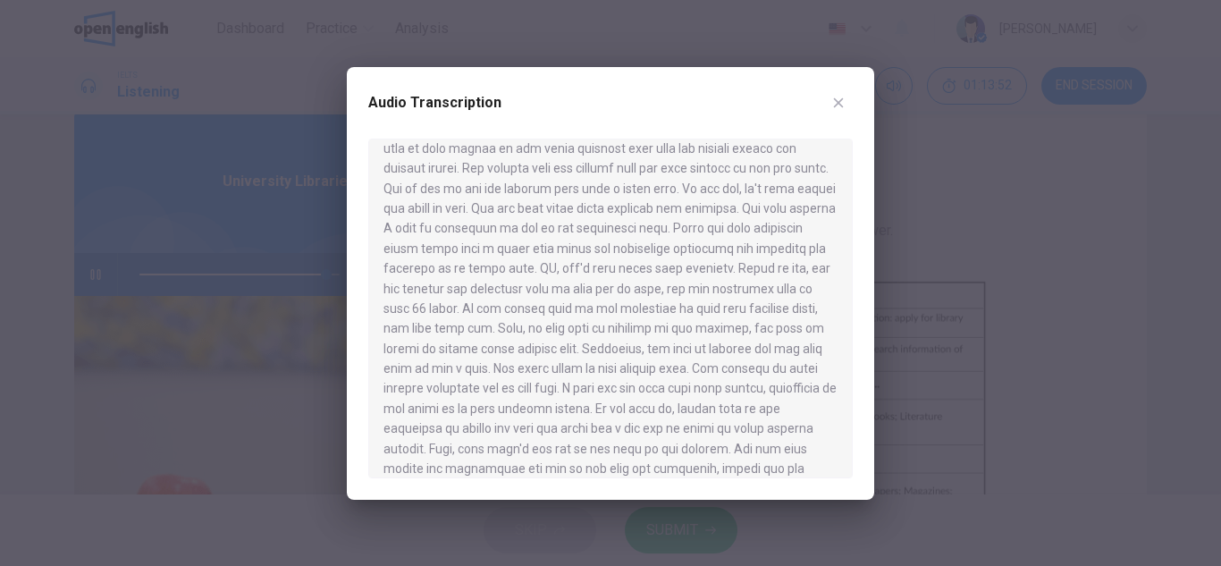
scroll to position [694, 0]
click at [839, 105] on icon "button" at bounding box center [838, 103] width 14 height 14
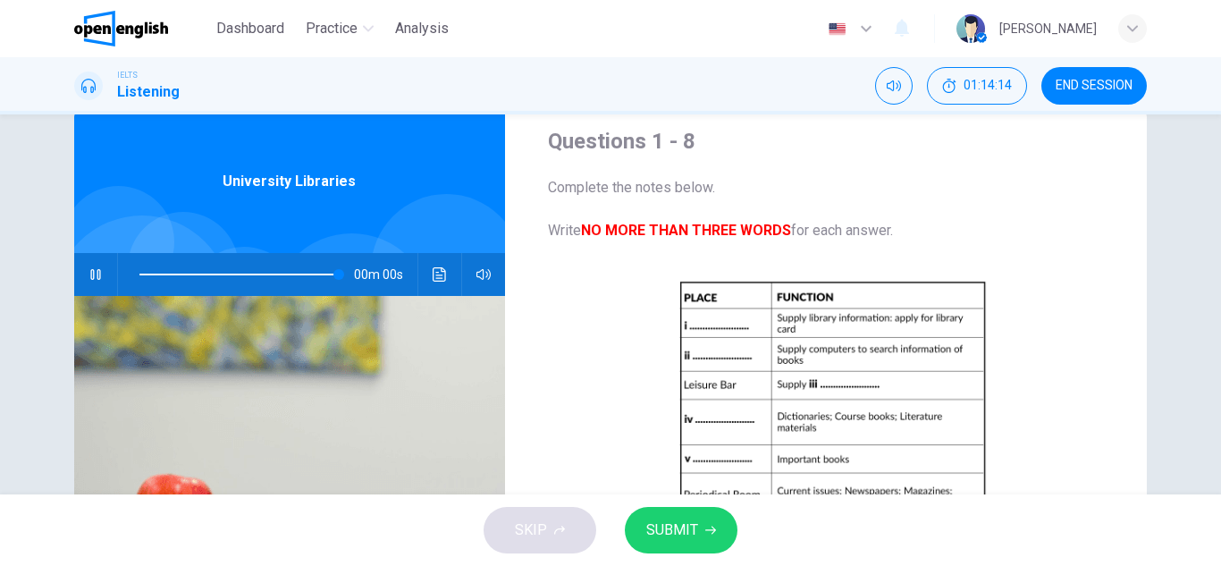
type input "*"
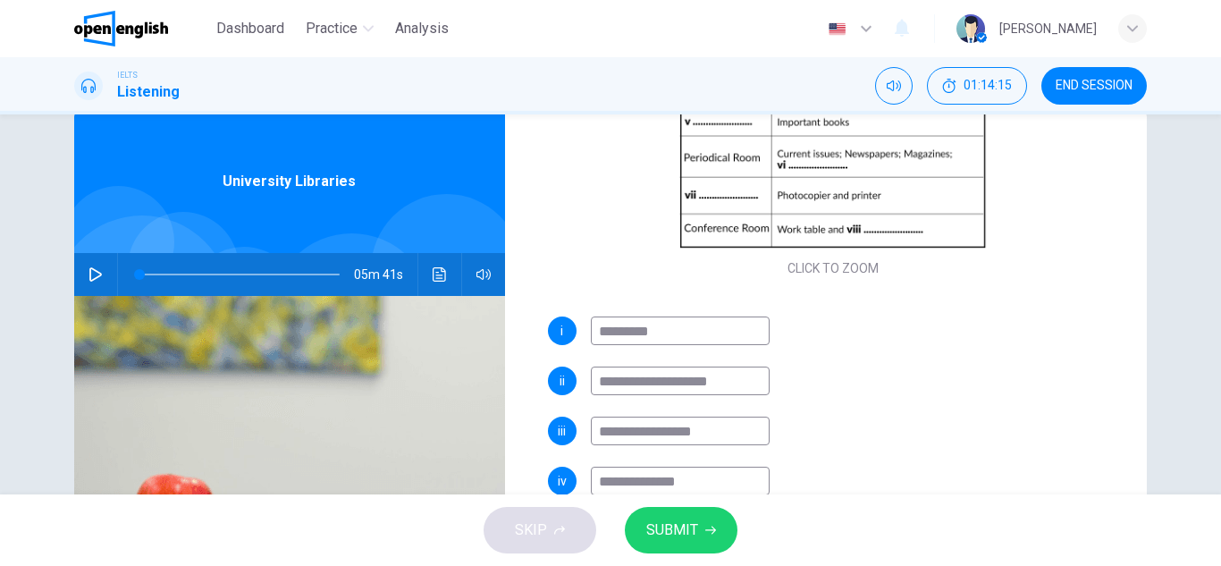
scroll to position [313, 0]
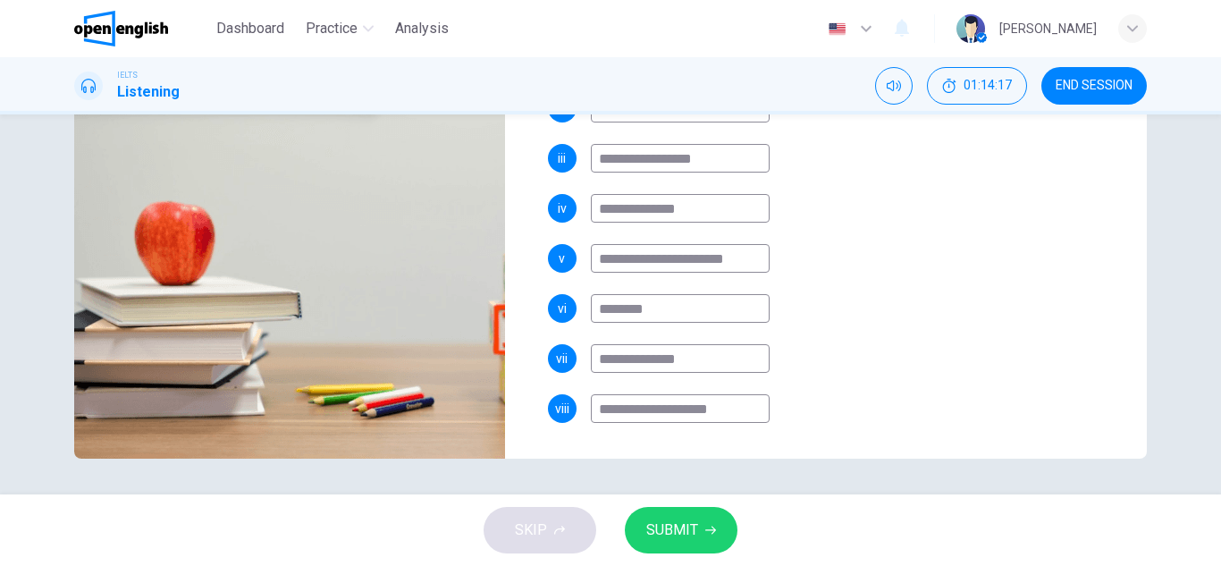
click at [695, 536] on span "SUBMIT" at bounding box center [672, 530] width 52 height 25
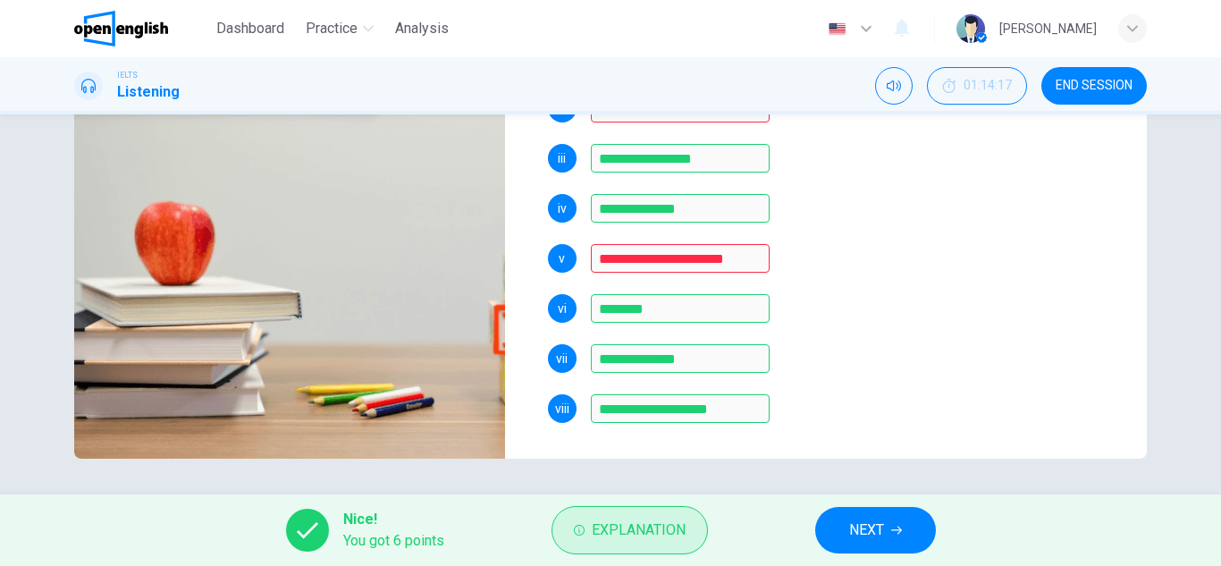
click at [634, 527] on span "Explanation" at bounding box center [639, 530] width 94 height 25
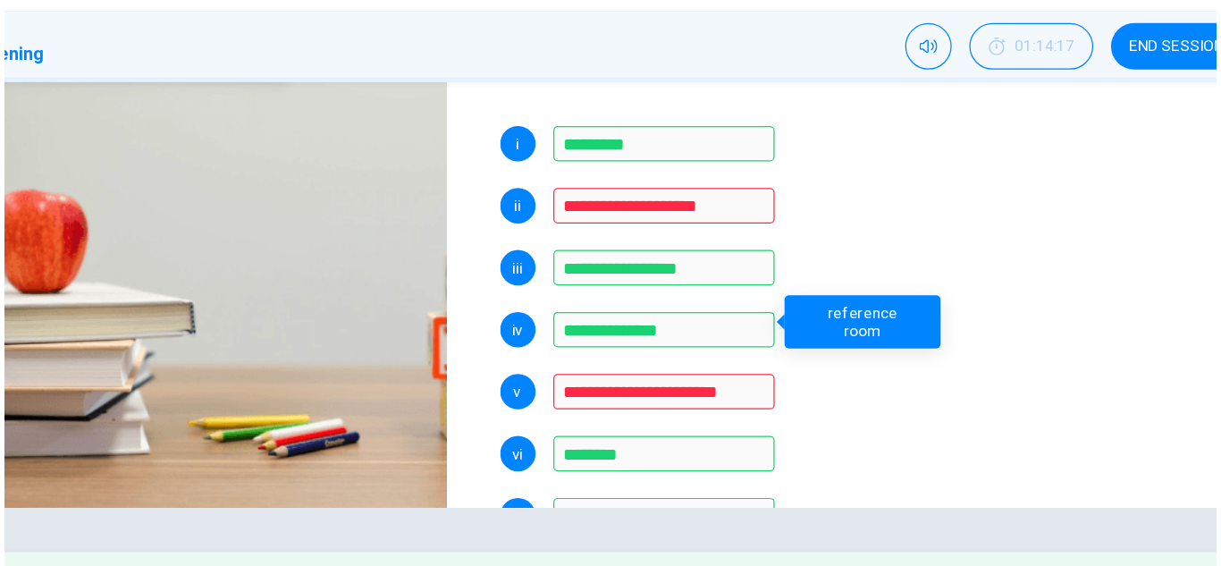
scroll to position [257, 0]
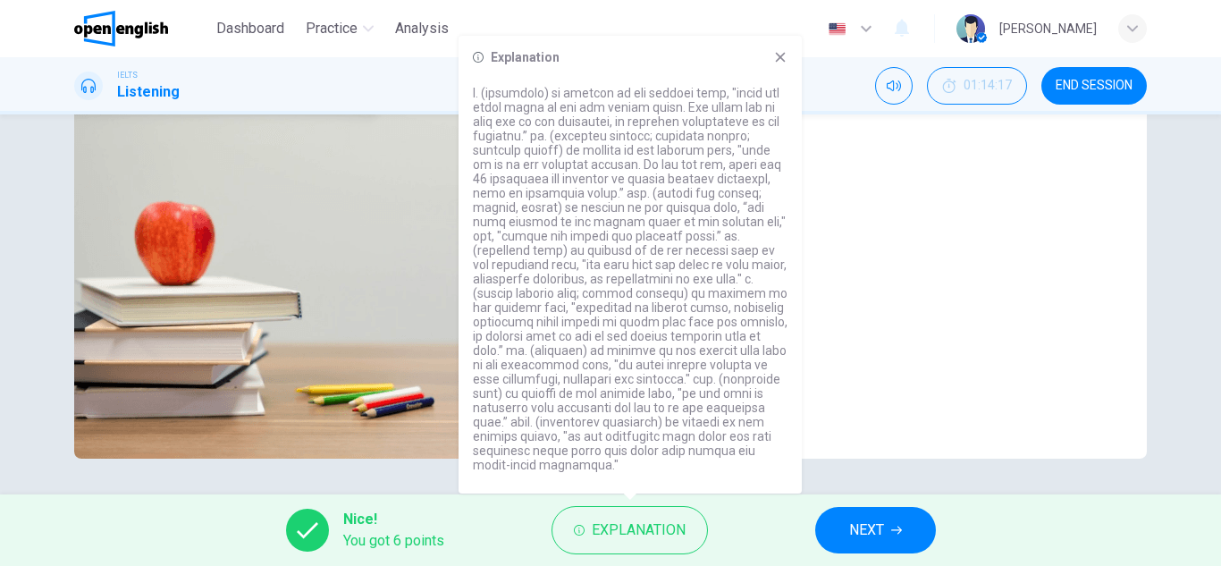
click at [745, 351] on p at bounding box center [630, 279] width 315 height 386
click at [1095, 80] on span "END SESSION" at bounding box center [1094, 86] width 77 height 14
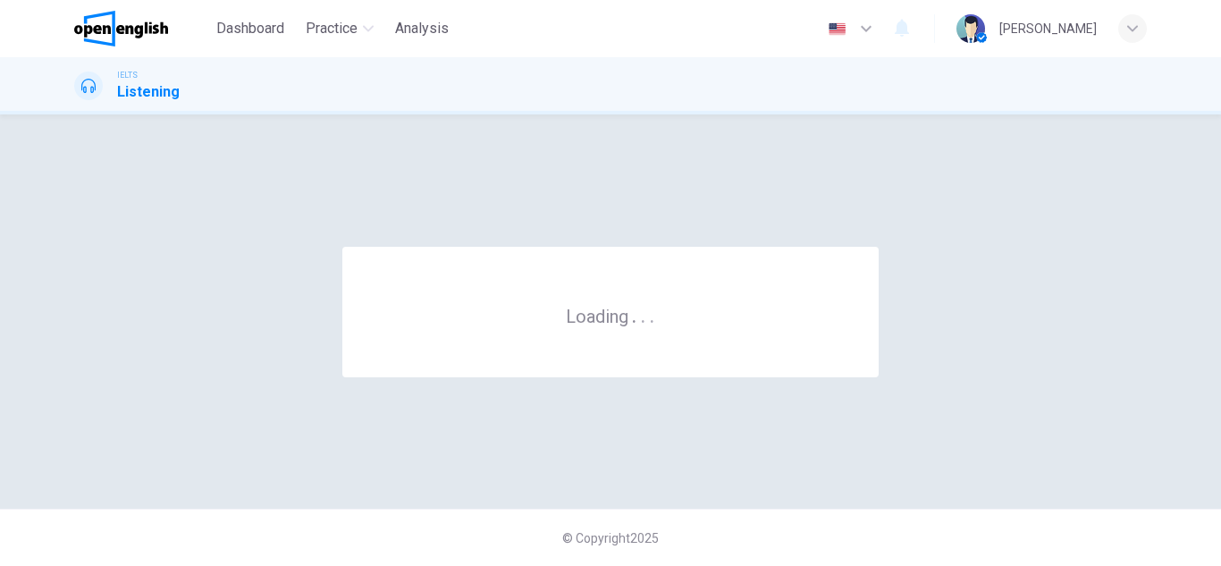
scroll to position [0, 0]
